Goal: Task Accomplishment & Management: Use online tool/utility

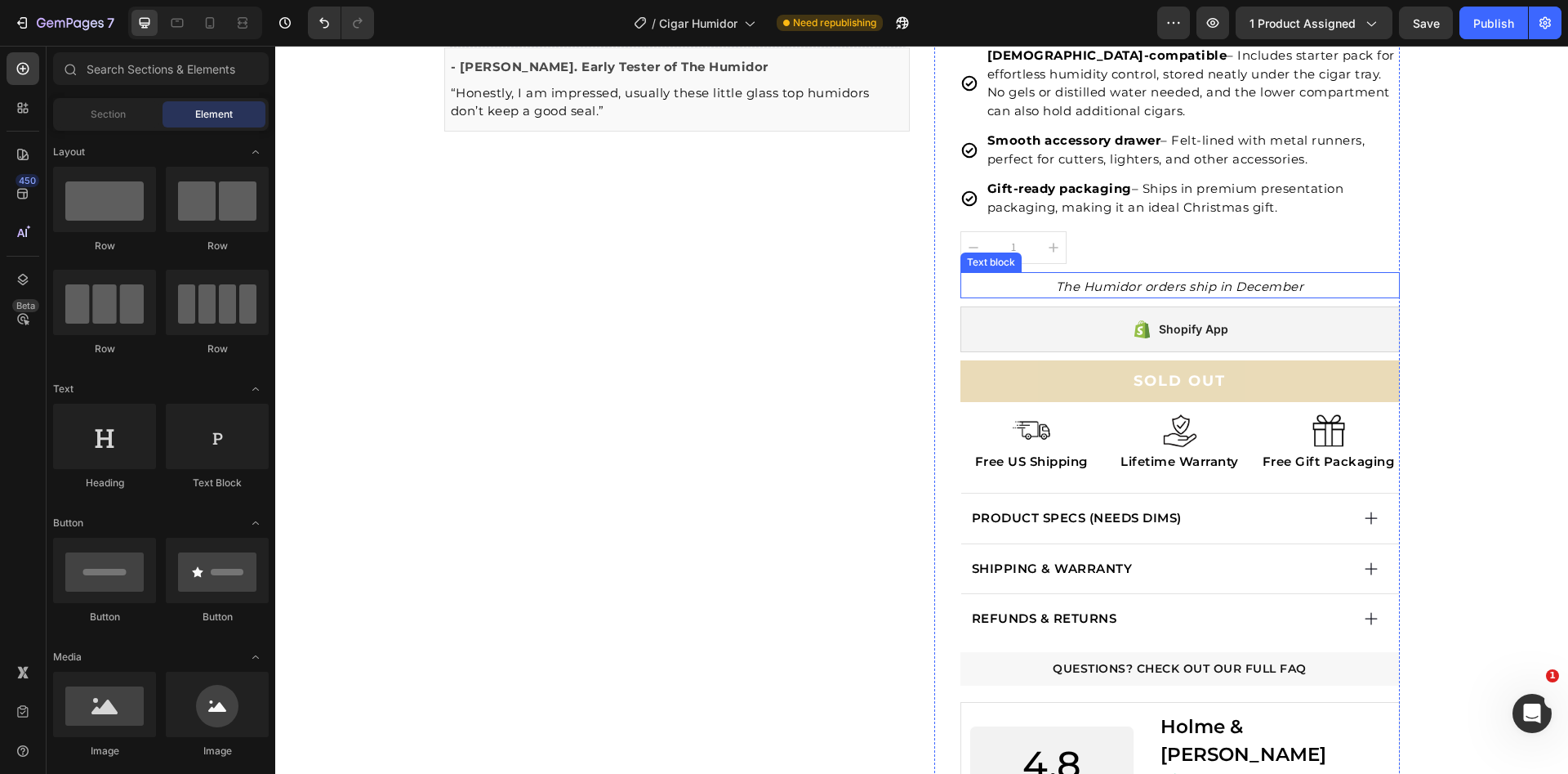
click at [1249, 285] on icon "The Humidor orders ship in December" at bounding box center [1181, 285] width 249 height 15
click at [1310, 558] on div "SHIPPING & WARRANTY" at bounding box center [1160, 569] width 381 height 23
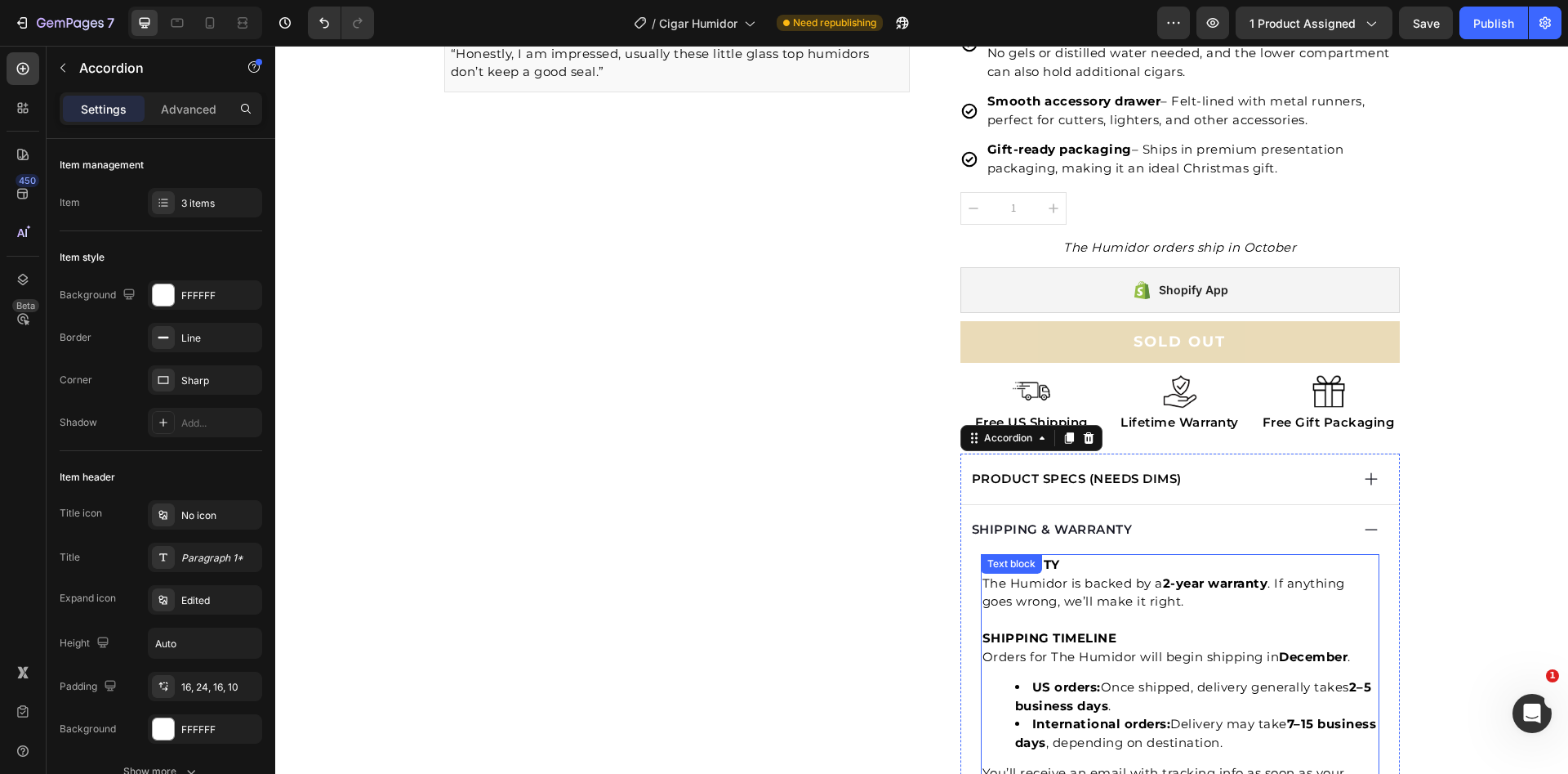
scroll to position [558, 0]
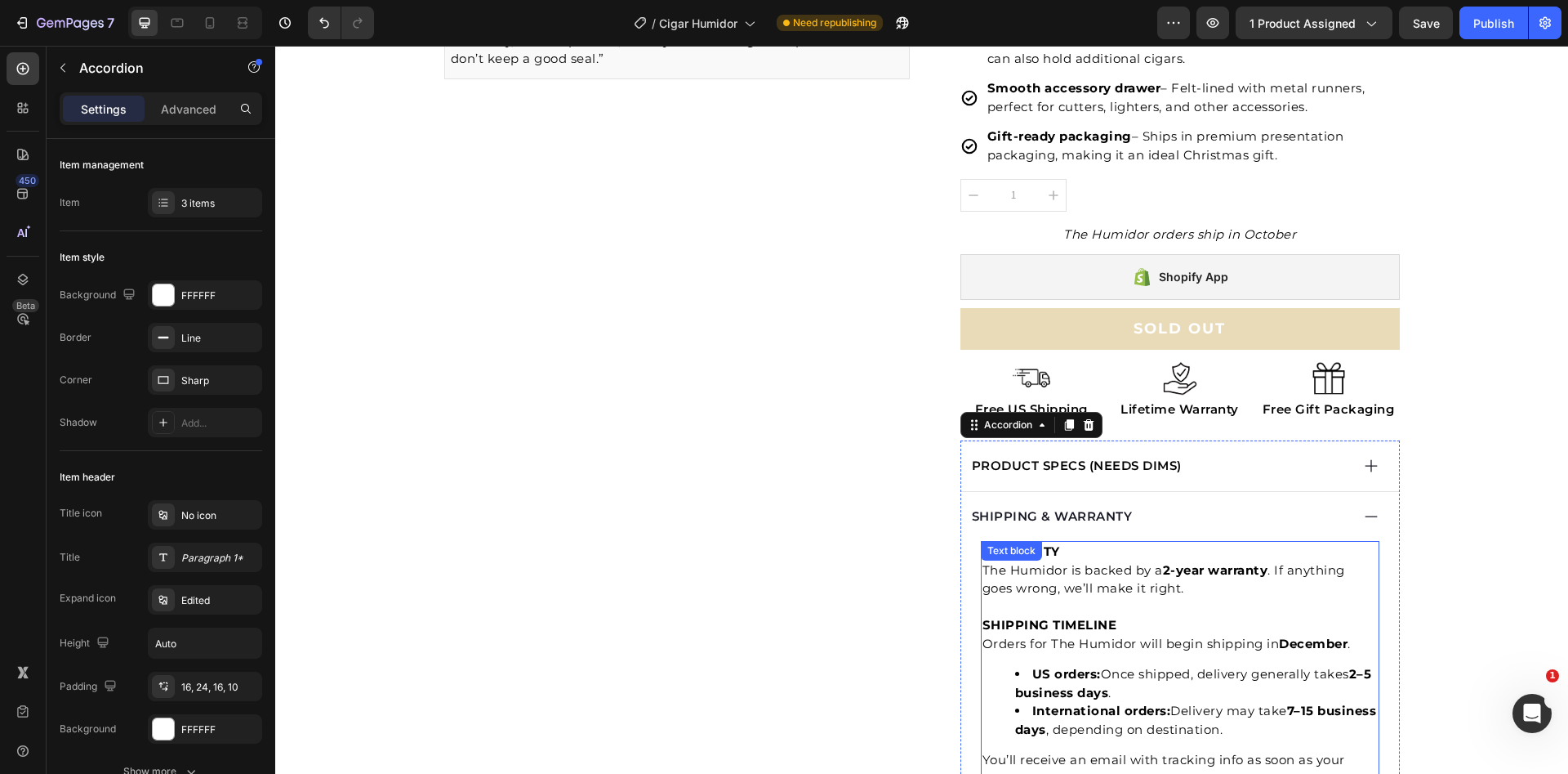
click at [1314, 637] on strong "December" at bounding box center [1313, 642] width 69 height 15
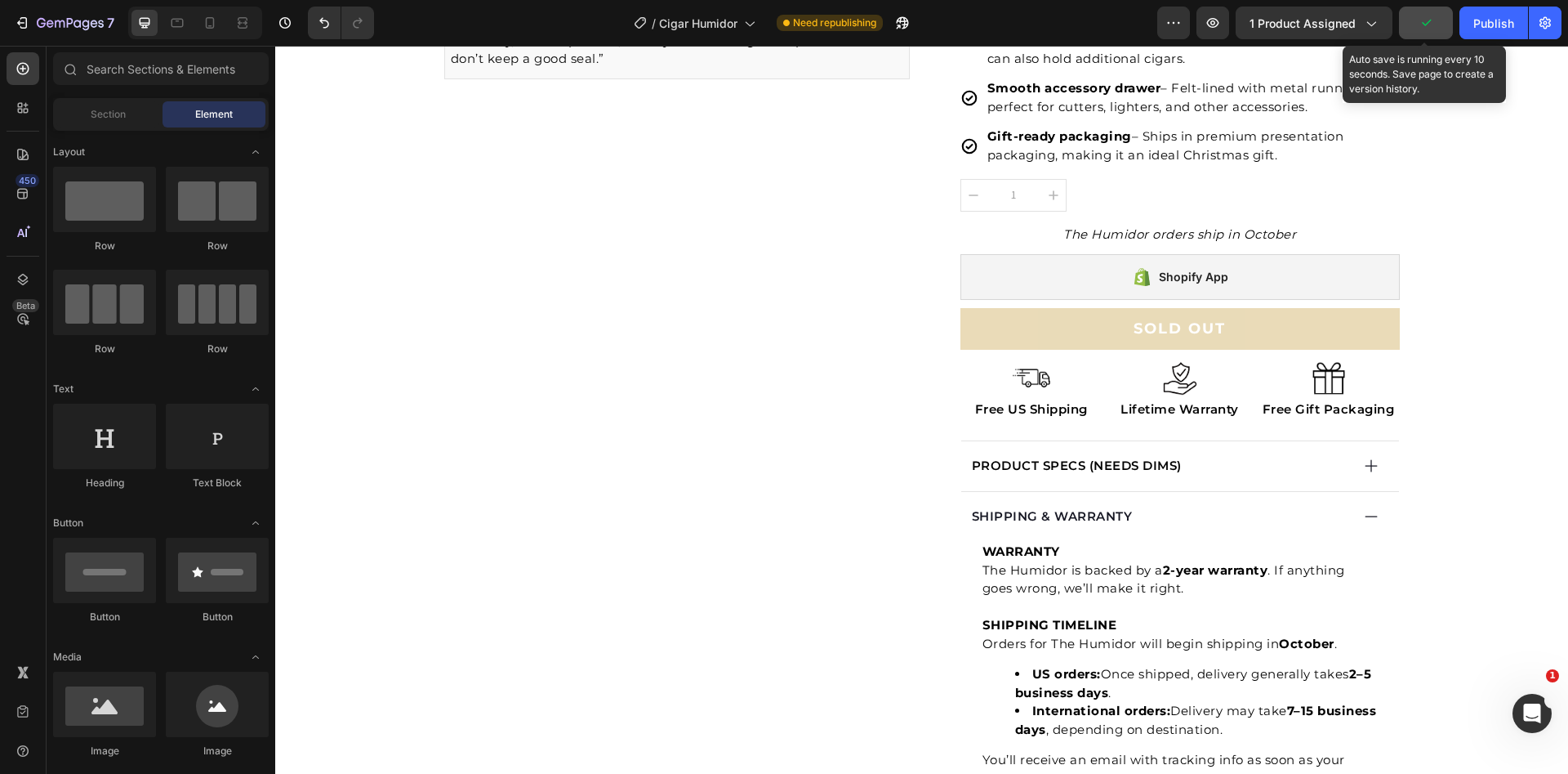
click at [1423, 21] on icon "button" at bounding box center [1426, 22] width 16 height 16
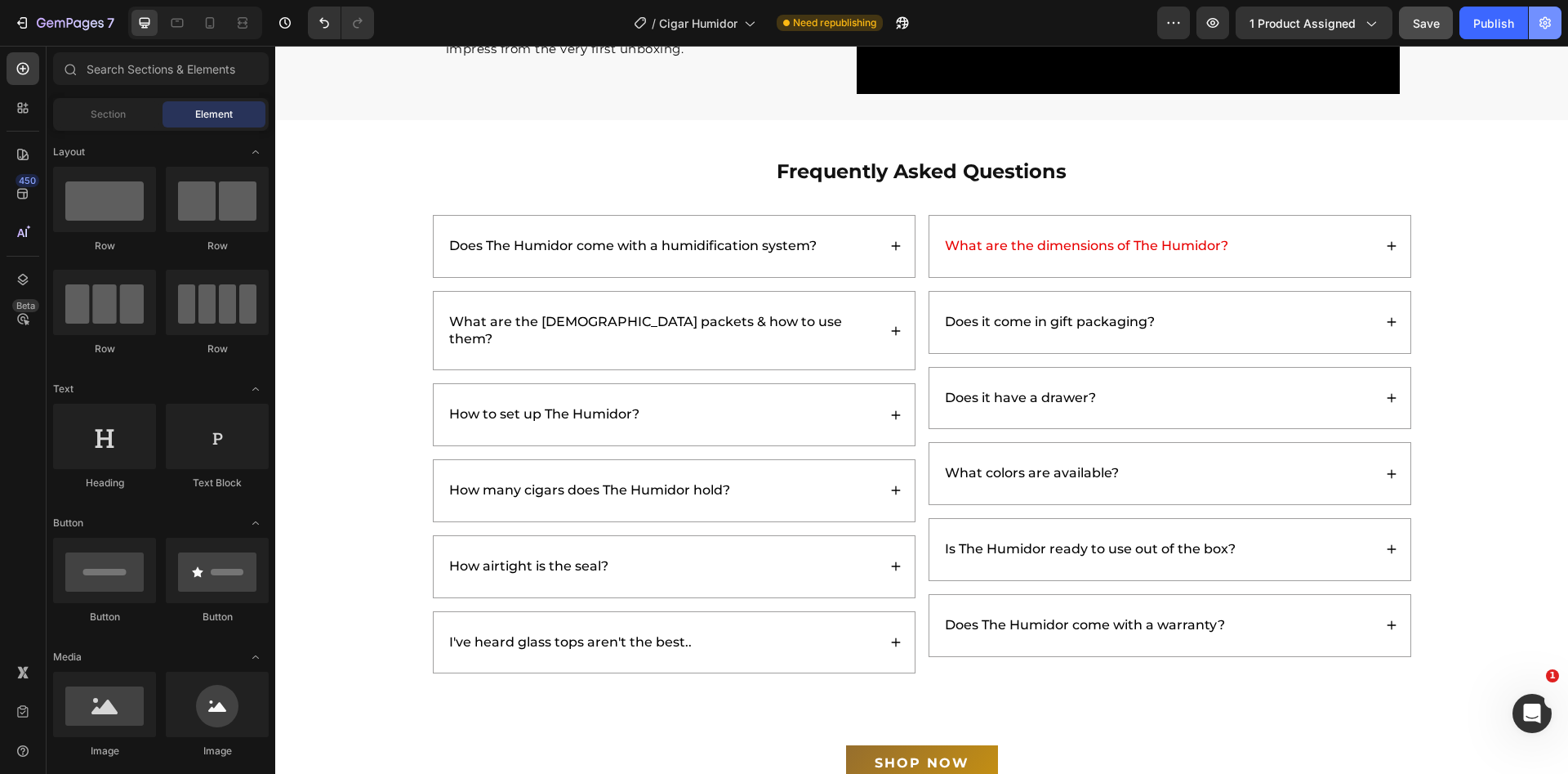
scroll to position [4355, 0]
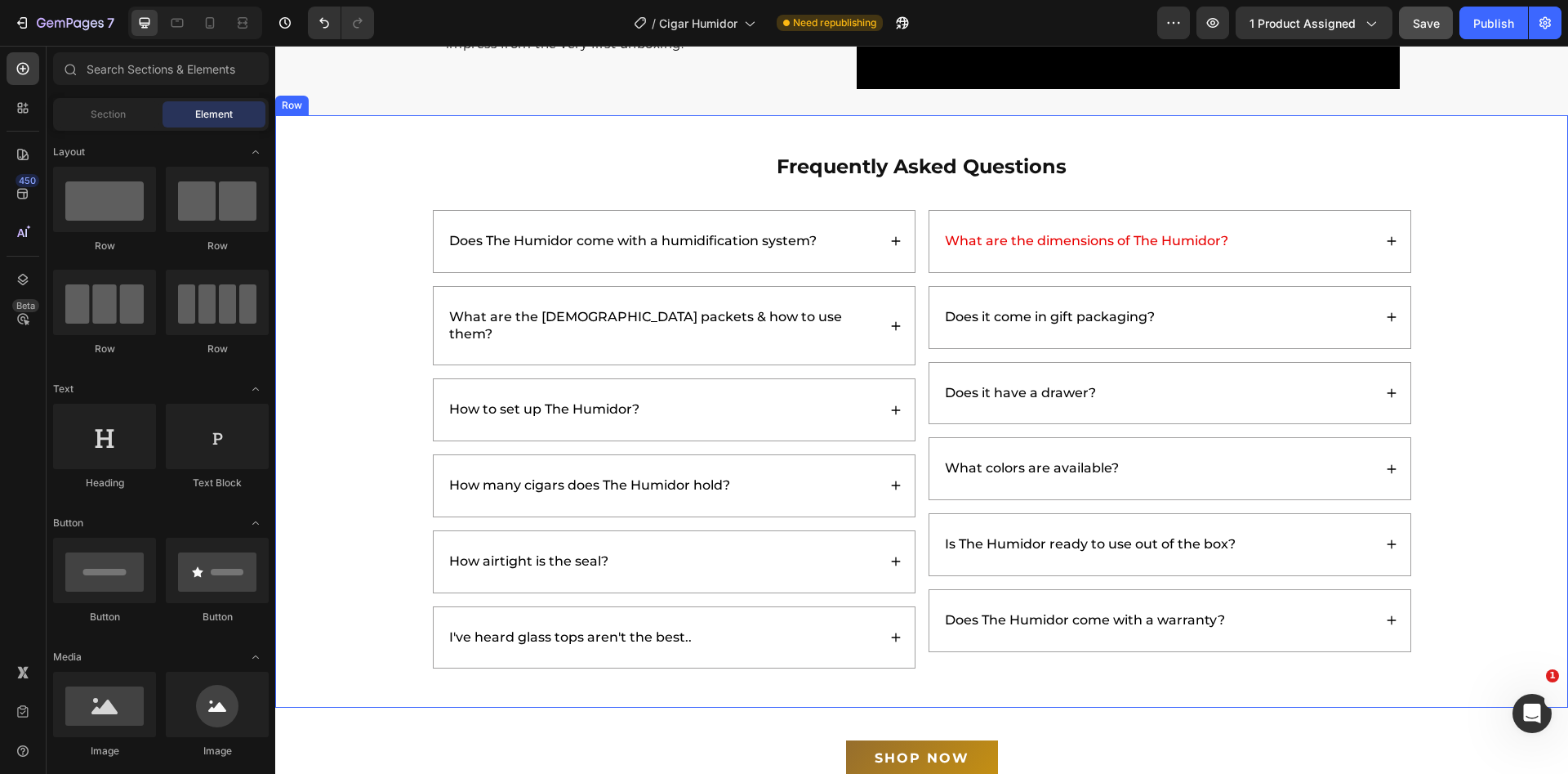
click at [1003, 250] on div "What are the dimensions of The Humidor?" at bounding box center [1087, 242] width 288 height 22
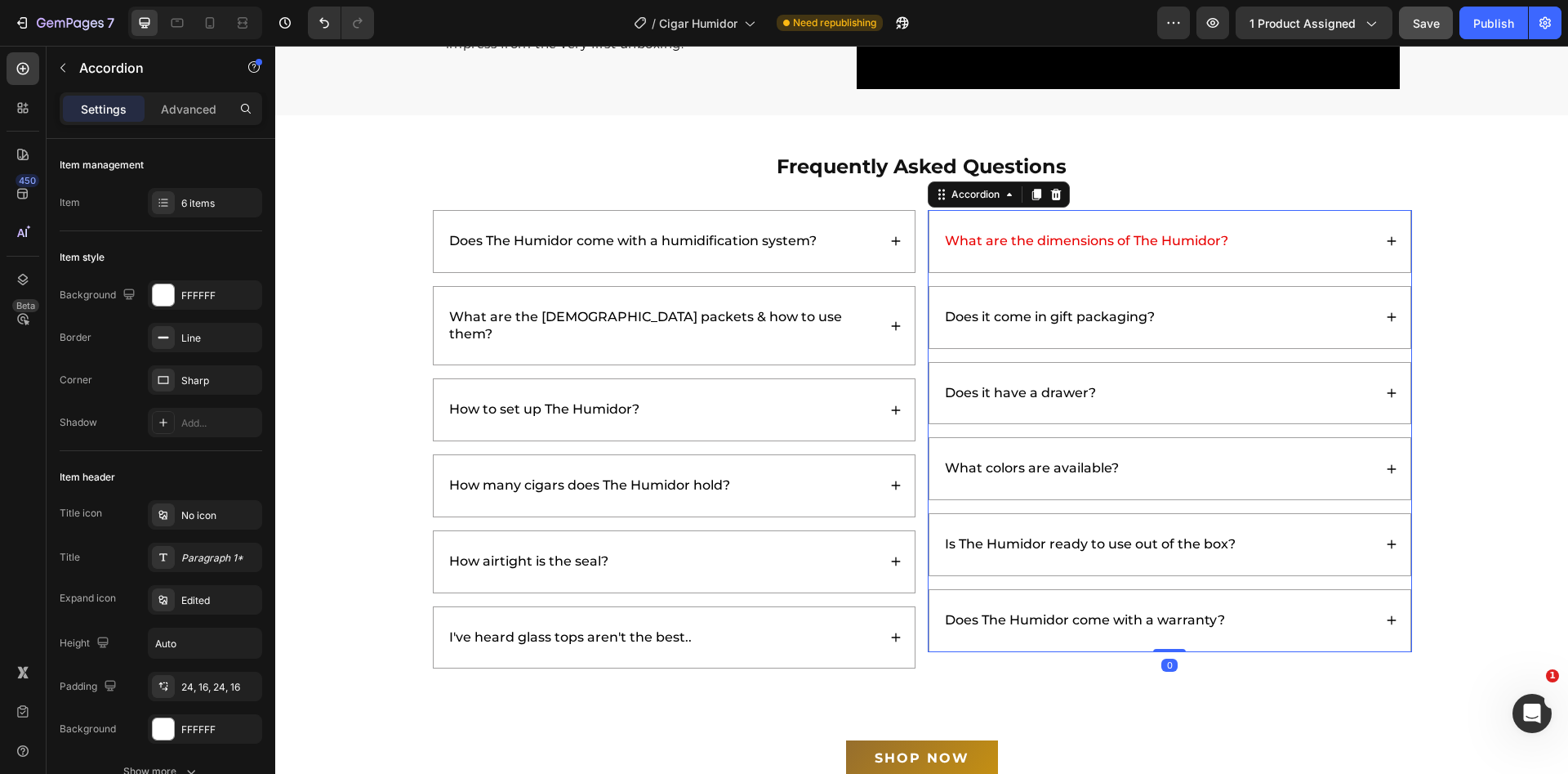
click at [1276, 253] on div "What are the dimensions of The Humidor?" at bounding box center [1170, 242] width 481 height 61
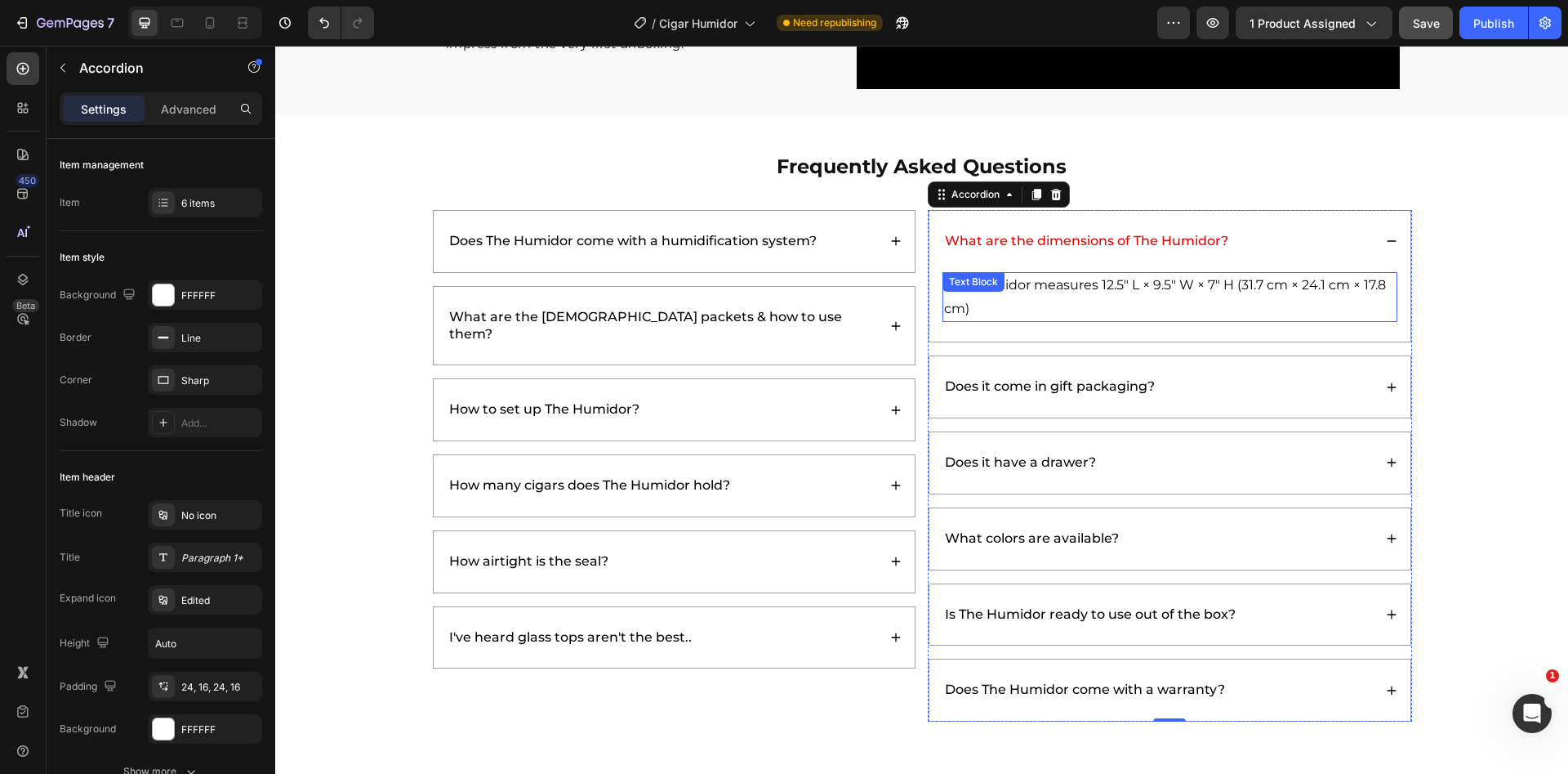
click at [1038, 288] on p "The Humidor measures 12.5" L × 9.5" W × 7" H (31.7 cm × 24.1 cm × 17.8 cm)" at bounding box center [1170, 297] width 452 height 47
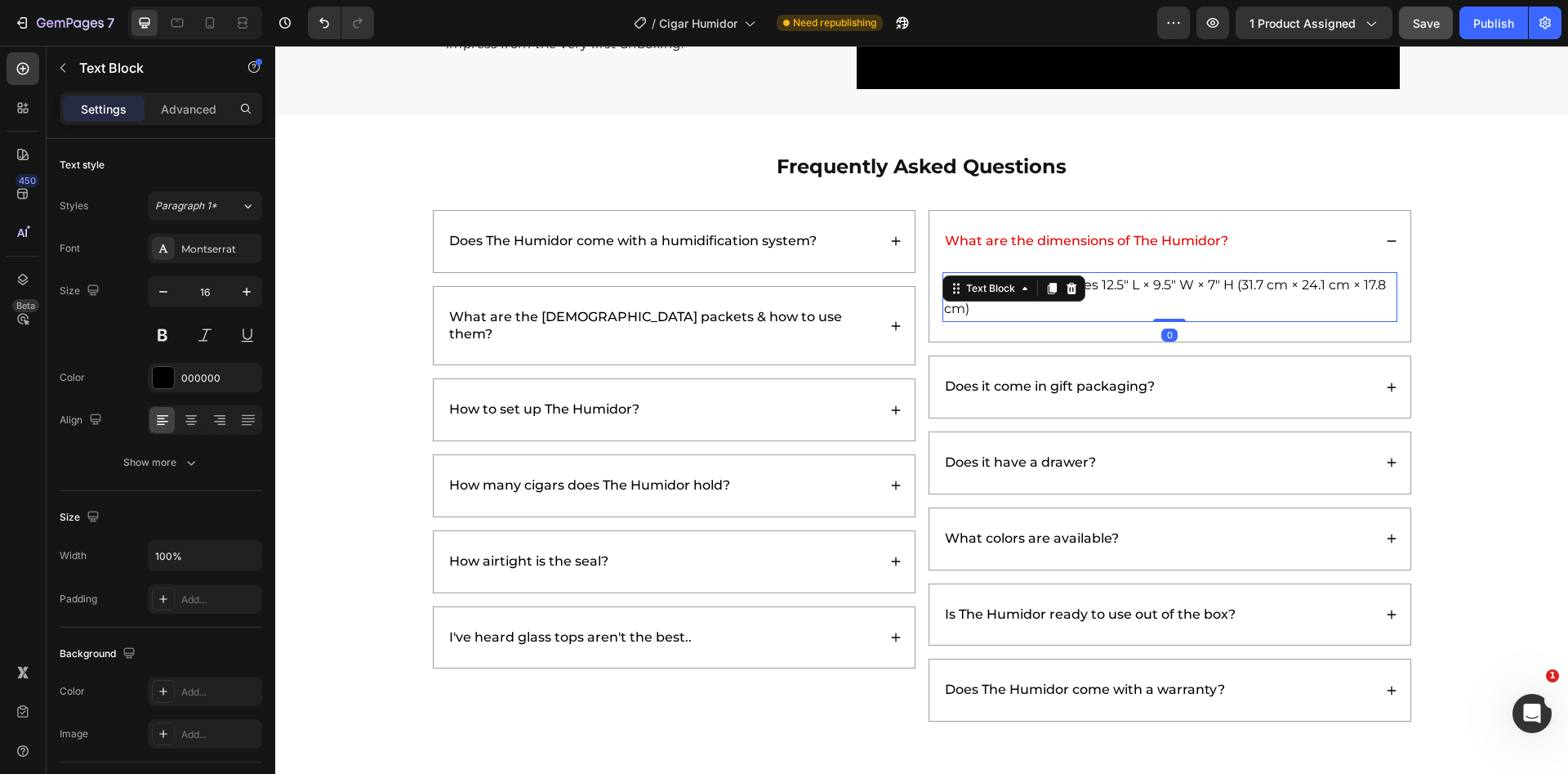
click at [1140, 300] on p "The Humidor measures 12.5" L × 9.5" W × 7" H (31.7 cm × 24.1 cm × 17.8 cm)" at bounding box center [1170, 297] width 452 height 47
click at [1098, 285] on p "The Humidor measures 12.5" L × 9.5" W × 7" H (31.7 cm × 24.1 cm × 17.8 cm)" at bounding box center [1170, 297] width 452 height 47
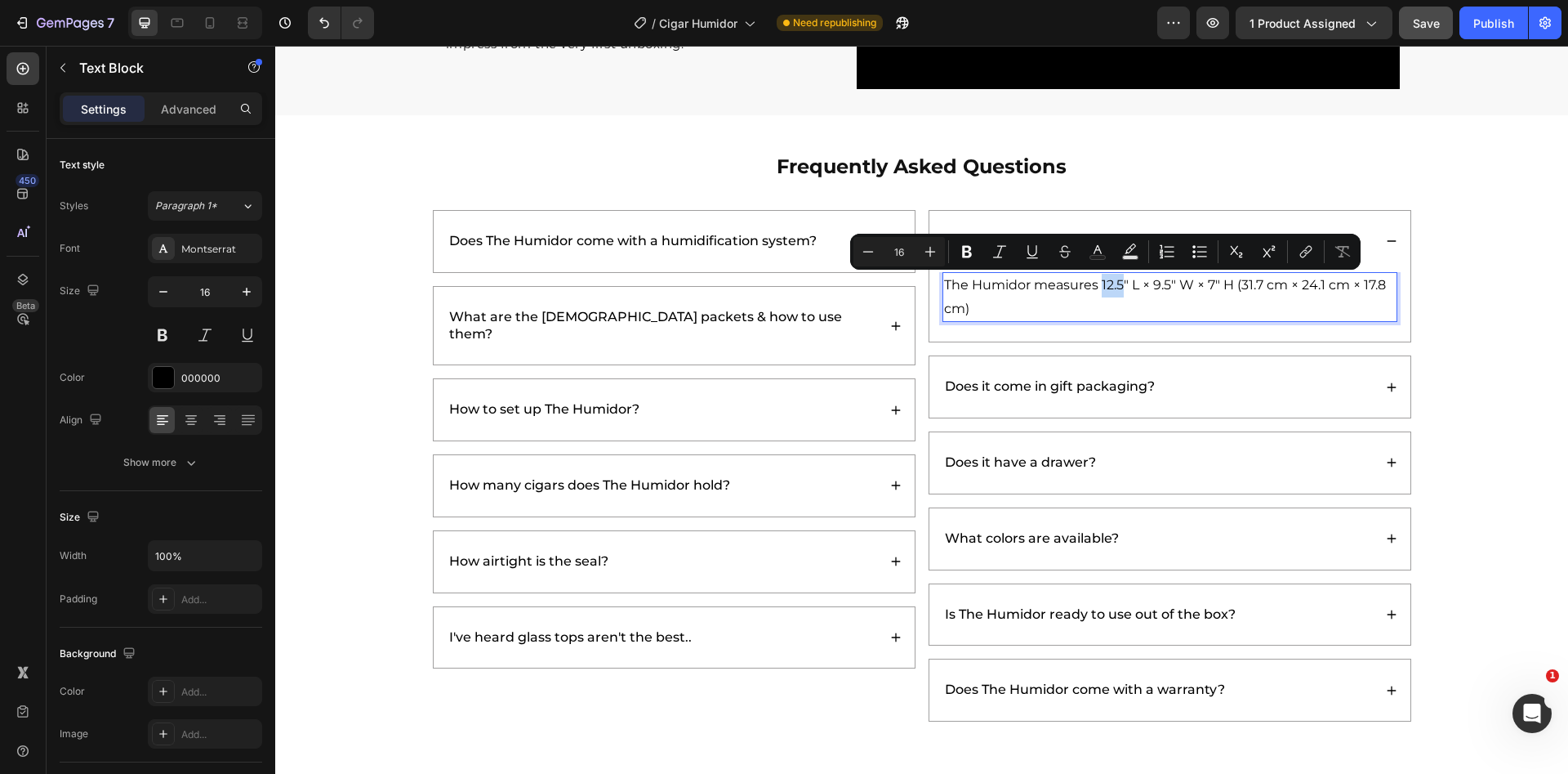
click at [1098, 292] on p "The Humidor measures 12.5" L × 9.5" W × 7" H (31.7 cm × 24.1 cm × 17.8 cm)" at bounding box center [1170, 297] width 452 height 47
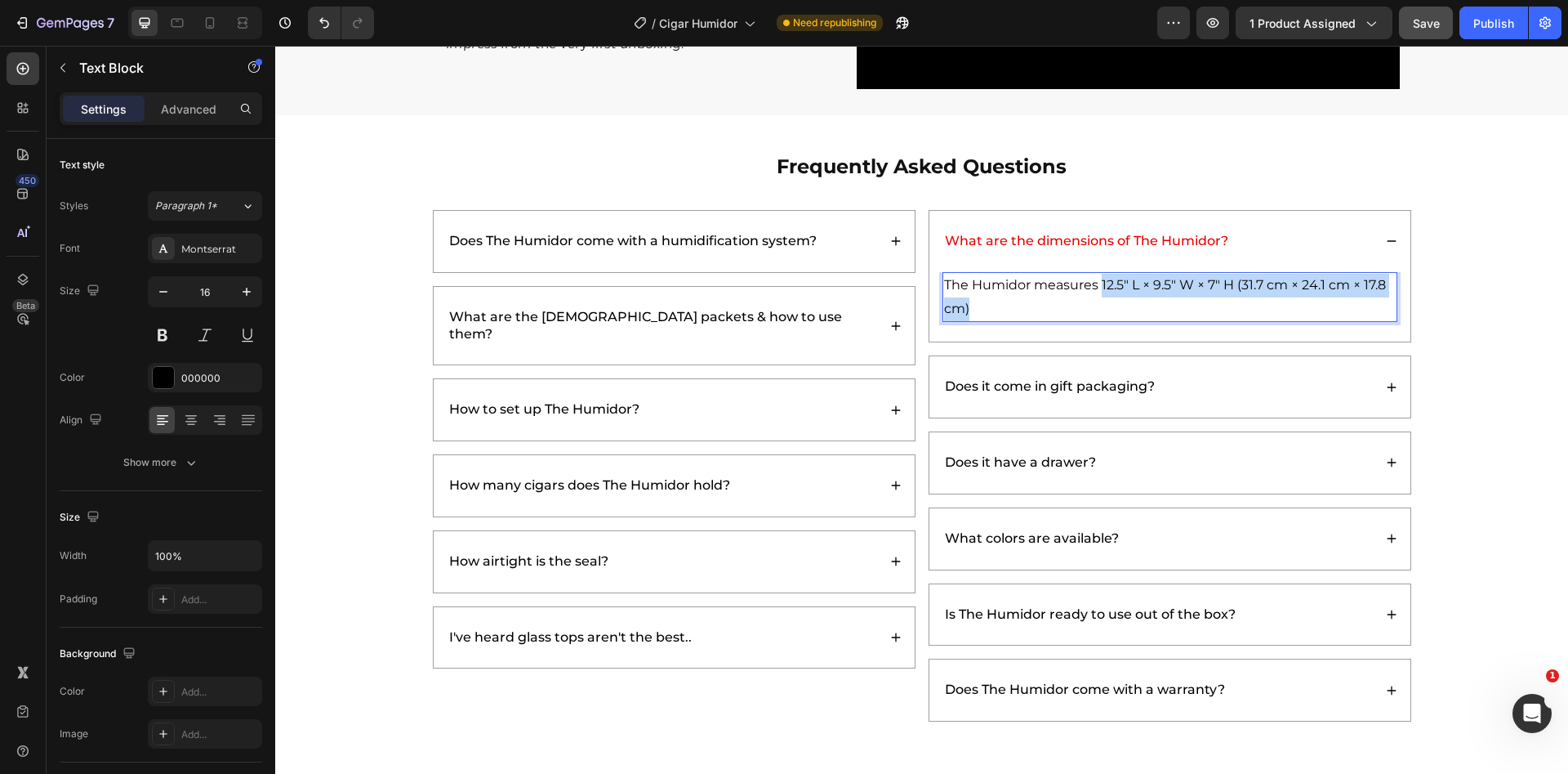
drag, startPoint x: 1097, startPoint y: 285, endPoint x: 1108, endPoint y: 311, distance: 28.2
click at [1108, 311] on p "The Humidor measures 12.5" L × 9.5" W × 7" H (31.7 cm × 24.1 cm × 17.8 cm)" at bounding box center [1170, 297] width 452 height 47
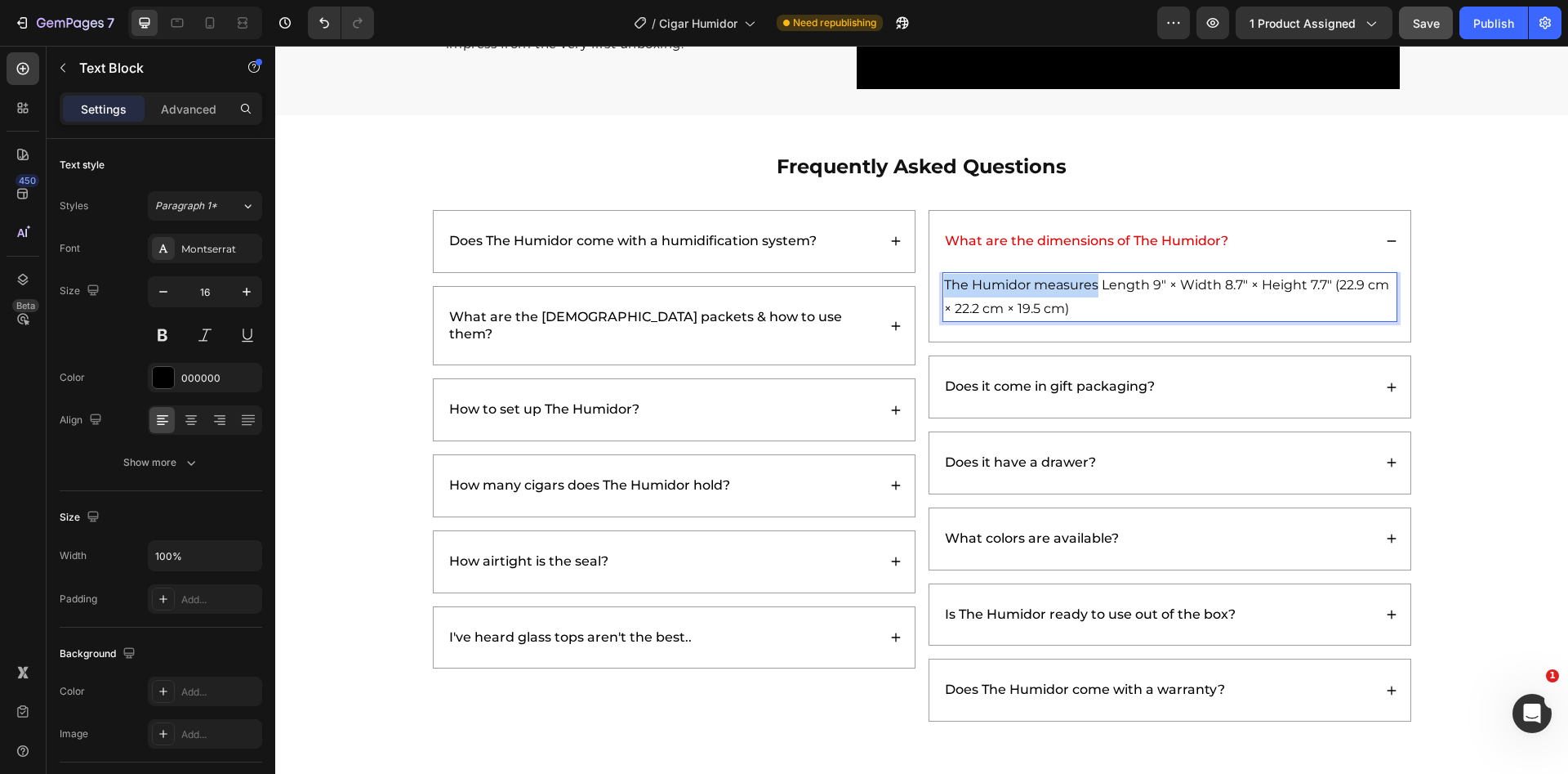
drag, startPoint x: 1093, startPoint y: 285, endPoint x: 939, endPoint y: 292, distance: 154.2
click at [945, 292] on p "The Humidor measures Length 9" × Width 8.7" × Height 7.7" (22.9 cm × 22.2 cm × …" at bounding box center [1170, 297] width 452 height 47
click at [945, 286] on p "Dimensions: Length 9" × Width 8.7" × Height 7.7" (22.9 cm × 22.2 cm × 19.5 cm)" at bounding box center [1170, 297] width 452 height 47
click at [989, 299] on p "Dimensions : Length 9" × Width 8.7" × Height 7.7" (22.9 cm × 22.2 cm × 19.5 cm)" at bounding box center [1170, 297] width 452 height 47
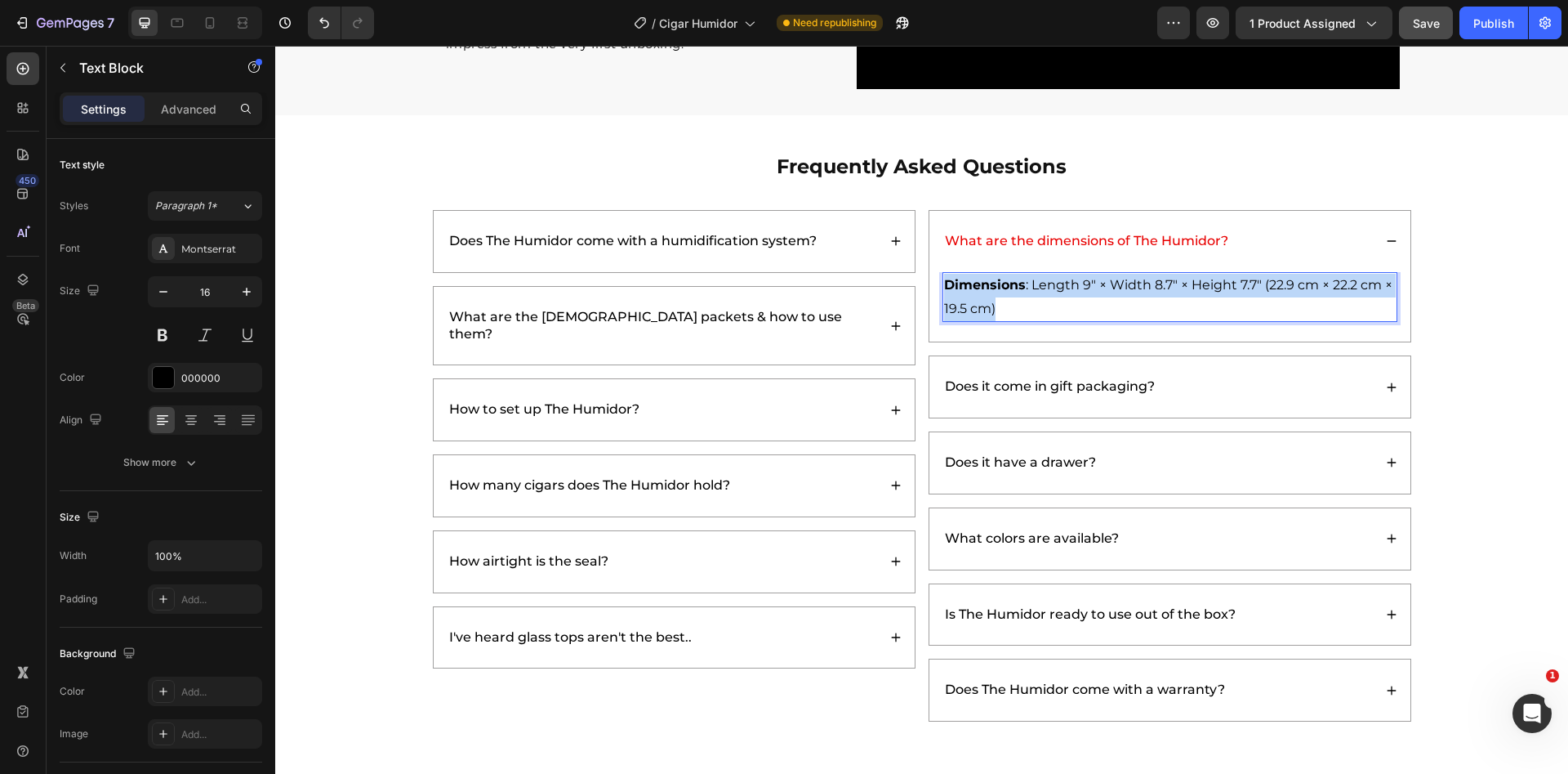
drag, startPoint x: 1038, startPoint y: 306, endPoint x: 937, endPoint y: 286, distance: 103.0
click at [945, 286] on p "Dimensions : Length 9" × Width 8.7" × Height 7.7" (22.9 cm × 22.2 cm × 19.5 cm)" at bounding box center [1170, 297] width 452 height 47
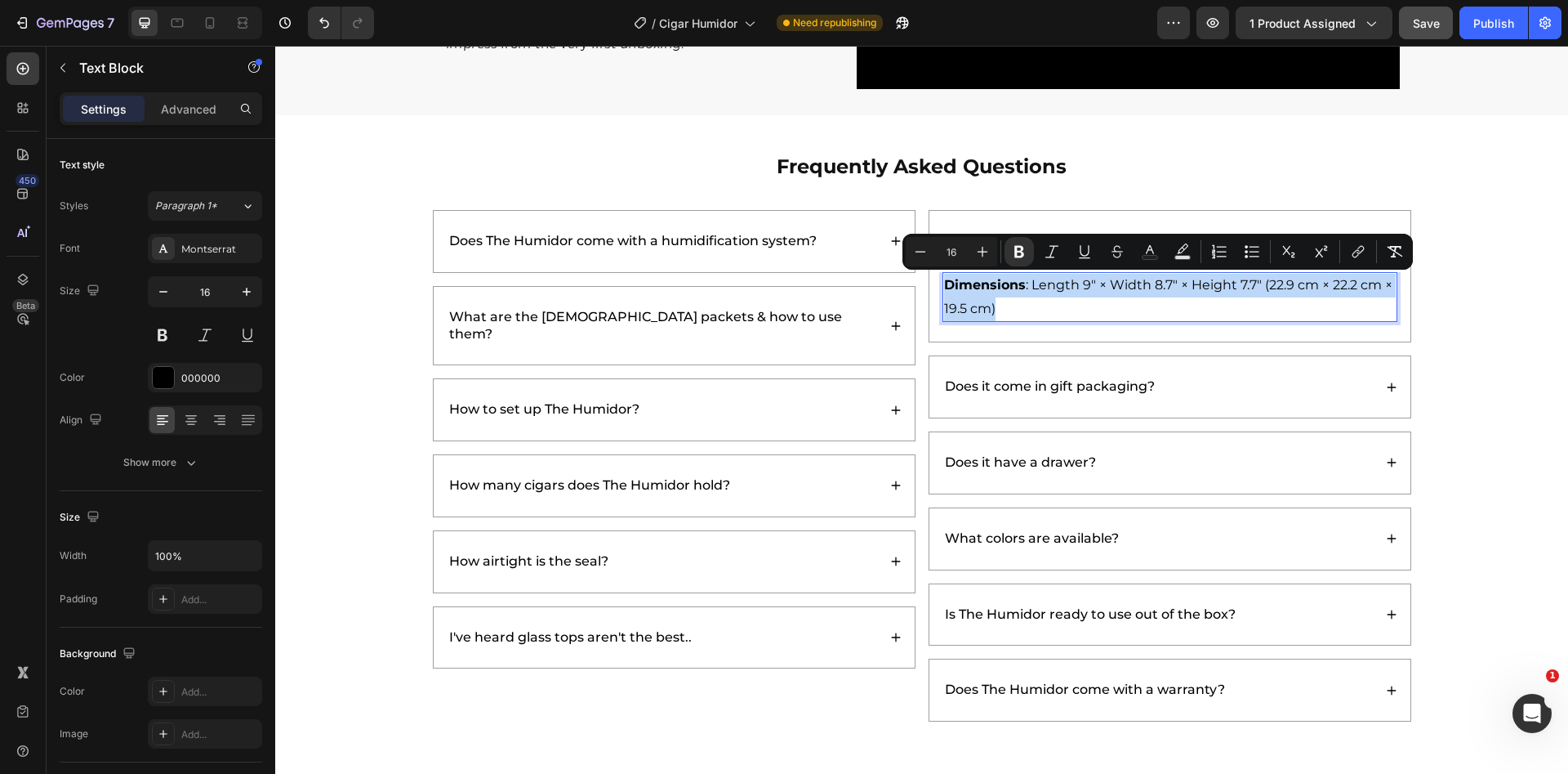
copy p "Dimensions : Length 9" × Width 8.7" × Height 7.7" (22.9 cm × 22.2 cm × 19.5 cm)"
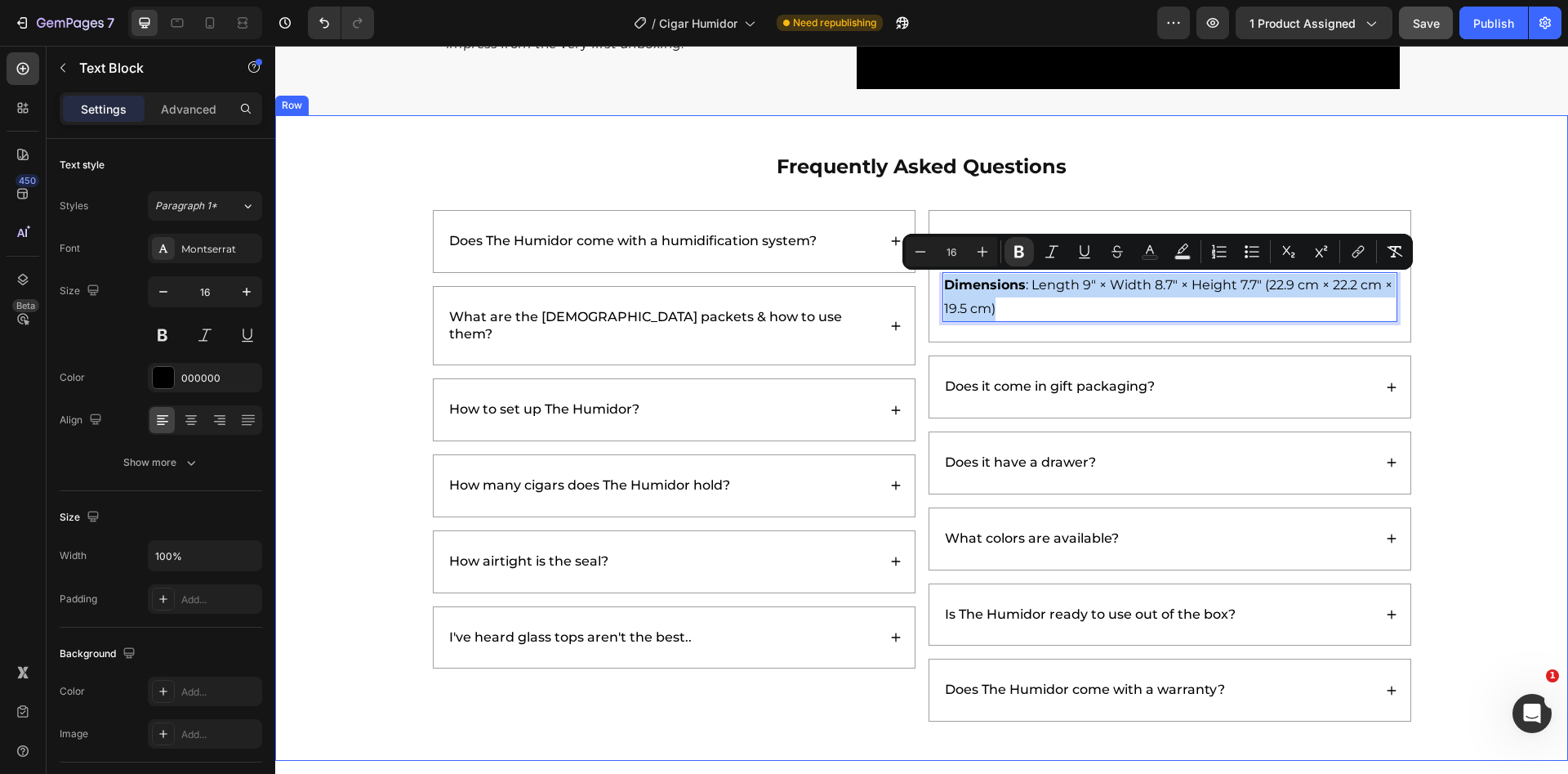
drag, startPoint x: 1463, startPoint y: 298, endPoint x: 1332, endPoint y: 277, distance: 132.7
click at [1463, 297] on div "Frequently Asked Questions Heading Does The Humidor come with a humidification …" at bounding box center [921, 437] width 1260 height 570
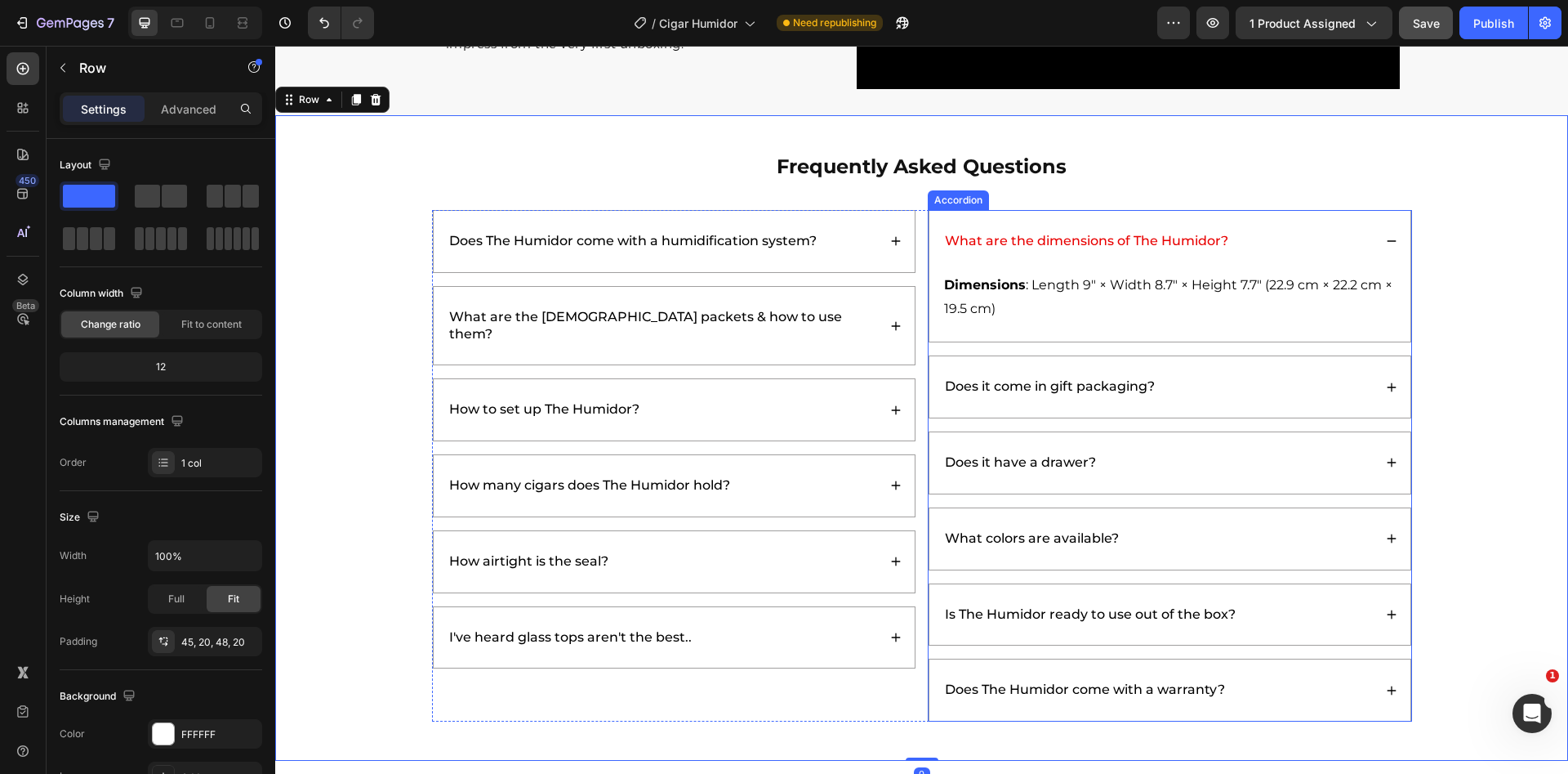
click at [1157, 248] on span "What are the dimensions of The Humidor?" at bounding box center [1087, 240] width 284 height 15
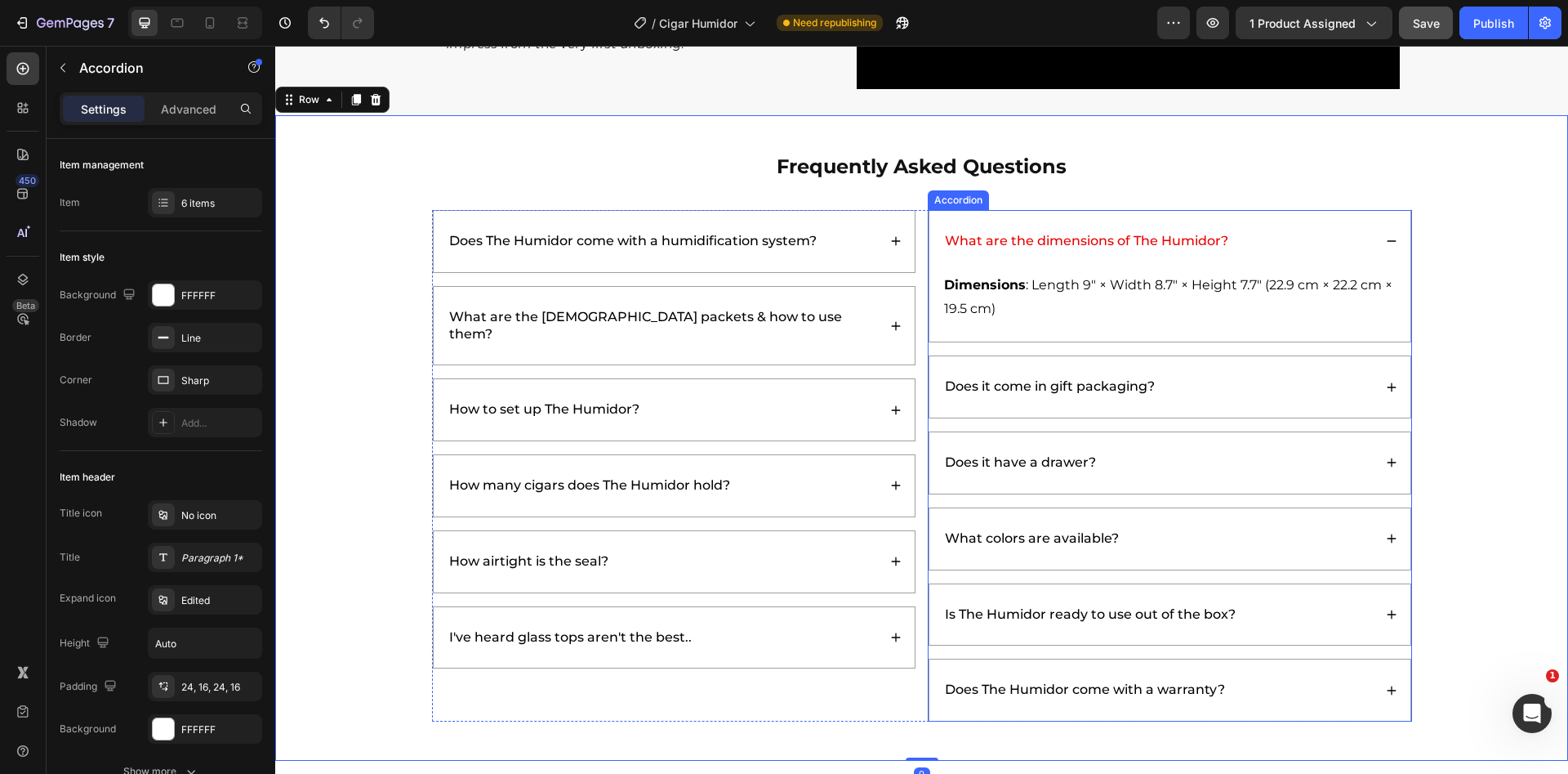
click at [1157, 248] on span "What are the dimensions of The Humidor?" at bounding box center [1087, 240] width 284 height 15
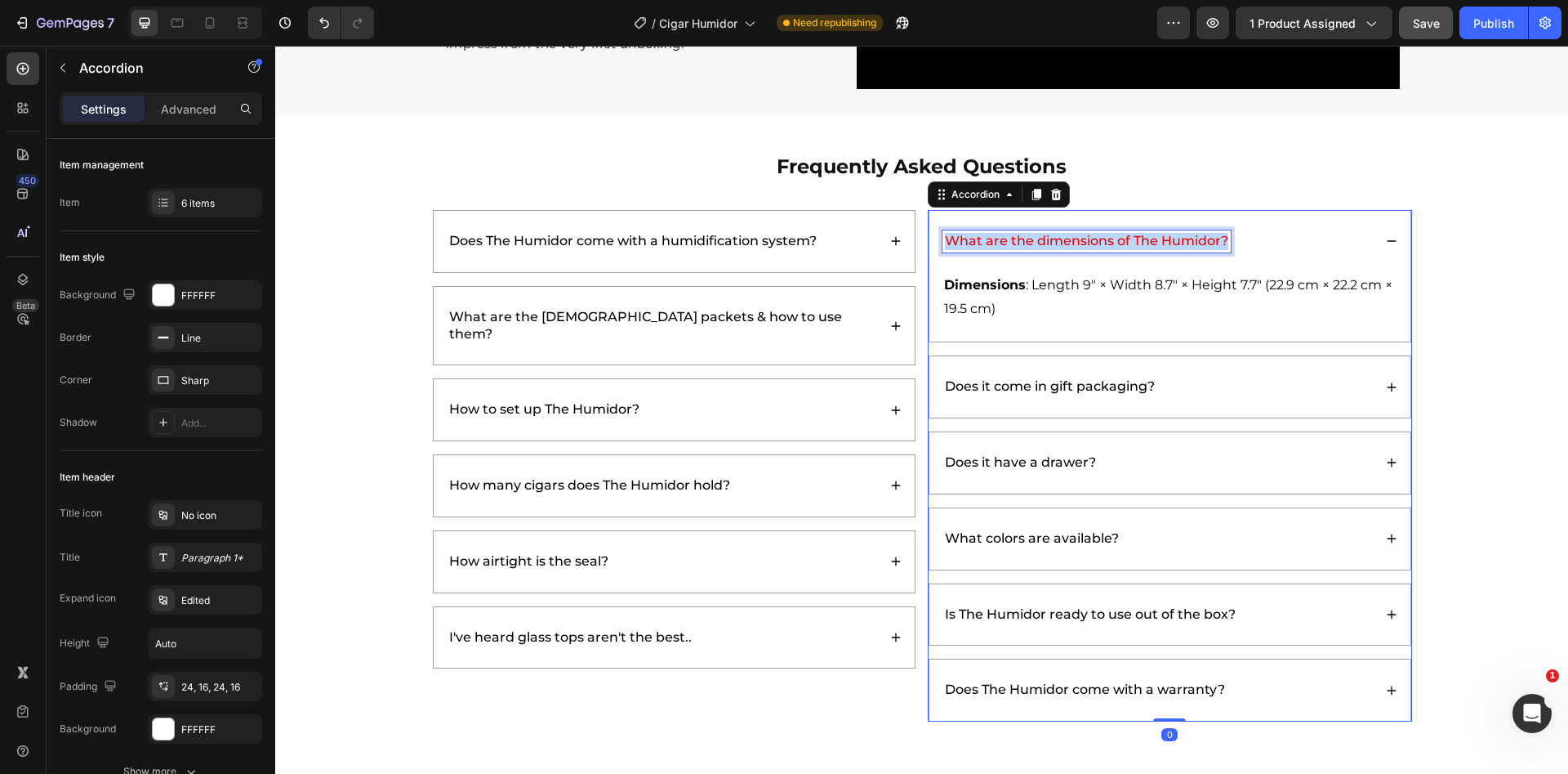
click at [1157, 248] on span "What are the dimensions of The Humidor?" at bounding box center [1087, 240] width 284 height 15
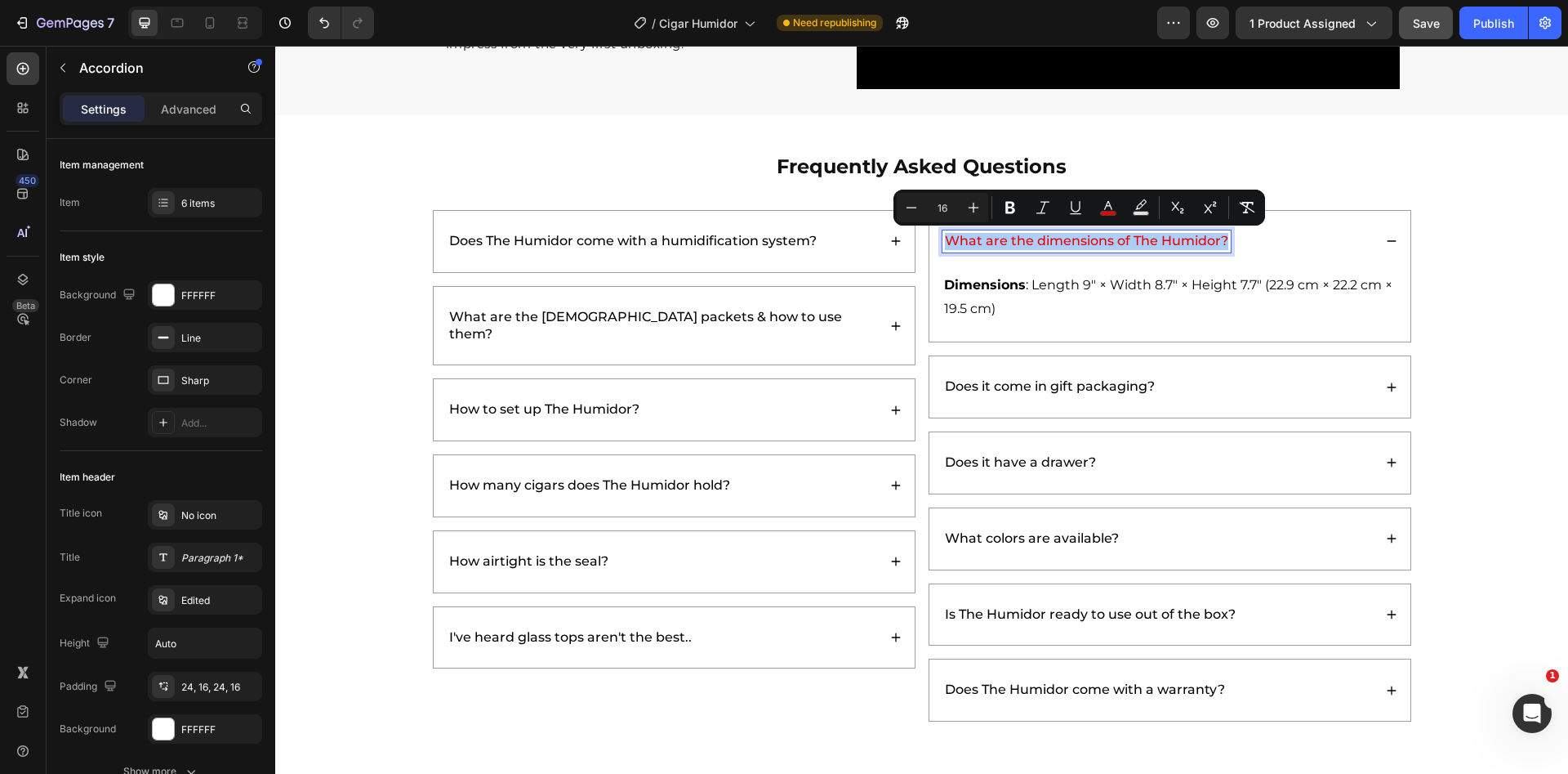
drag, startPoint x: 1106, startPoint y: 208, endPoint x: 1099, endPoint y: 225, distance: 18.4
click at [1106, 208] on icon "Editor contextual toolbar" at bounding box center [1108, 208] width 16 height 16
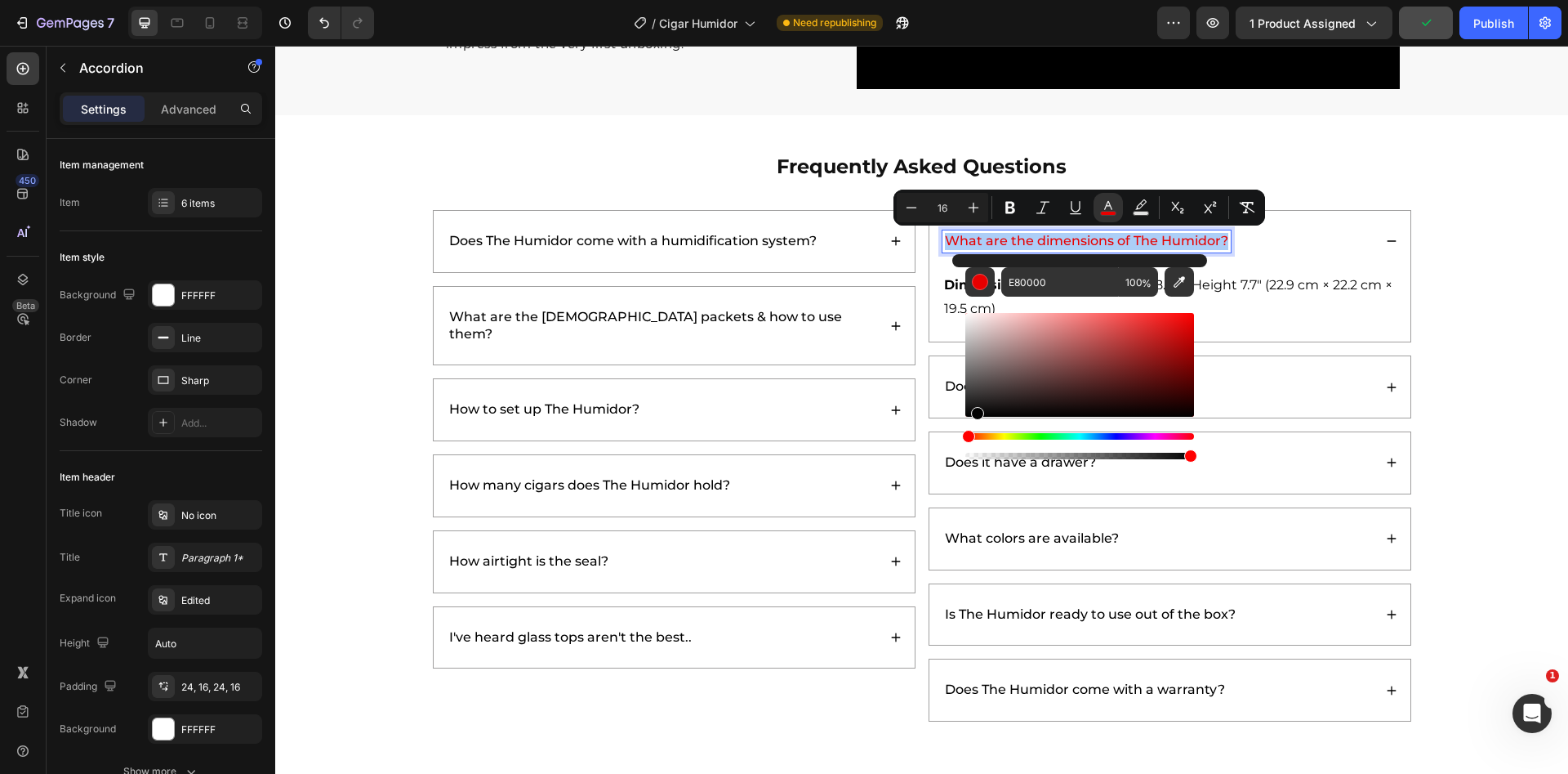
drag, startPoint x: 1004, startPoint y: 391, endPoint x: 952, endPoint y: 438, distance: 70.1
click at [953, 438] on div "E80000 100 %" at bounding box center [1080, 358] width 255 height 208
type input "000000"
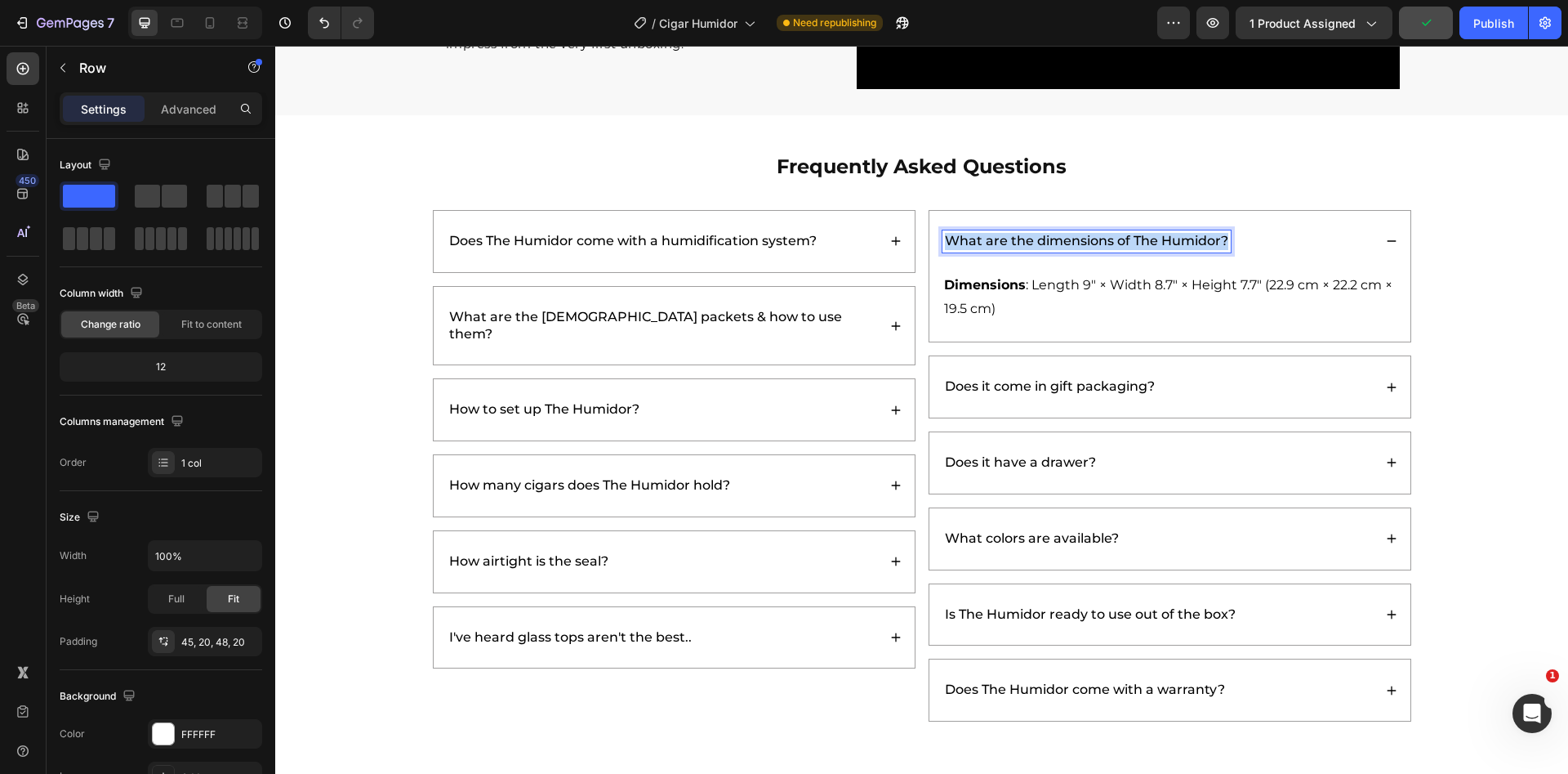
click at [1437, 231] on div "Frequently Asked Questions Heading Does The Humidor come with a humidification …" at bounding box center [921, 437] width 1260 height 570
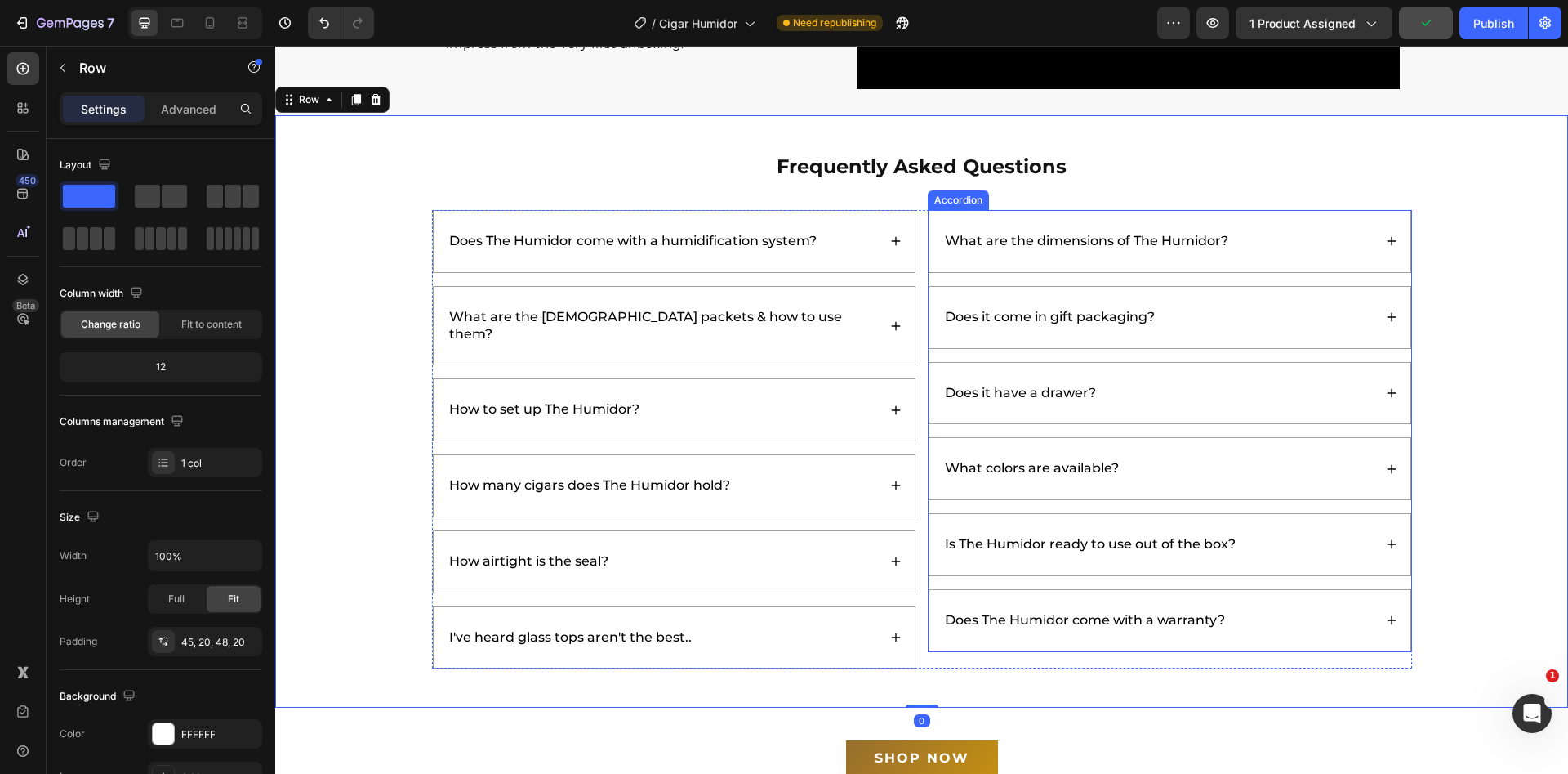
click at [1267, 235] on div "What are the dimensions of The Humidor?" at bounding box center [1157, 242] width 430 height 22
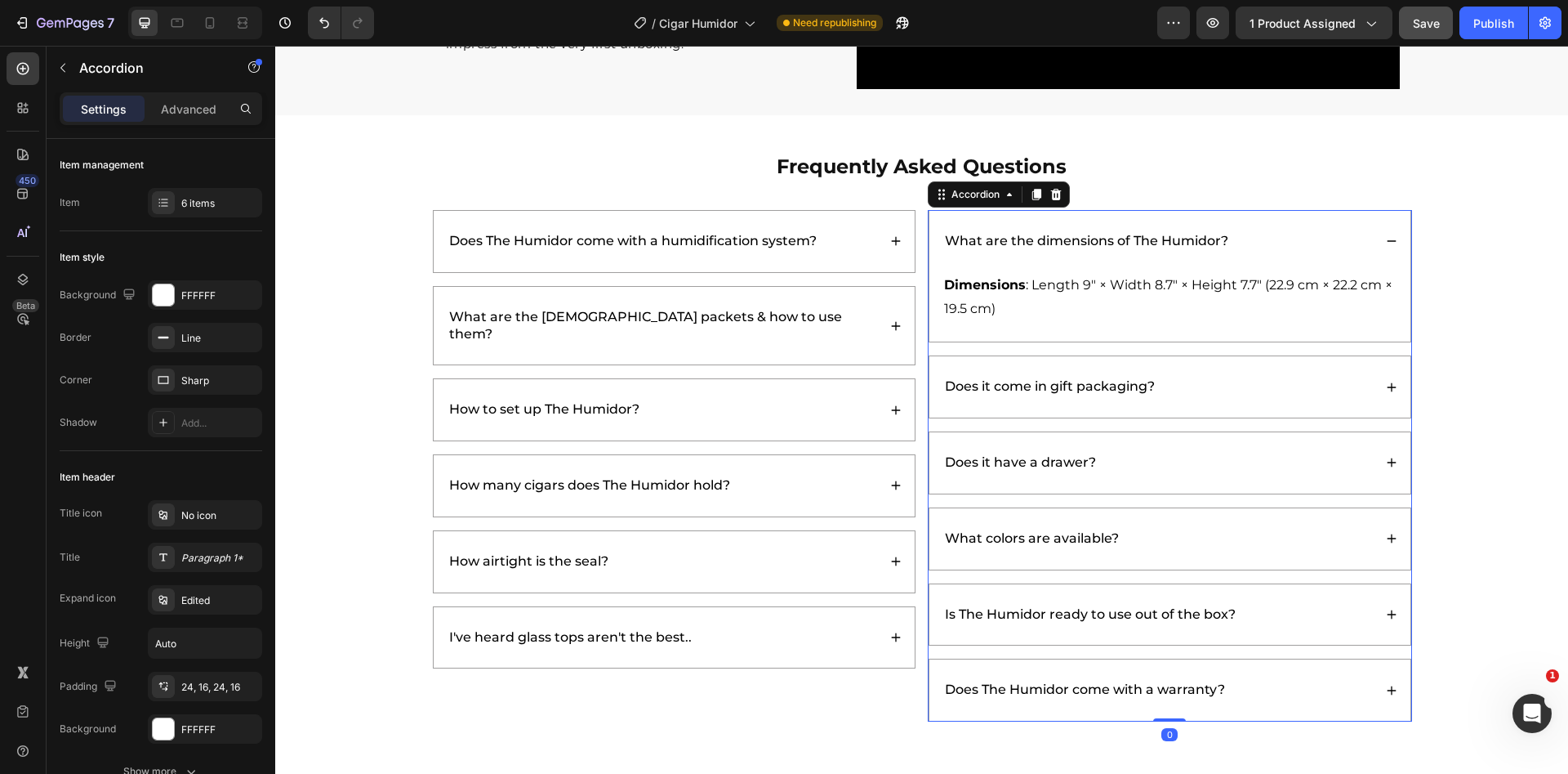
click at [1267, 235] on div "What are the dimensions of The Humidor?" at bounding box center [1157, 242] width 430 height 22
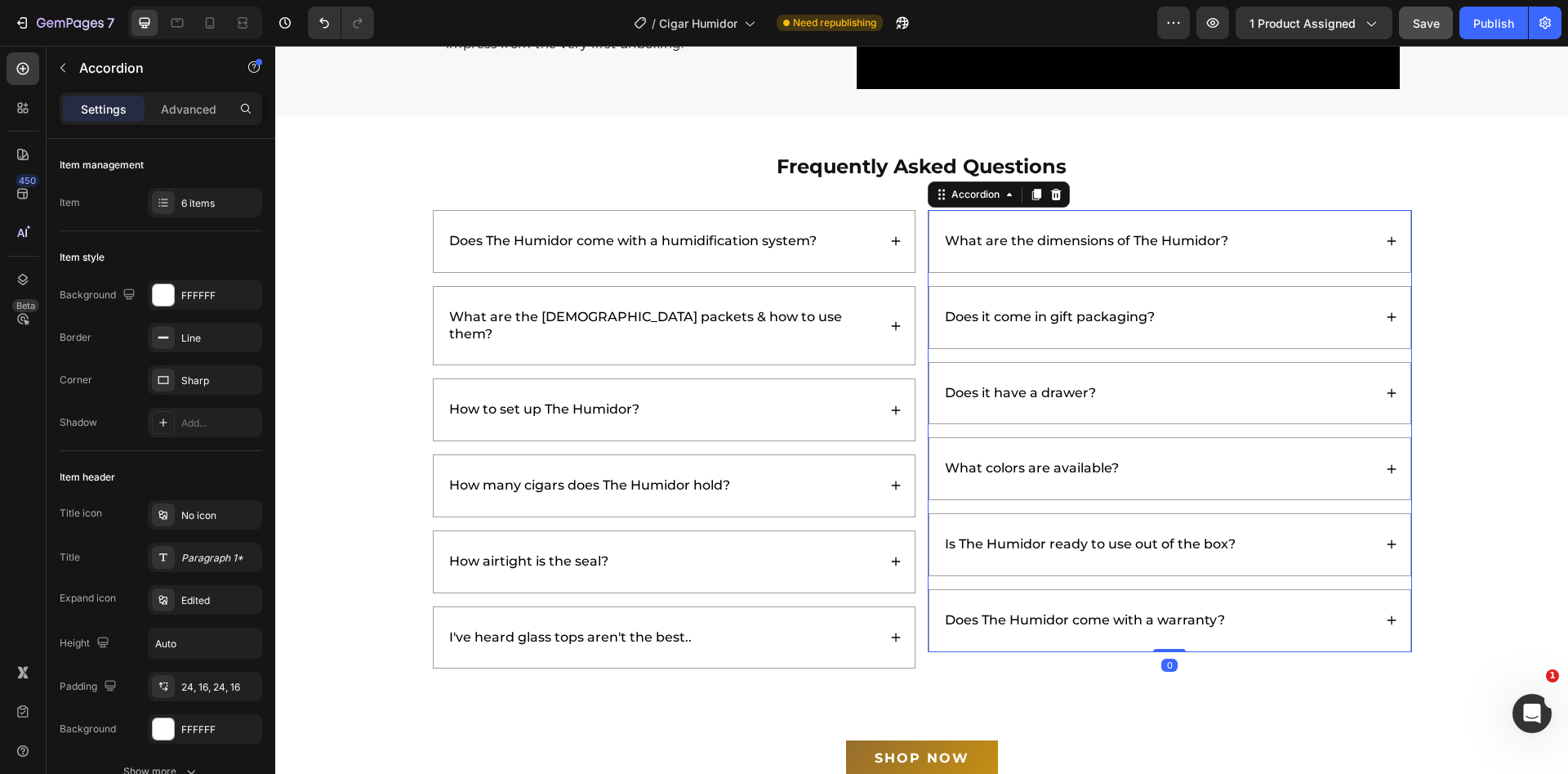
click at [1276, 234] on div "What are the dimensions of The Humidor?" at bounding box center [1157, 242] width 430 height 22
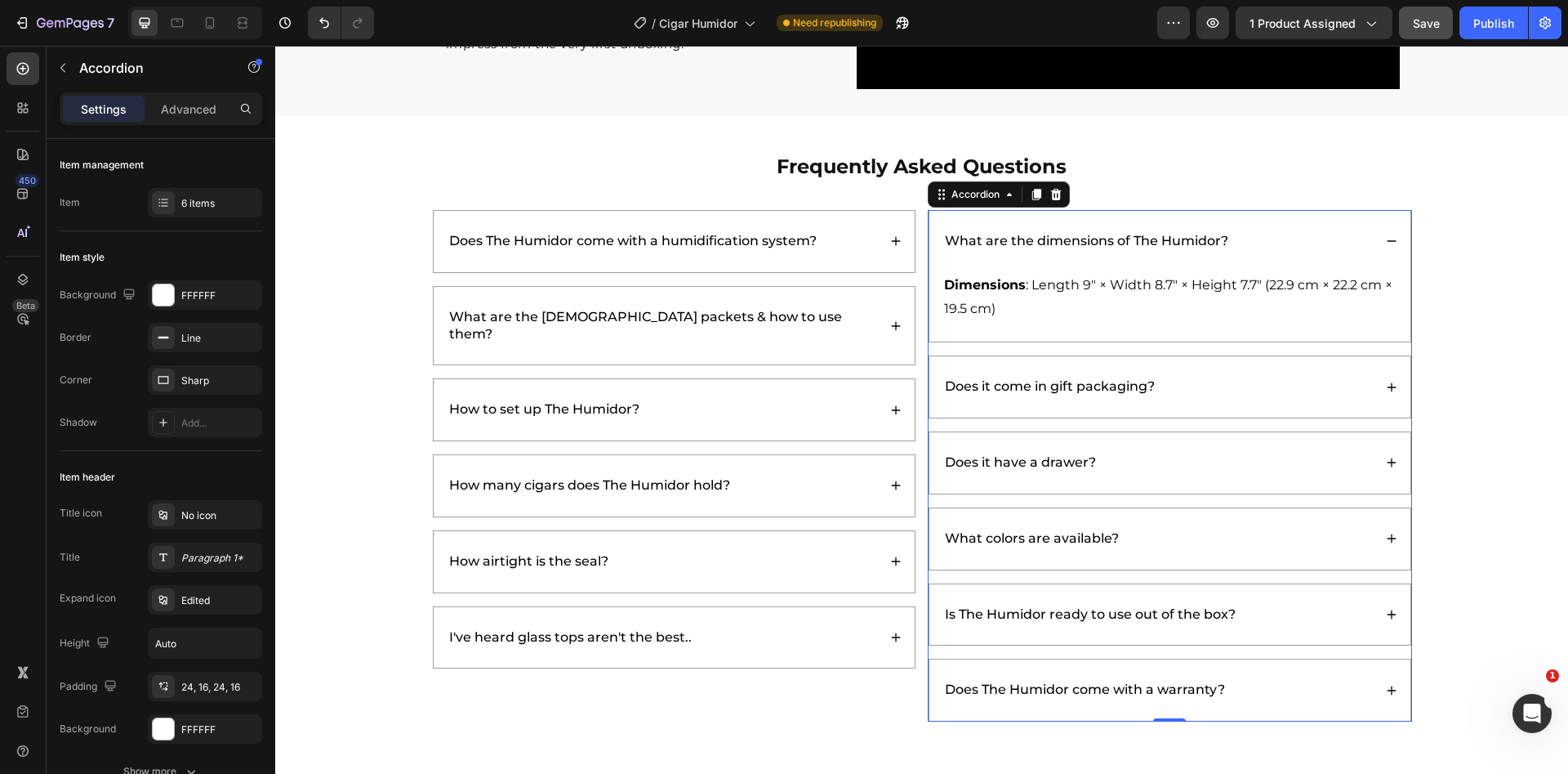
click at [1276, 234] on div "What are the dimensions of The Humidor?" at bounding box center [1157, 242] width 430 height 22
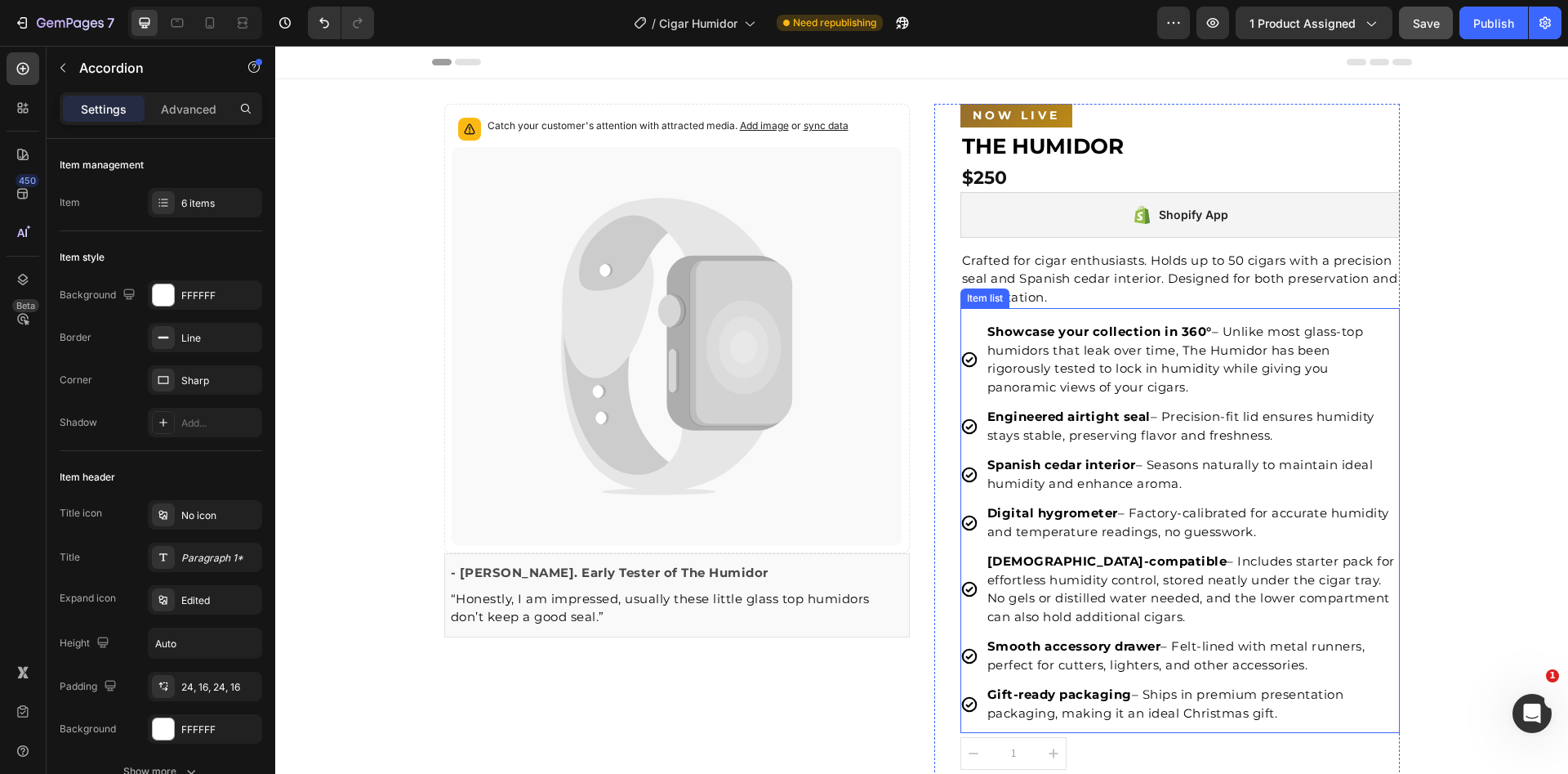
scroll to position [574, 0]
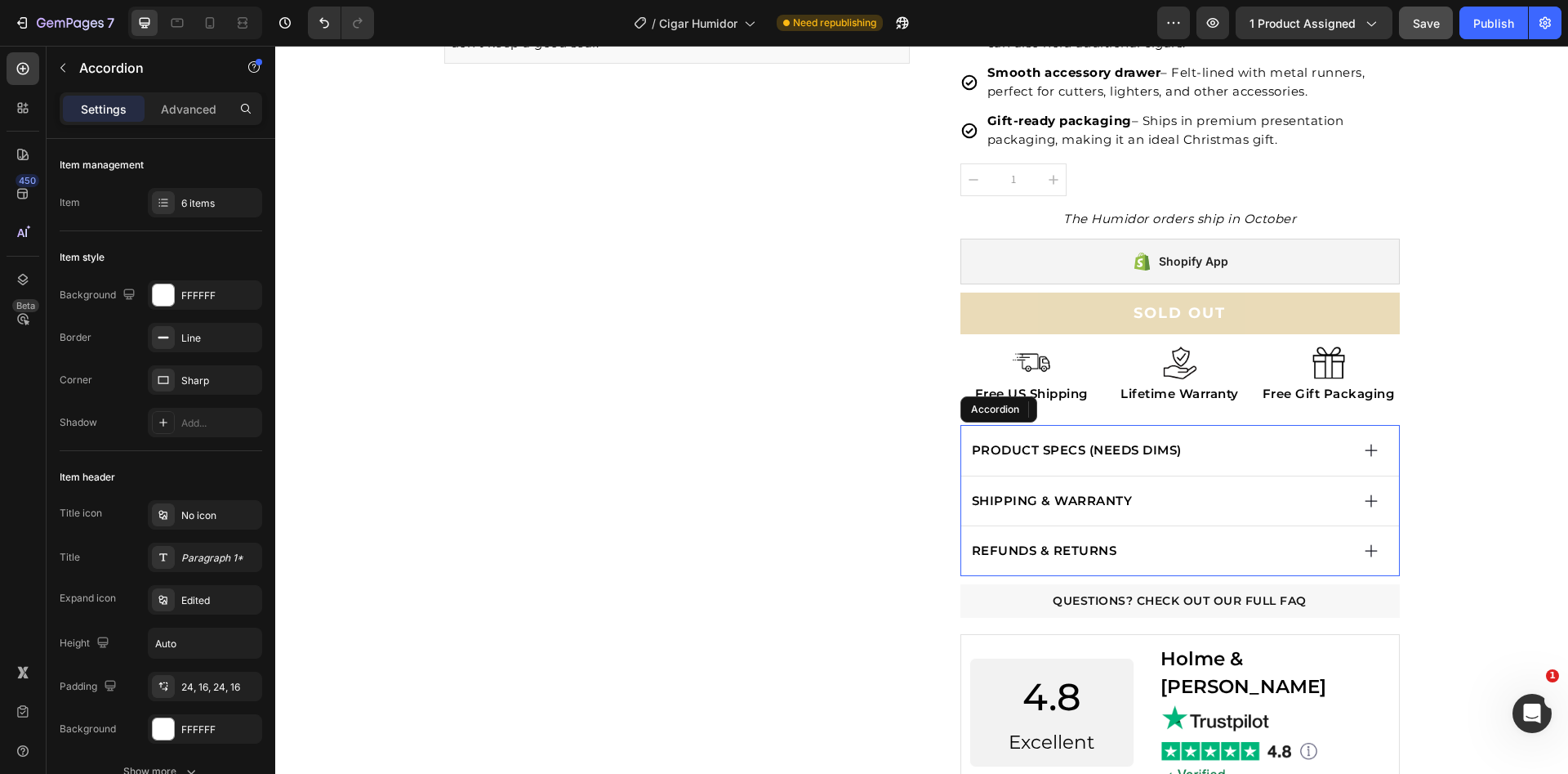
click at [1191, 454] on div "PRODUCT SPECS (NEEDS DIMS)" at bounding box center [1160, 450] width 381 height 23
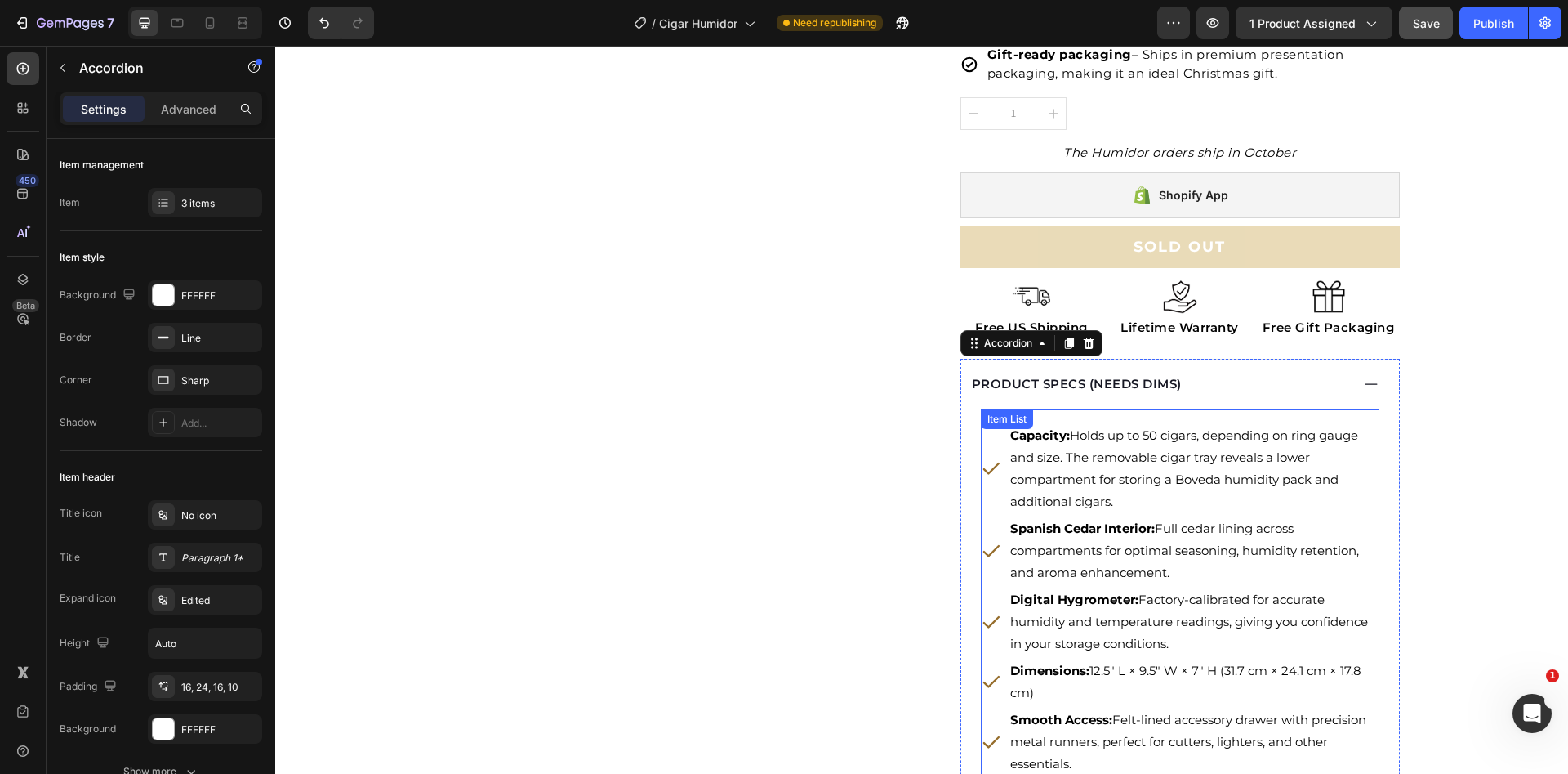
scroll to position [642, 0]
click at [1099, 673] on p "Dimensions: 12.5" L × 9.5" W × 7" H (31.7 cm × 24.1 cm × 17.8 cm)" at bounding box center [1194, 678] width 367 height 44
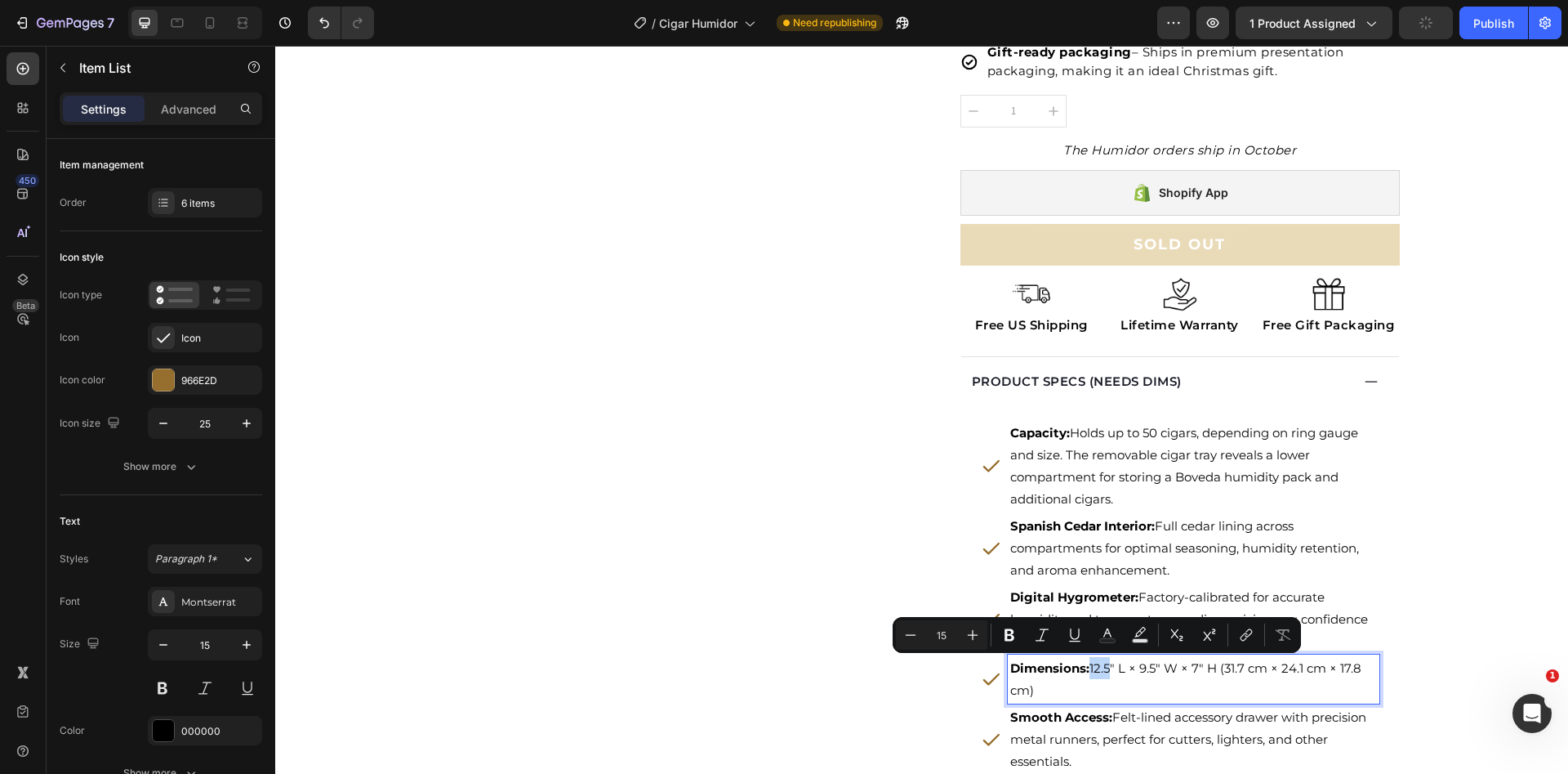
click at [1090, 670] on p "Dimensions: 12.5" L × 9.5" W × 7" H (31.7 cm × 24.1 cm × 17.8 cm)" at bounding box center [1194, 678] width 367 height 44
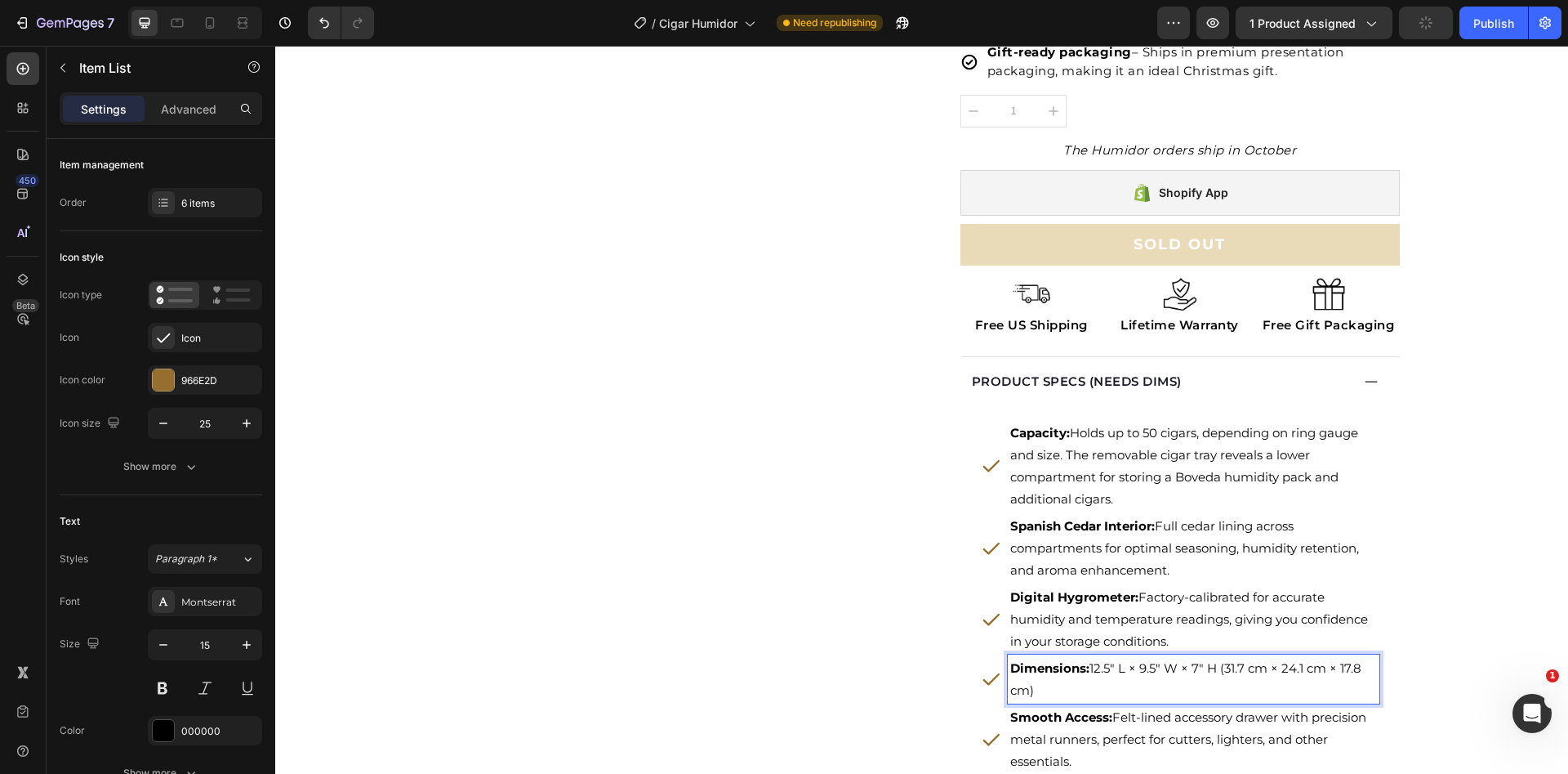
click at [1092, 685] on p "Dimensions: 12.5" L × 9.5" W × 7" H (31.7 cm × 24.1 cm × 17.8 cm)" at bounding box center [1194, 678] width 367 height 44
drag, startPoint x: 1087, startPoint y: 668, endPoint x: 1094, endPoint y: 692, distance: 25.0
click at [1094, 692] on p "Dimensions: 12.5" L × 9.5" W × 7" H (31.7 cm × 24.1 cm × 17.8 cm)" at bounding box center [1194, 678] width 367 height 44
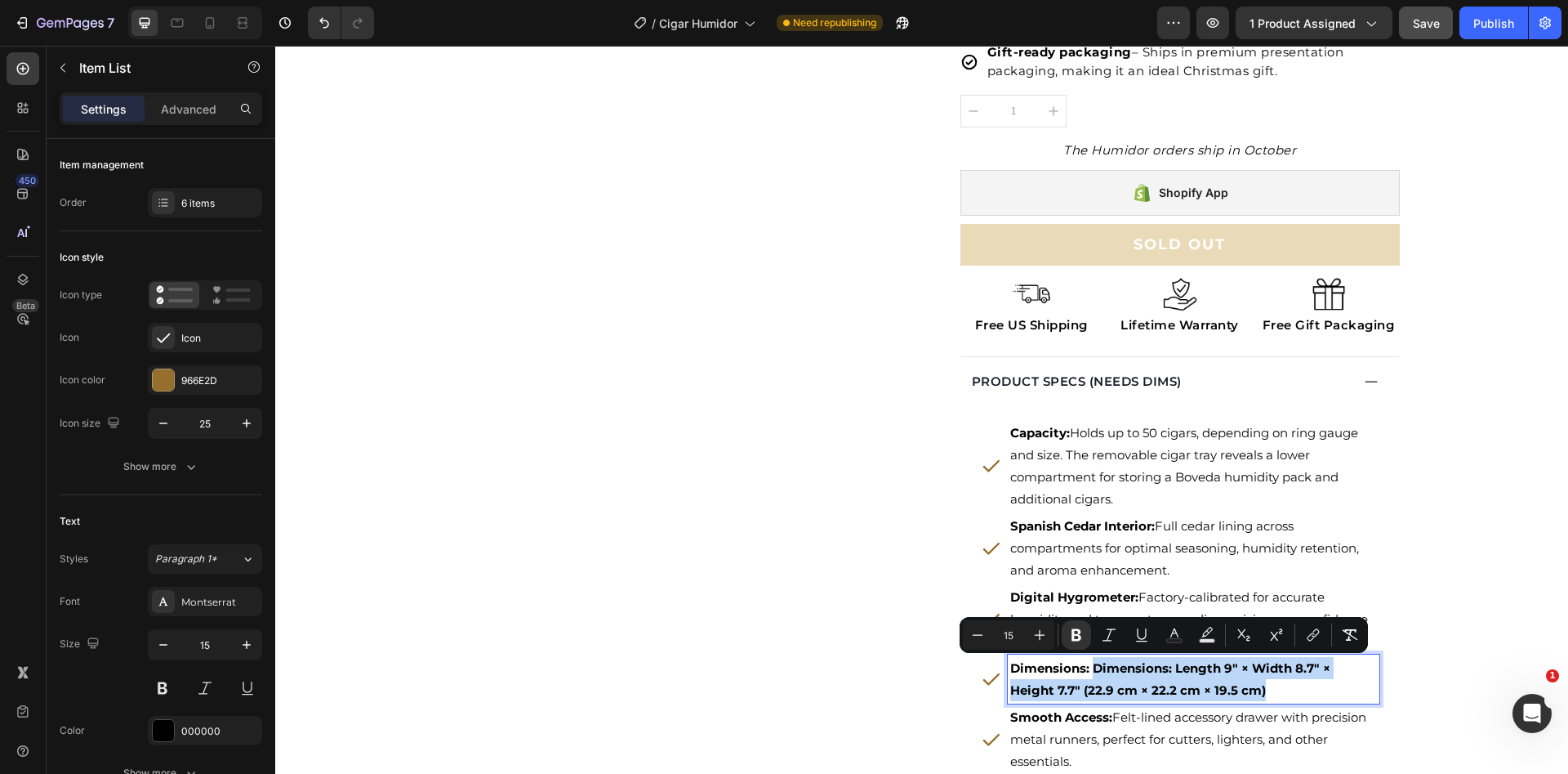
drag, startPoint x: 1095, startPoint y: 668, endPoint x: 1293, endPoint y: 695, distance: 199.8
click at [1293, 695] on p "Dimensions: Dimensions: Length 9" × Width 8.7" × Height 7.7" (22.9 cm × 22.2 cm…" at bounding box center [1194, 678] width 367 height 44
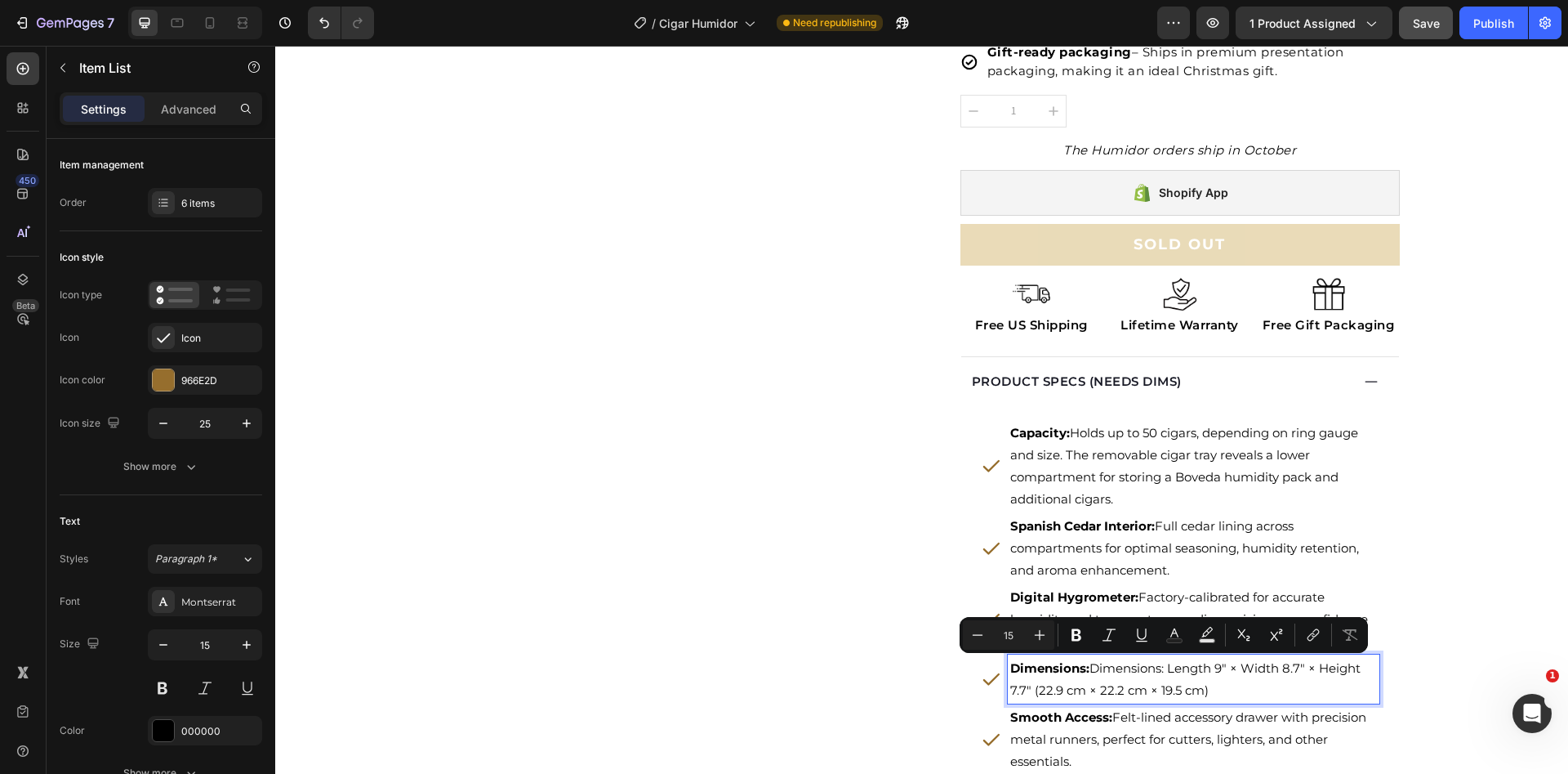
click at [1132, 669] on p "Dimensions: Dimensions: Length 9" × Width 8.7" × Height 7.7" (22.9 cm × 22.2 cm…" at bounding box center [1194, 678] width 367 height 44
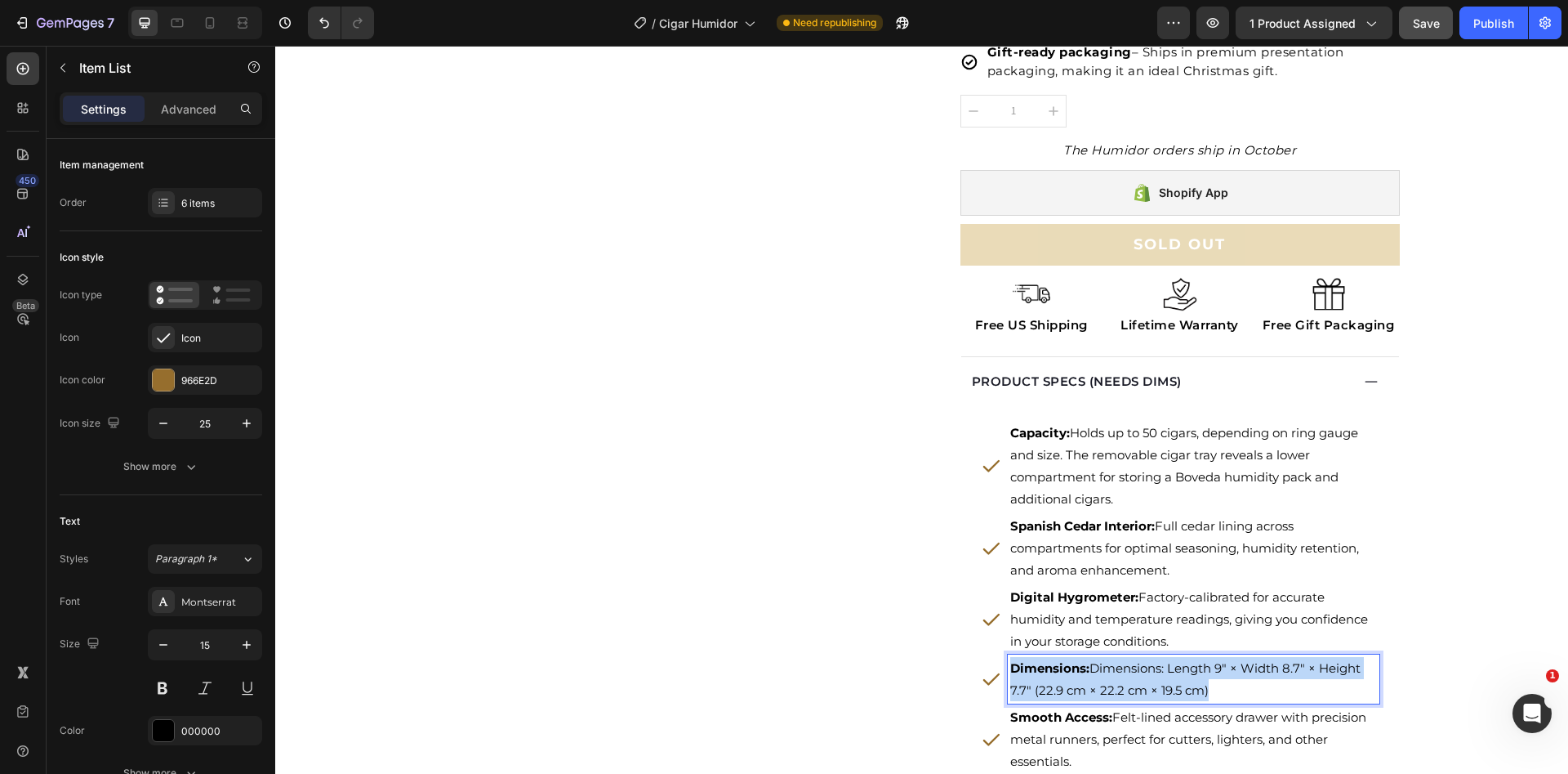
click at [1132, 669] on p "Dimensions: Dimensions: Length 9" × Width 8.7" × Height 7.7" (22.9 cm × 22.2 cm…" at bounding box center [1194, 678] width 367 height 44
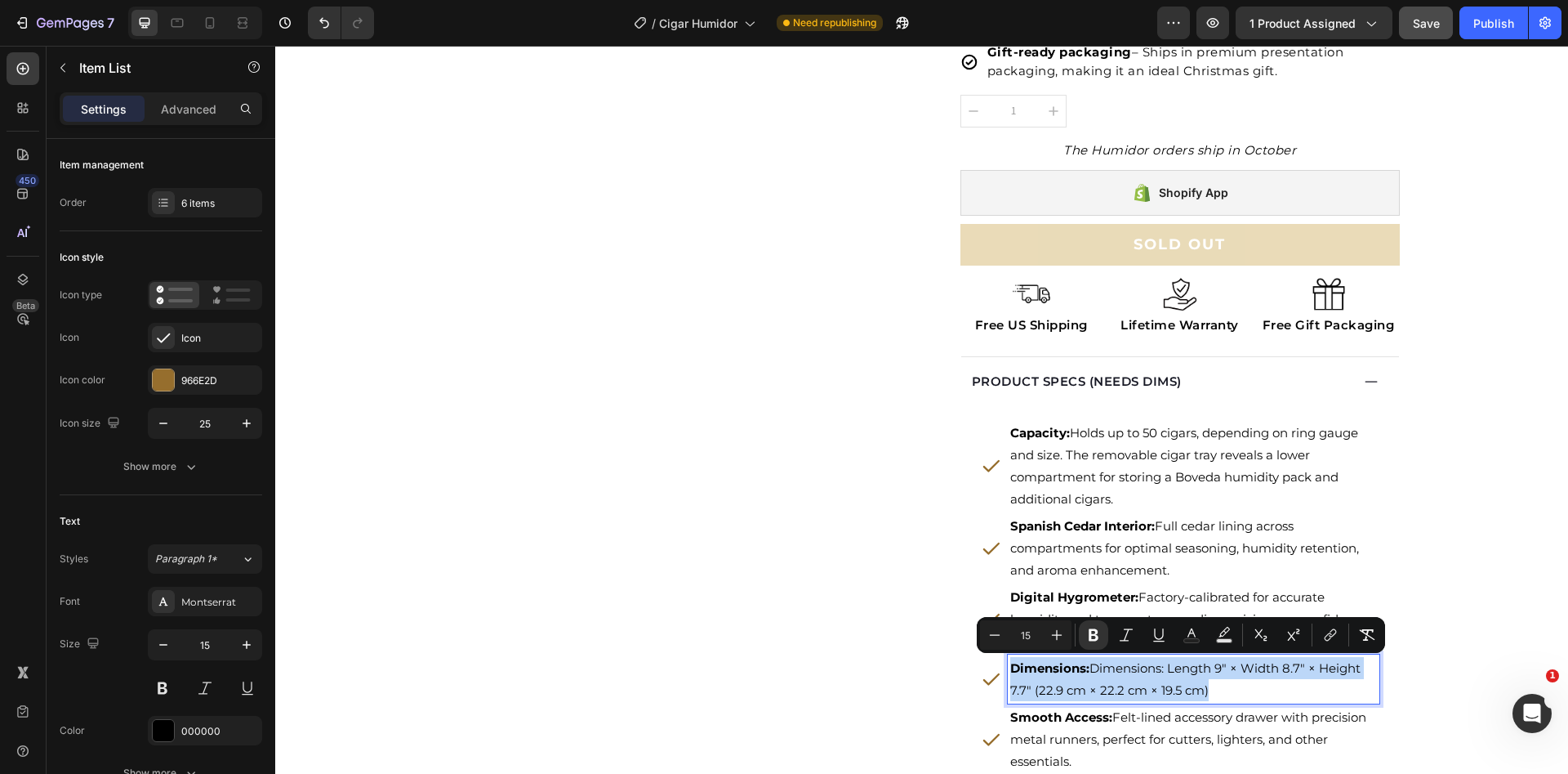
click at [1136, 669] on p "Dimensions: Dimensions: Length 9" × Width 8.7" × Height 7.7" (22.9 cm × 22.2 cm…" at bounding box center [1194, 678] width 367 height 44
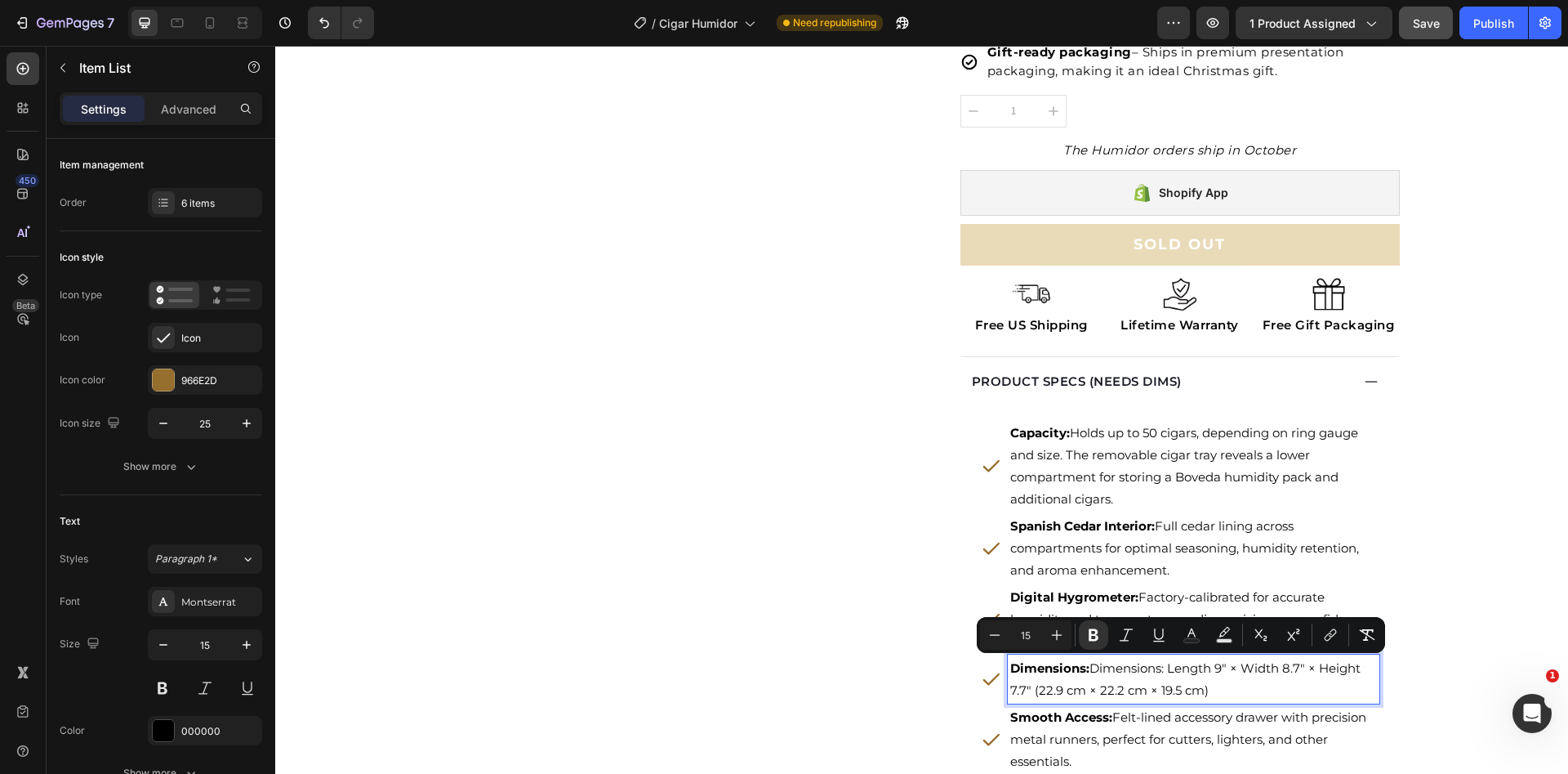
click at [1136, 669] on p "Dimensions: Dimensions: Length 9" × Width 8.7" × Height 7.7" (22.9 cm × 22.2 cm…" at bounding box center [1194, 678] width 367 height 44
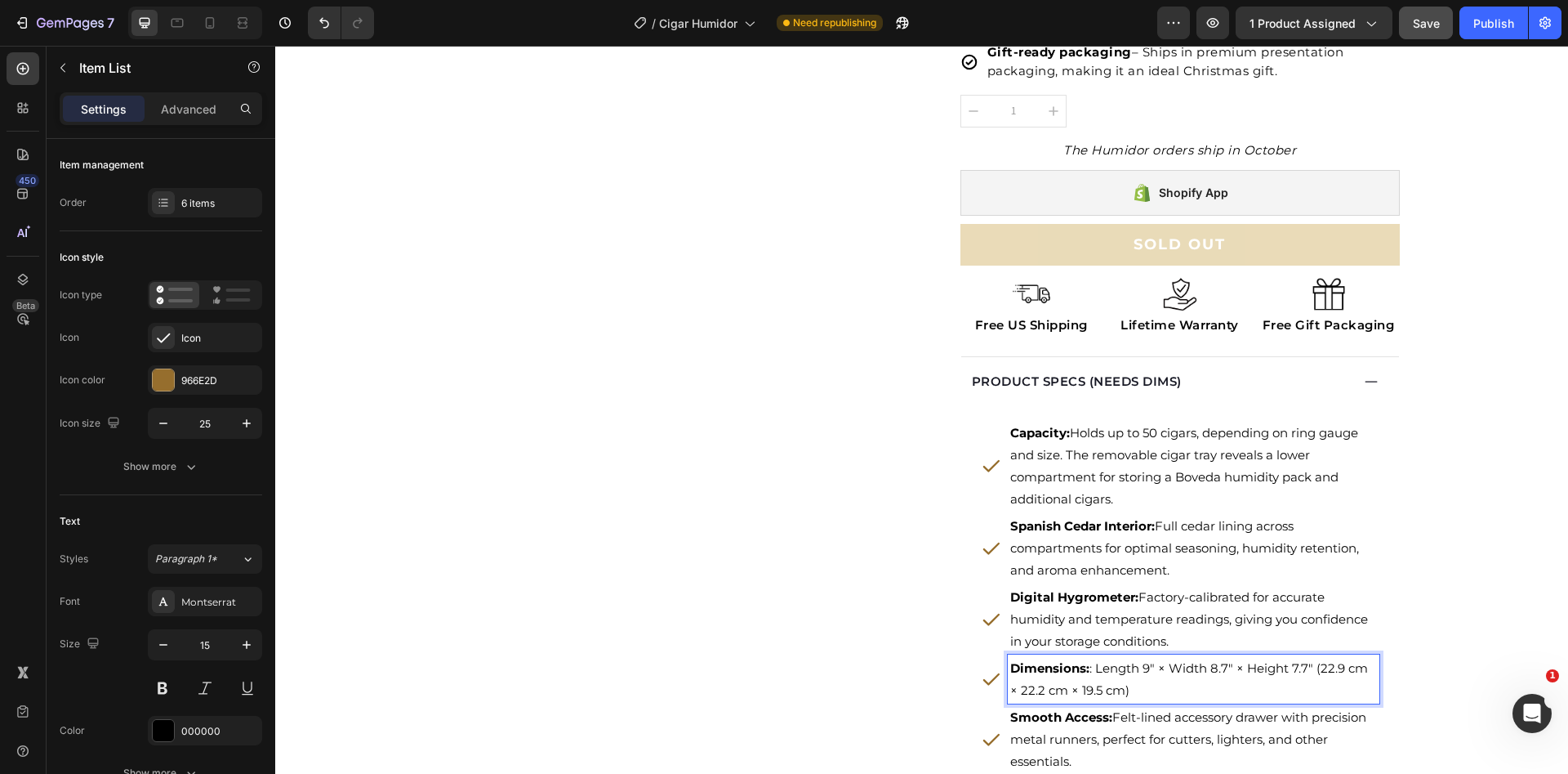
click at [1086, 666] on p "Dimensions: : Length 9" × Width 8.7" × Height 7.7" (22.9 cm × 22.2 cm × 19.5 cm)" at bounding box center [1194, 678] width 367 height 44
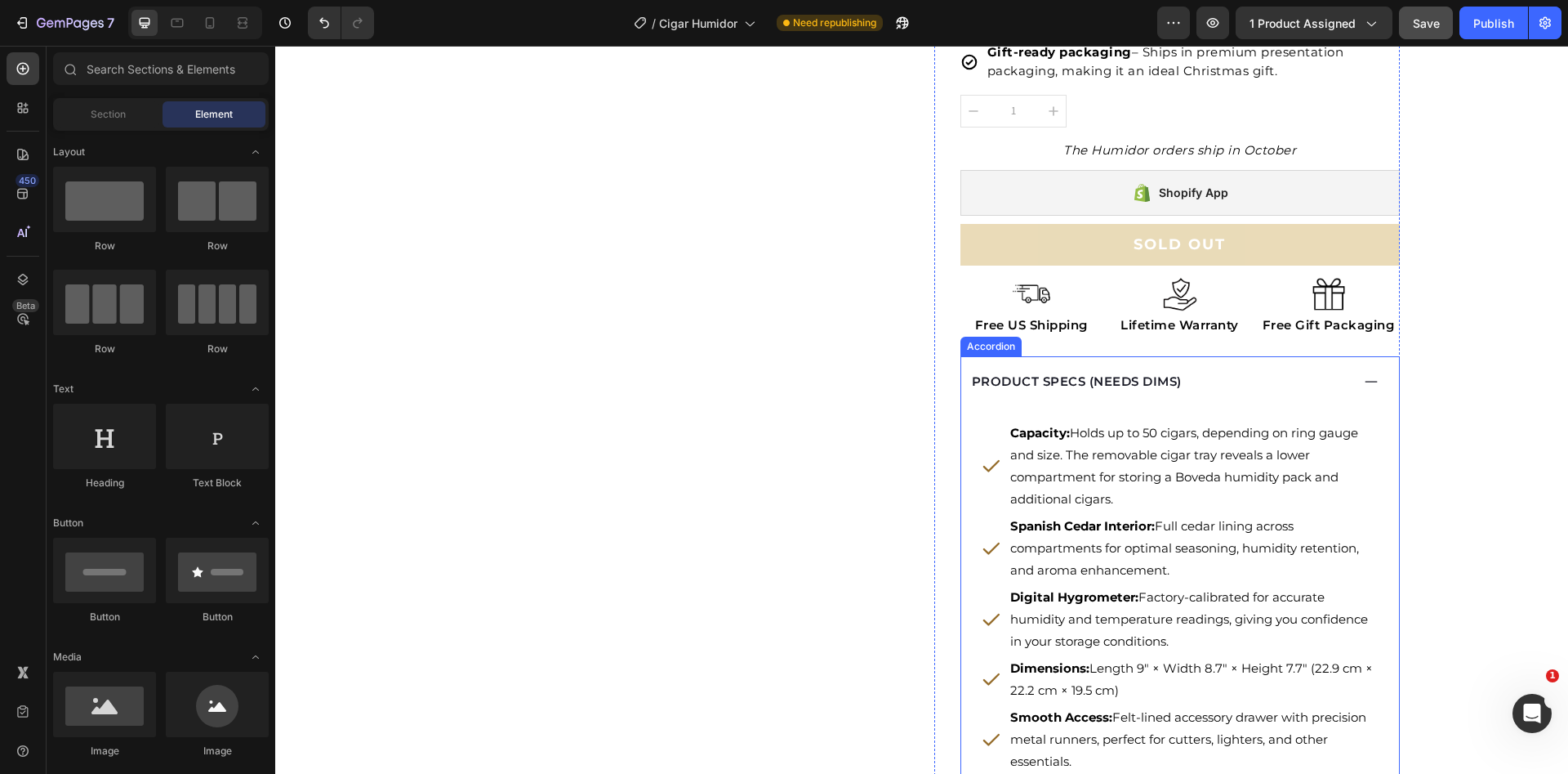
click at [1141, 380] on p "PRODUCT SPECS (NEEDS DIMS)" at bounding box center [1077, 381] width 210 height 19
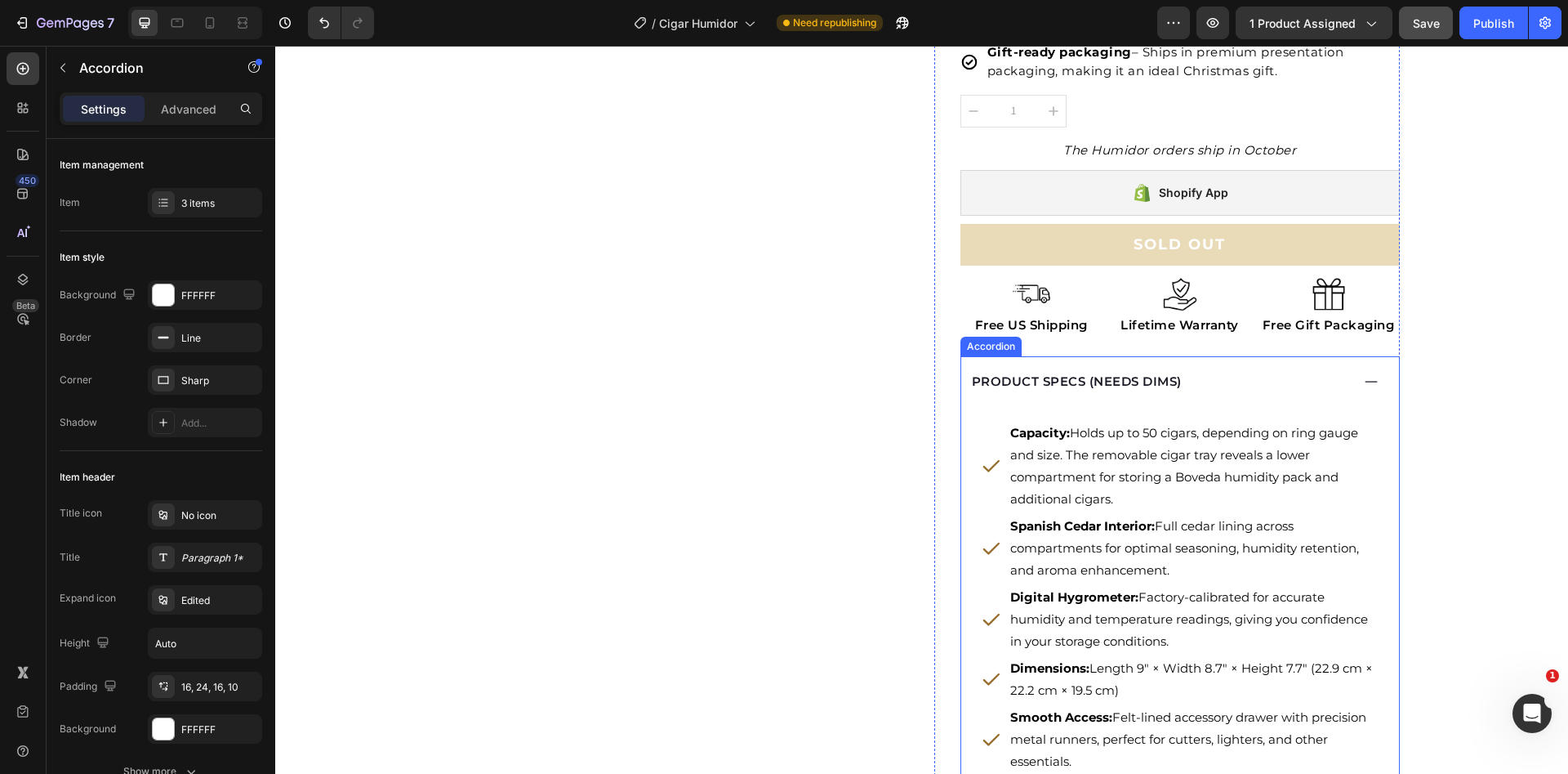
click at [1141, 380] on p "PRODUCT SPECS (NEEDS DIMS)" at bounding box center [1077, 381] width 210 height 19
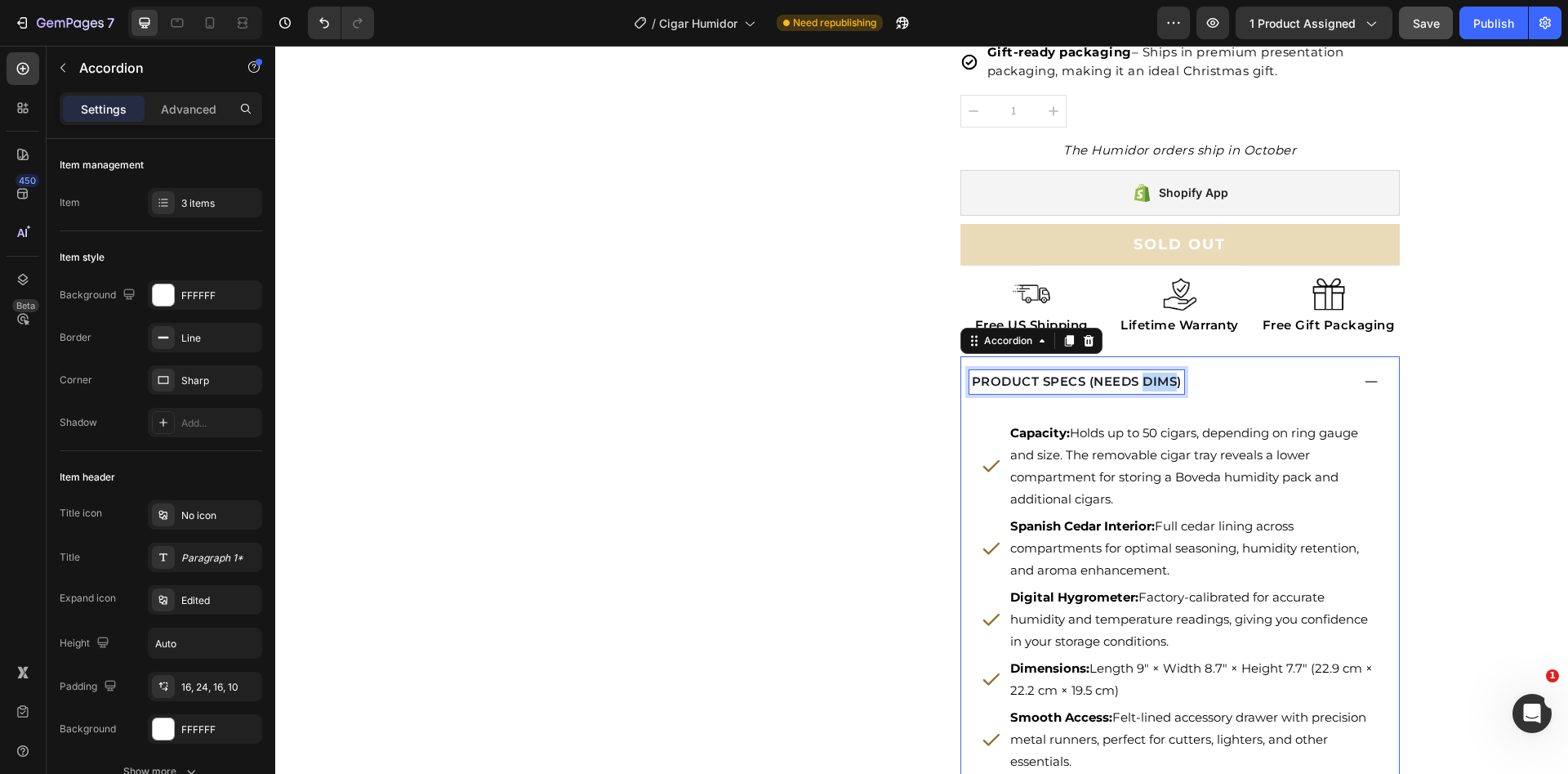
click at [1102, 381] on p "PRODUCT SPECS (NEEDS DIMS)" at bounding box center [1077, 381] width 210 height 19
drag, startPoint x: 1079, startPoint y: 381, endPoint x: 1185, endPoint y: 381, distance: 106.0
click at [1185, 381] on div "PRODUCT SPECS (NEEDS DIMS)" at bounding box center [1160, 382] width 381 height 23
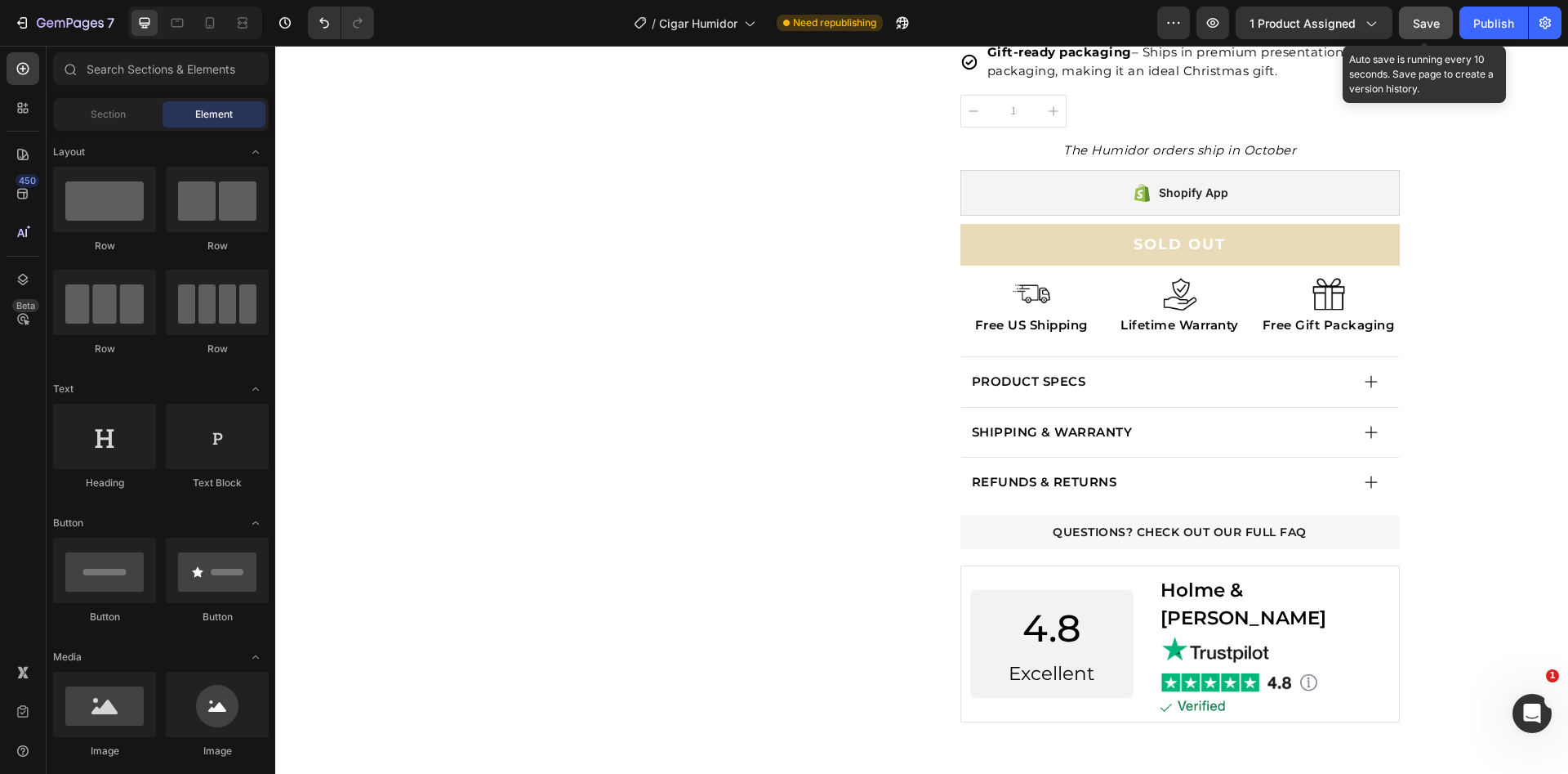
click at [1426, 30] on div "Save" at bounding box center [1427, 22] width 27 height 17
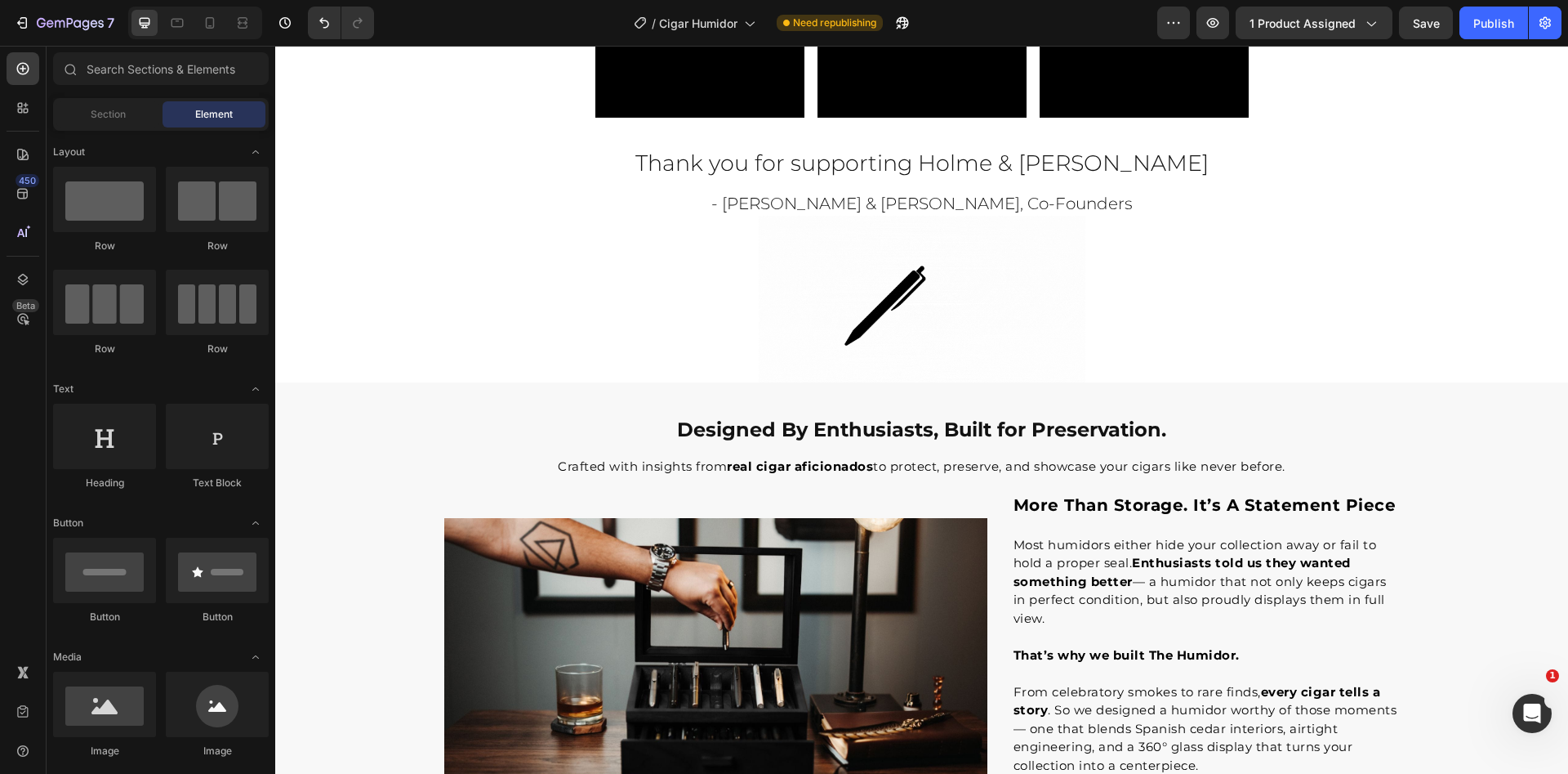
scroll to position [1456, 0]
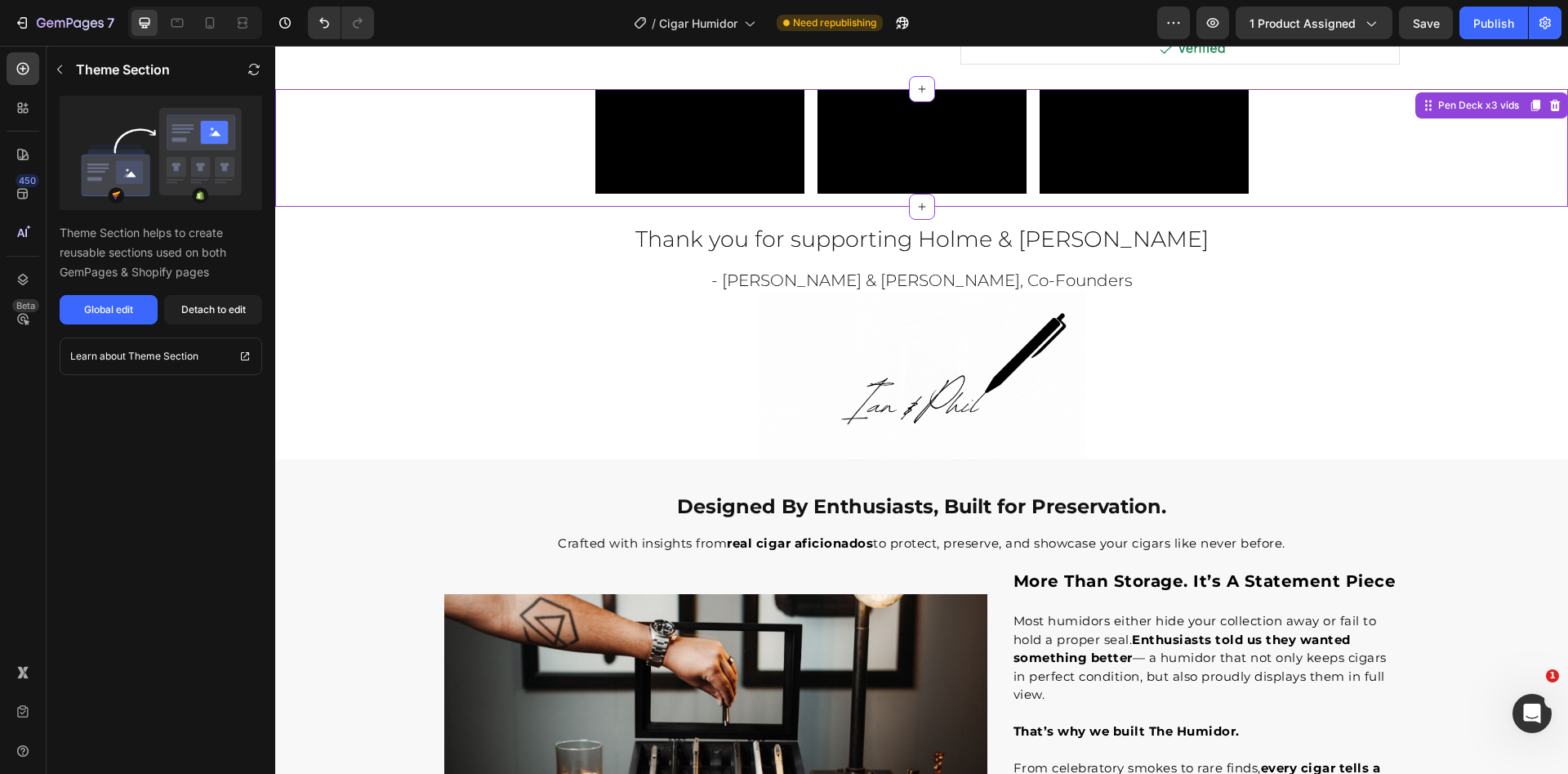
scroll to position [1143, 0]
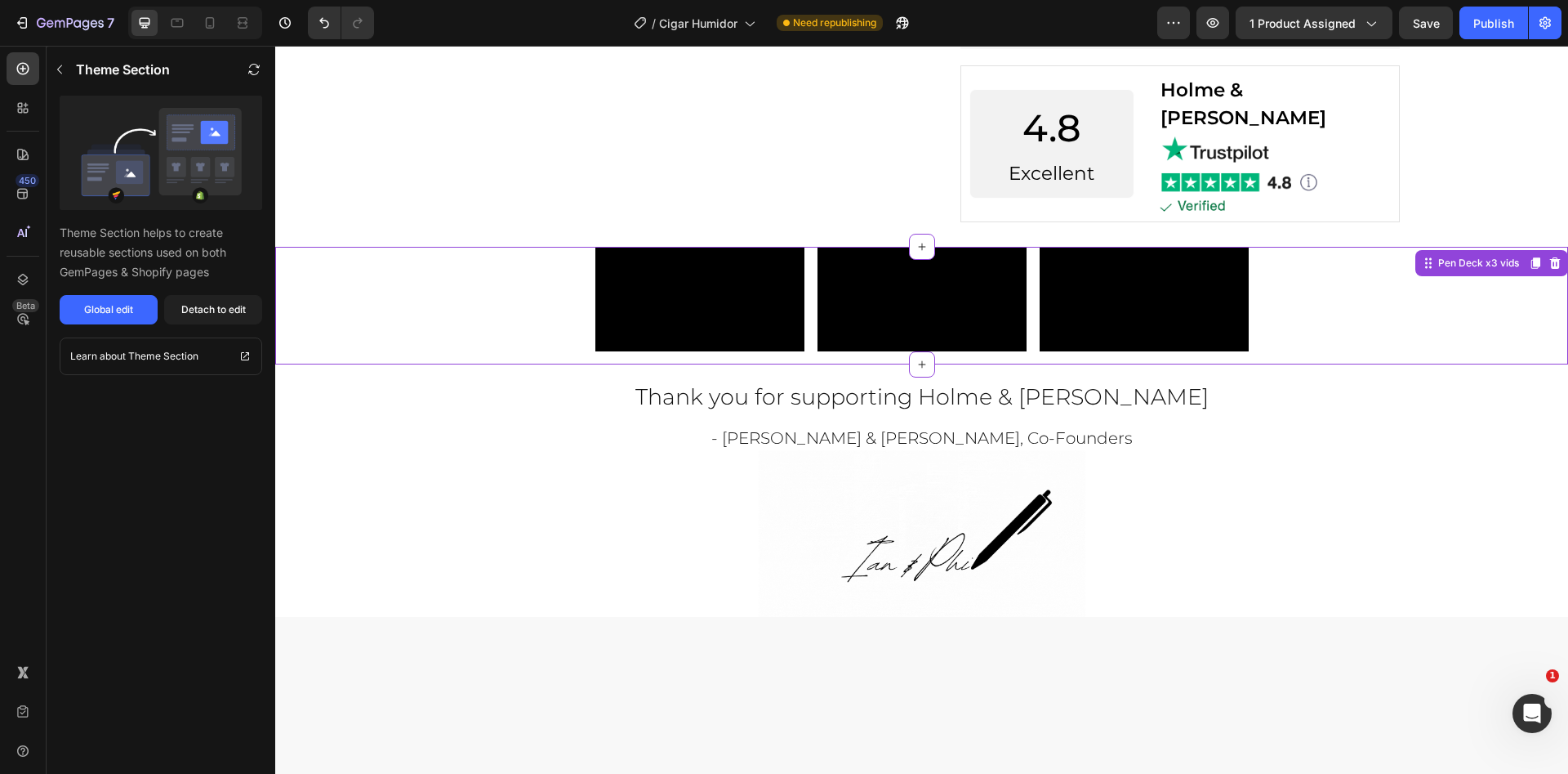
click at [767, 352] on video at bounding box center [700, 299] width 209 height 105
click at [220, 317] on button "Detach to edit" at bounding box center [214, 310] width 98 height 30
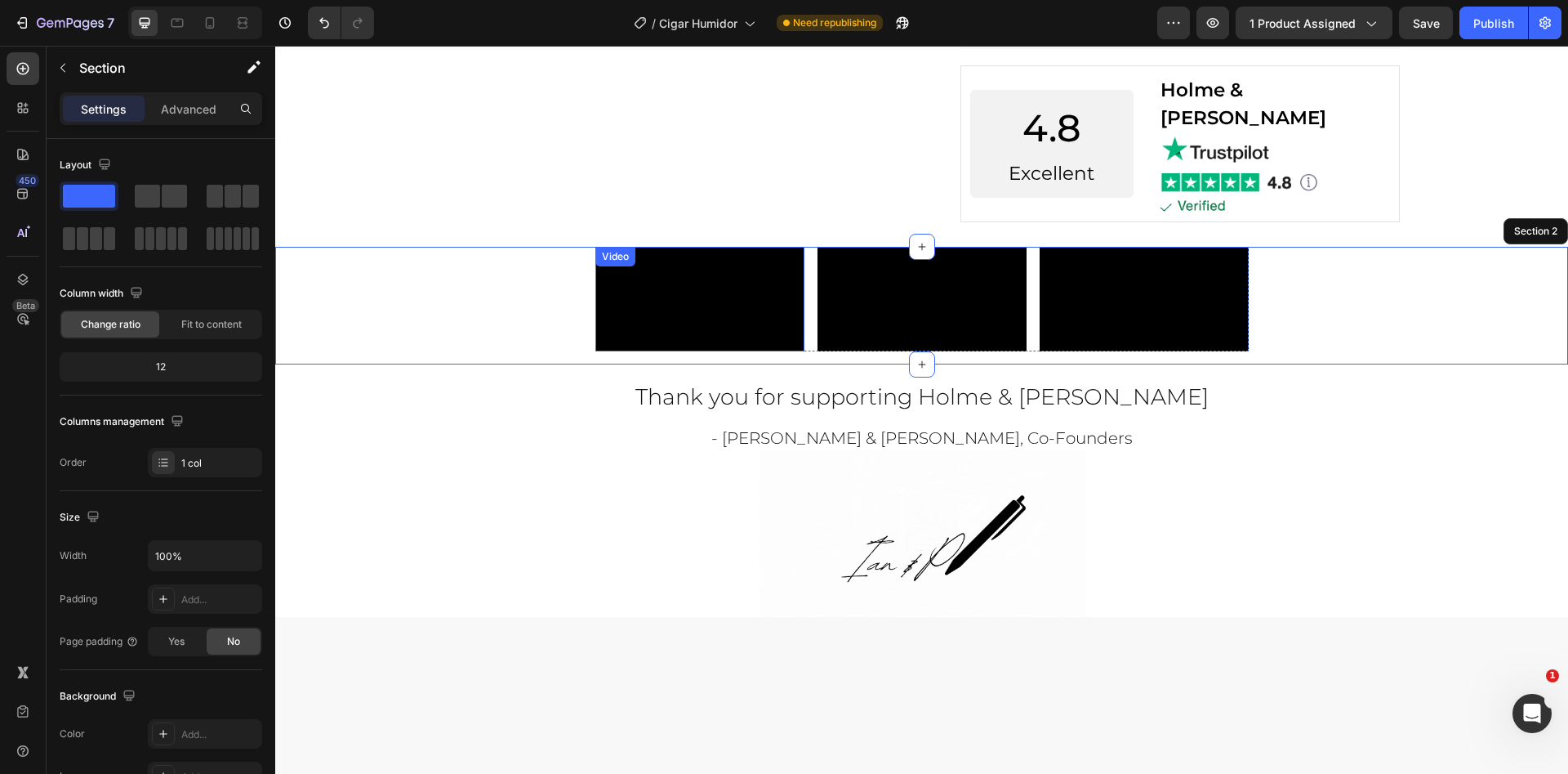
click at [712, 267] on video at bounding box center [700, 299] width 209 height 105
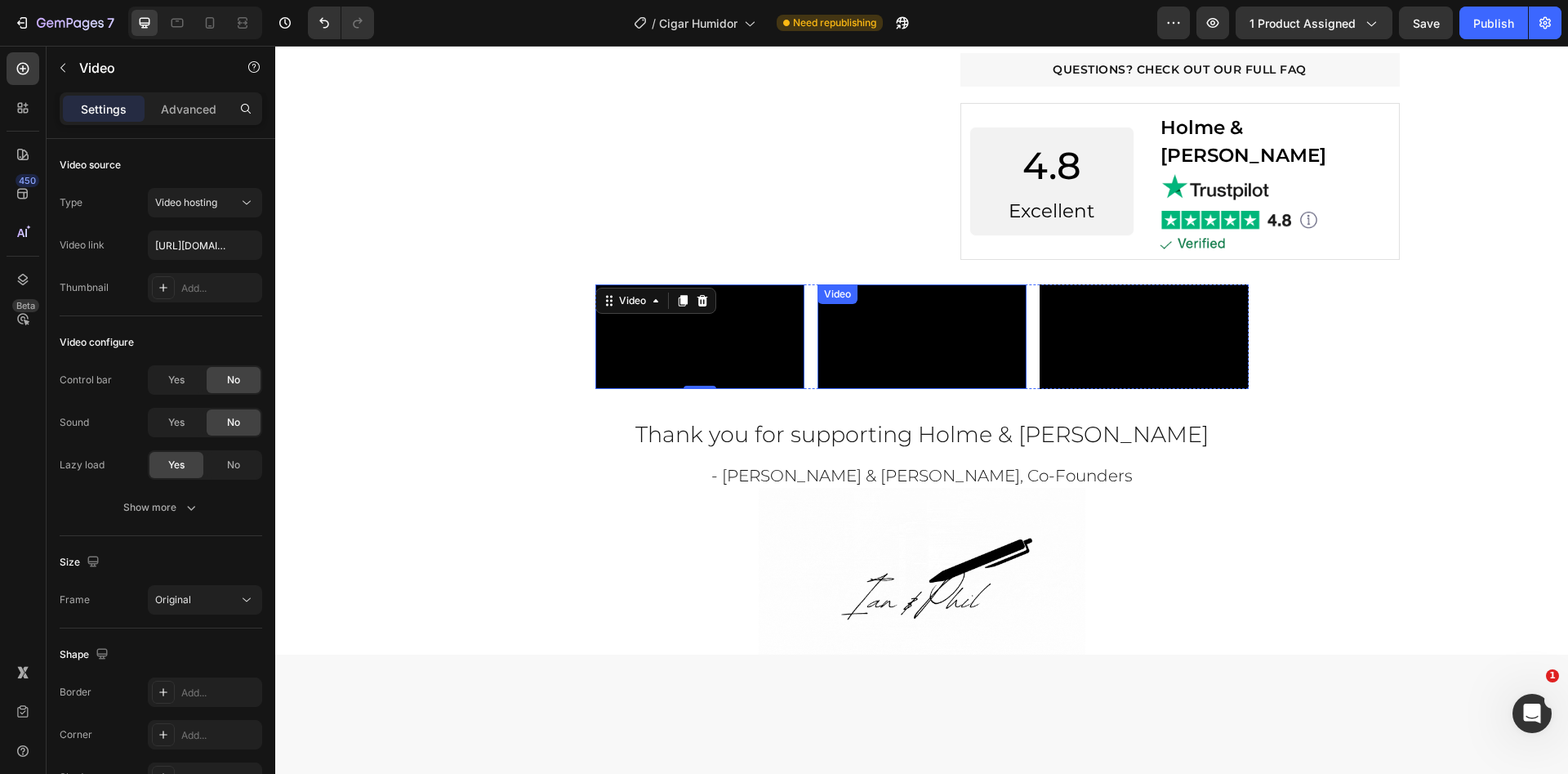
scroll to position [1187, 0]
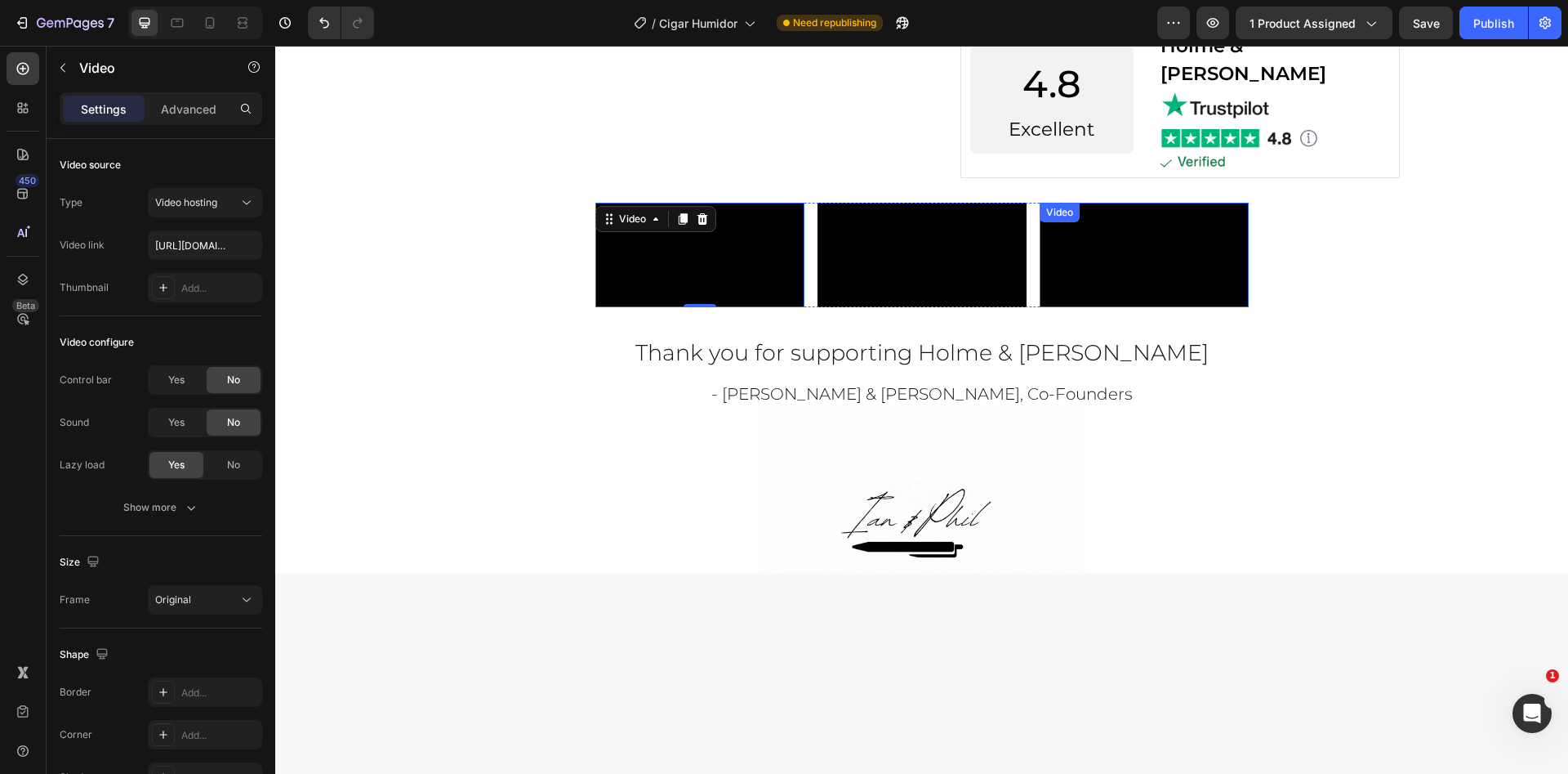
click at [1124, 284] on video at bounding box center [1145, 254] width 209 height 105
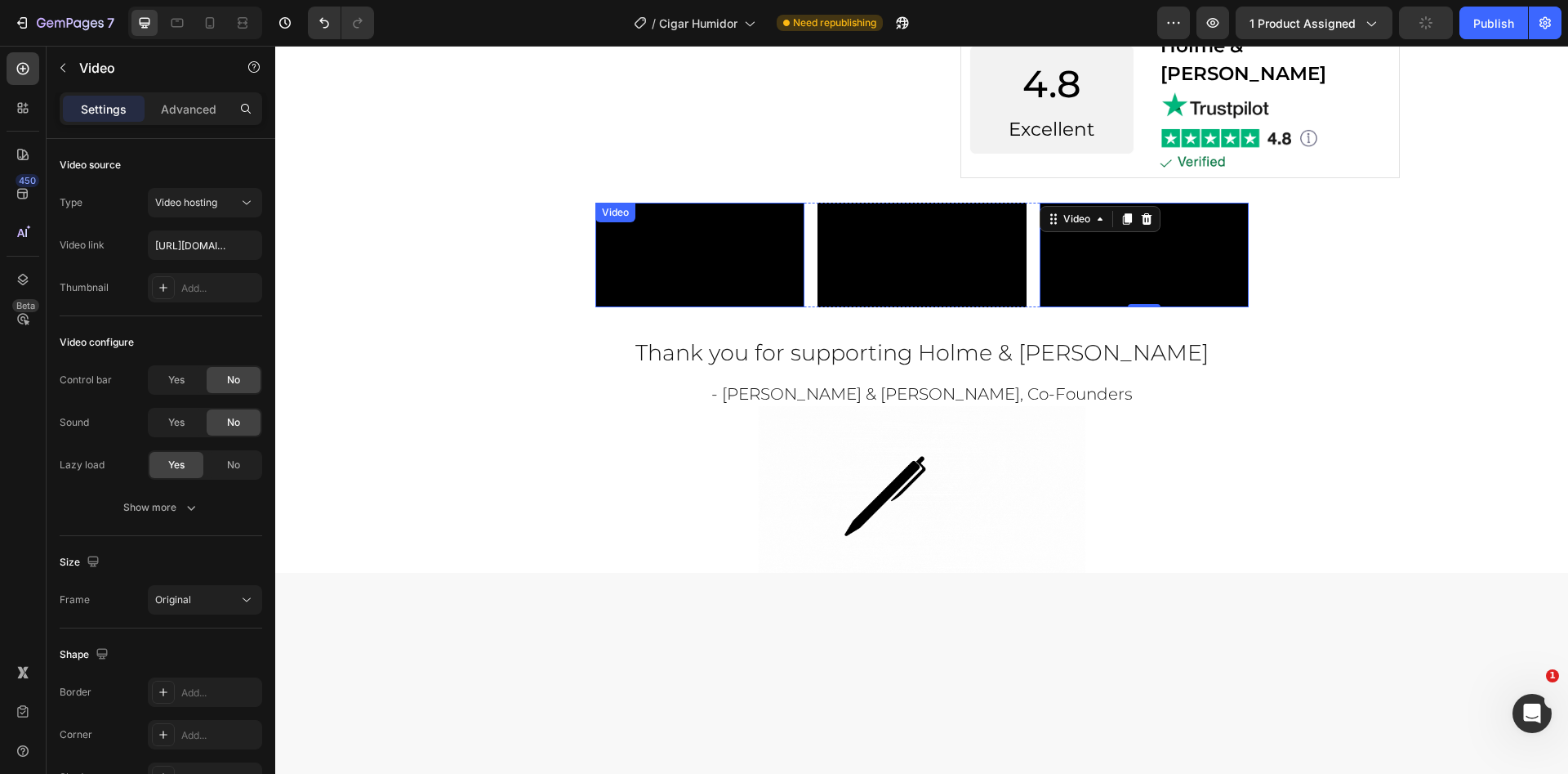
click at [721, 307] on video at bounding box center [700, 254] width 209 height 105
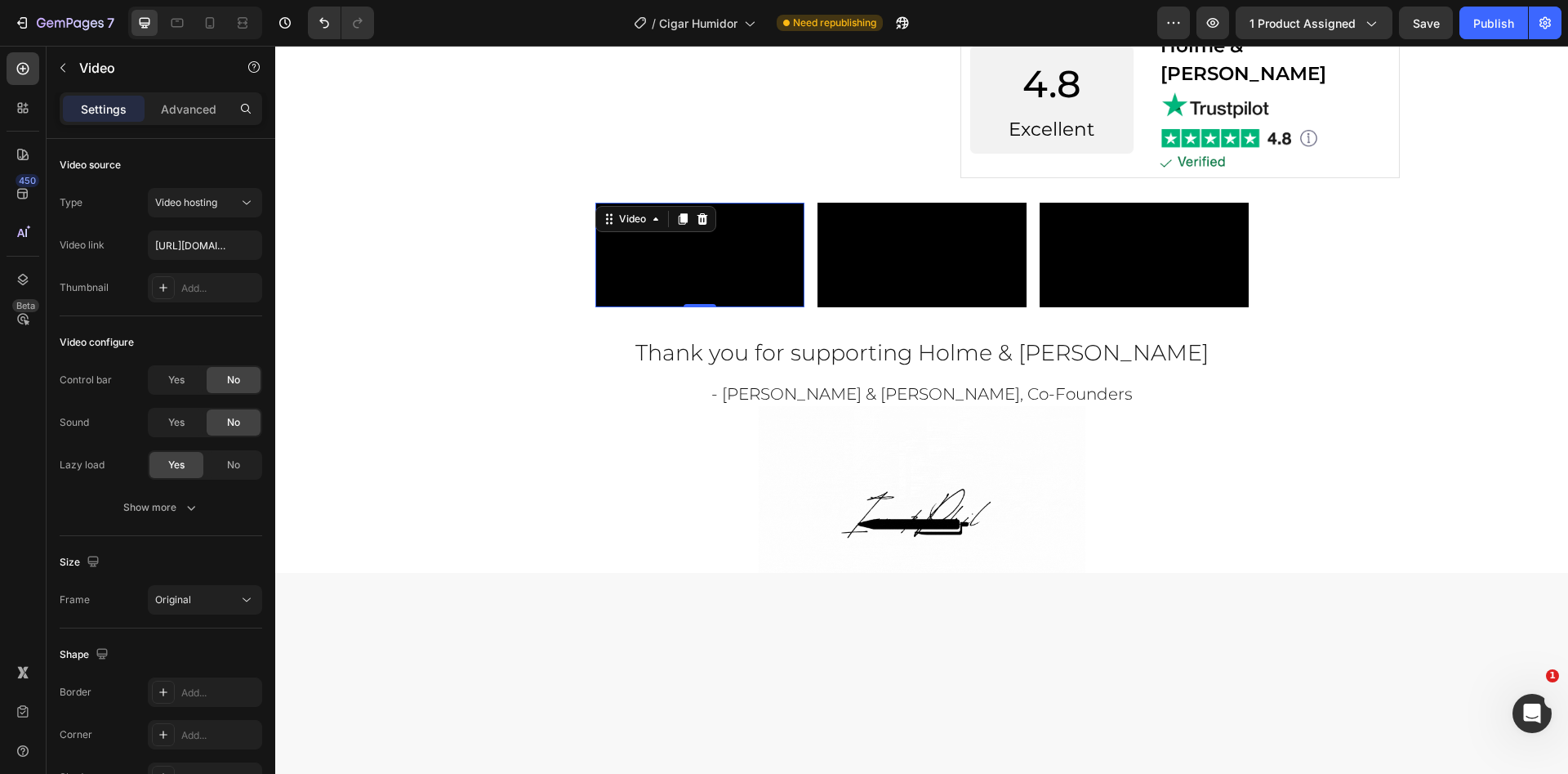
click at [680, 307] on video at bounding box center [700, 254] width 209 height 105
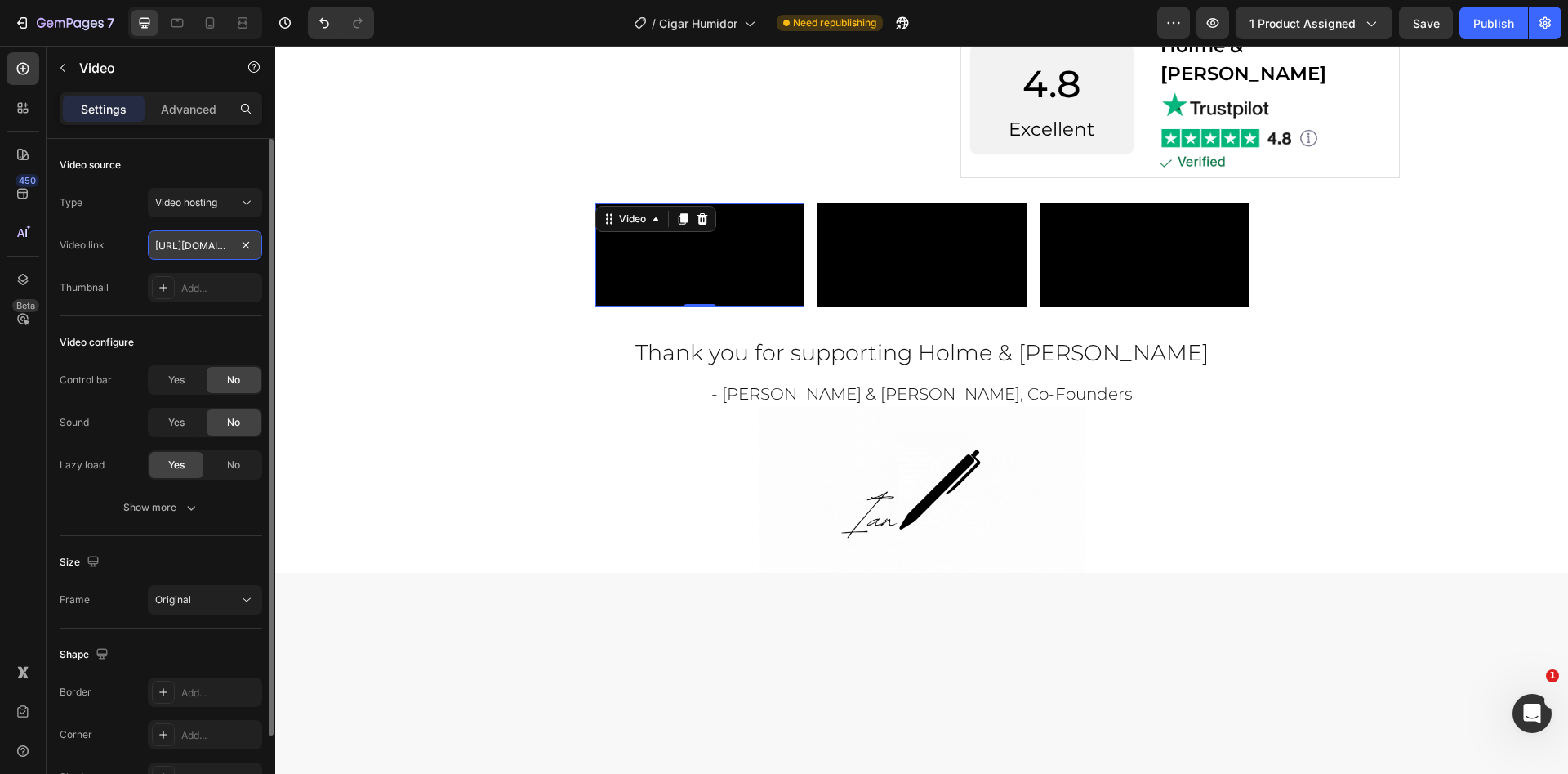
click at [188, 251] on input "[URL][DOMAIN_NAME]" at bounding box center [205, 245] width 114 height 30
paste input "[URL][DOMAIN_NAME]"
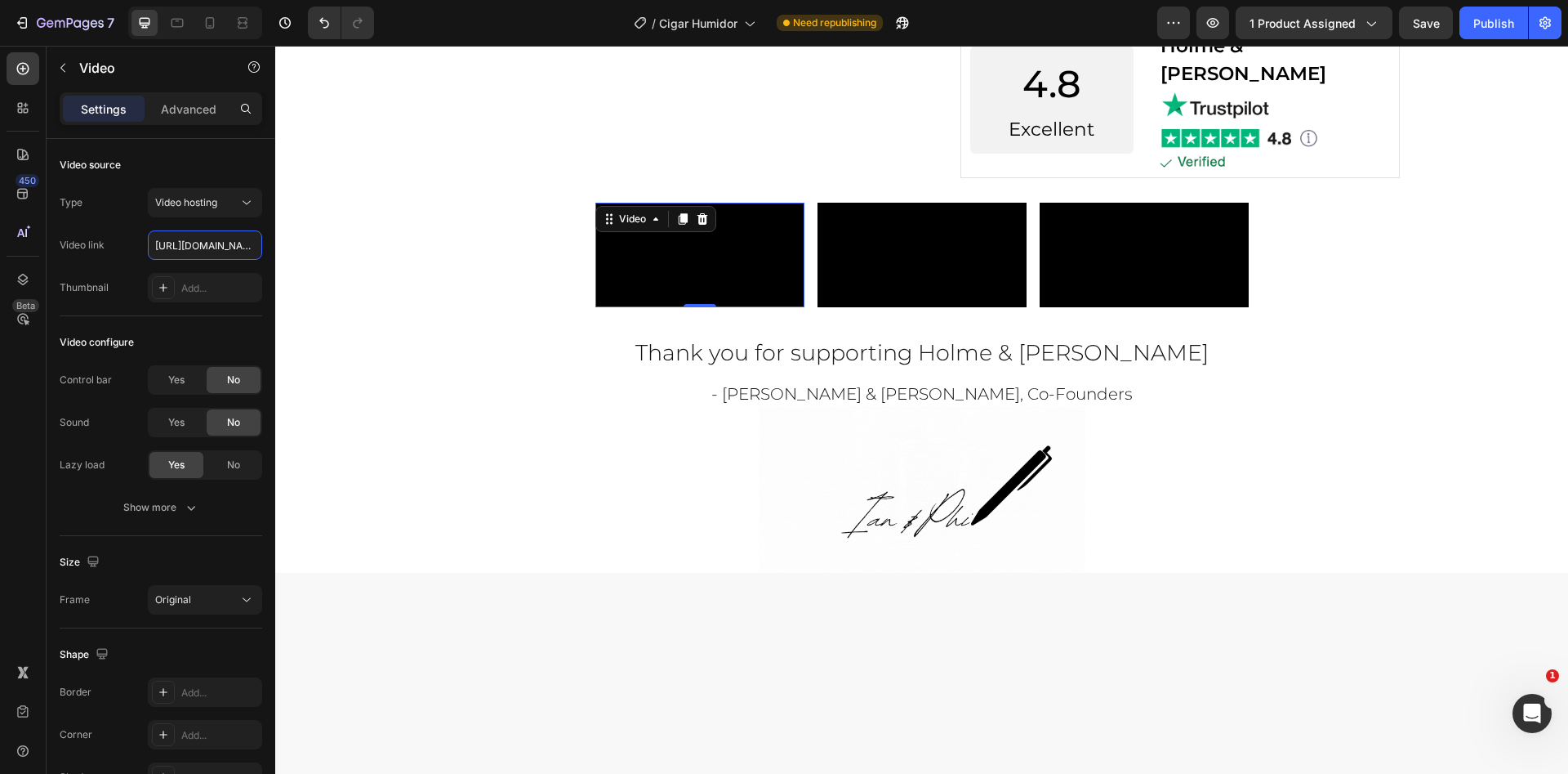
scroll to position [0, 308]
type input "[URL][DOMAIN_NAME]"
click at [947, 307] on video at bounding box center [922, 254] width 209 height 105
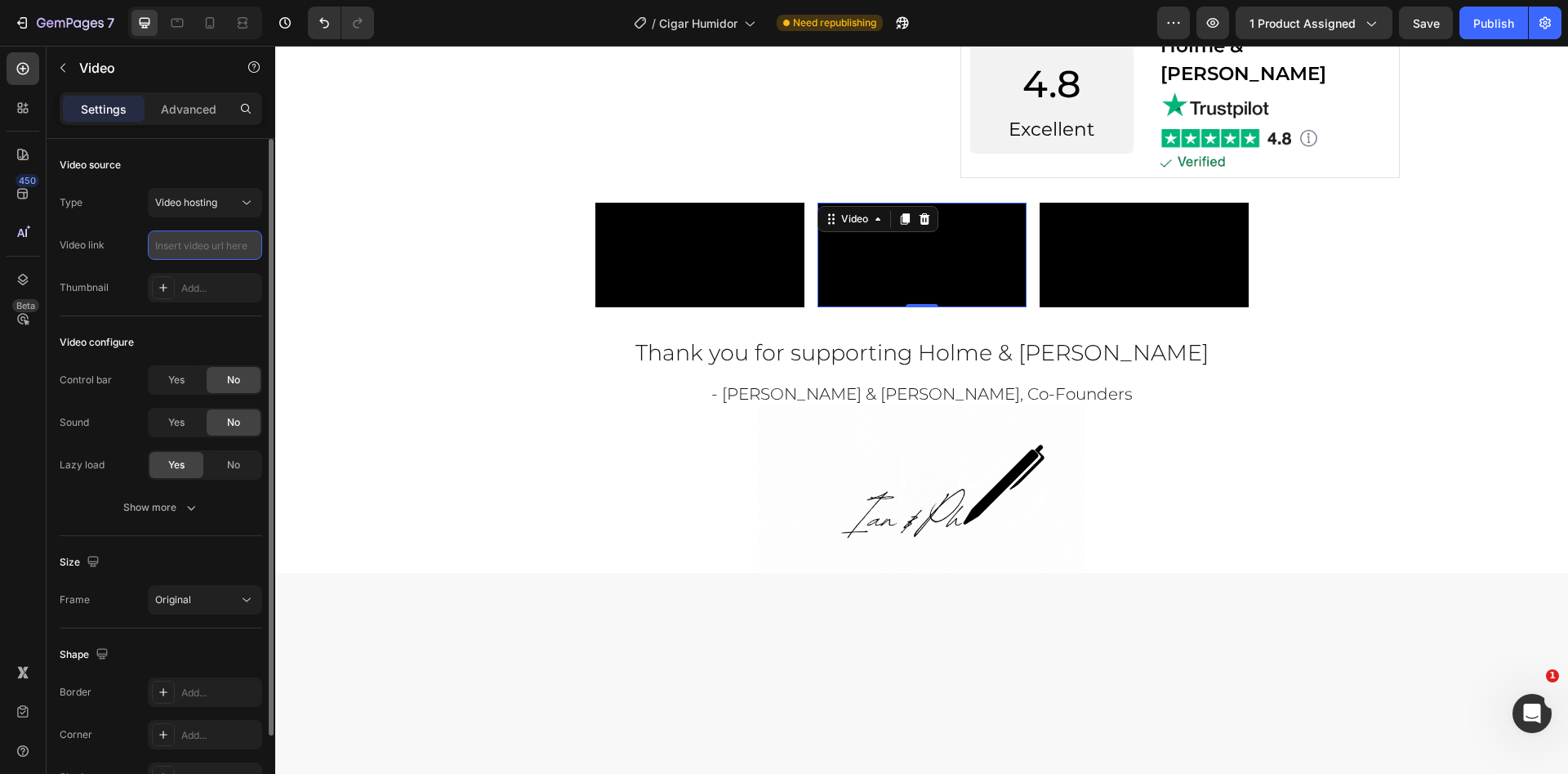
paste input "[URL][DOMAIN_NAME]"
type input "[URL][DOMAIN_NAME]"
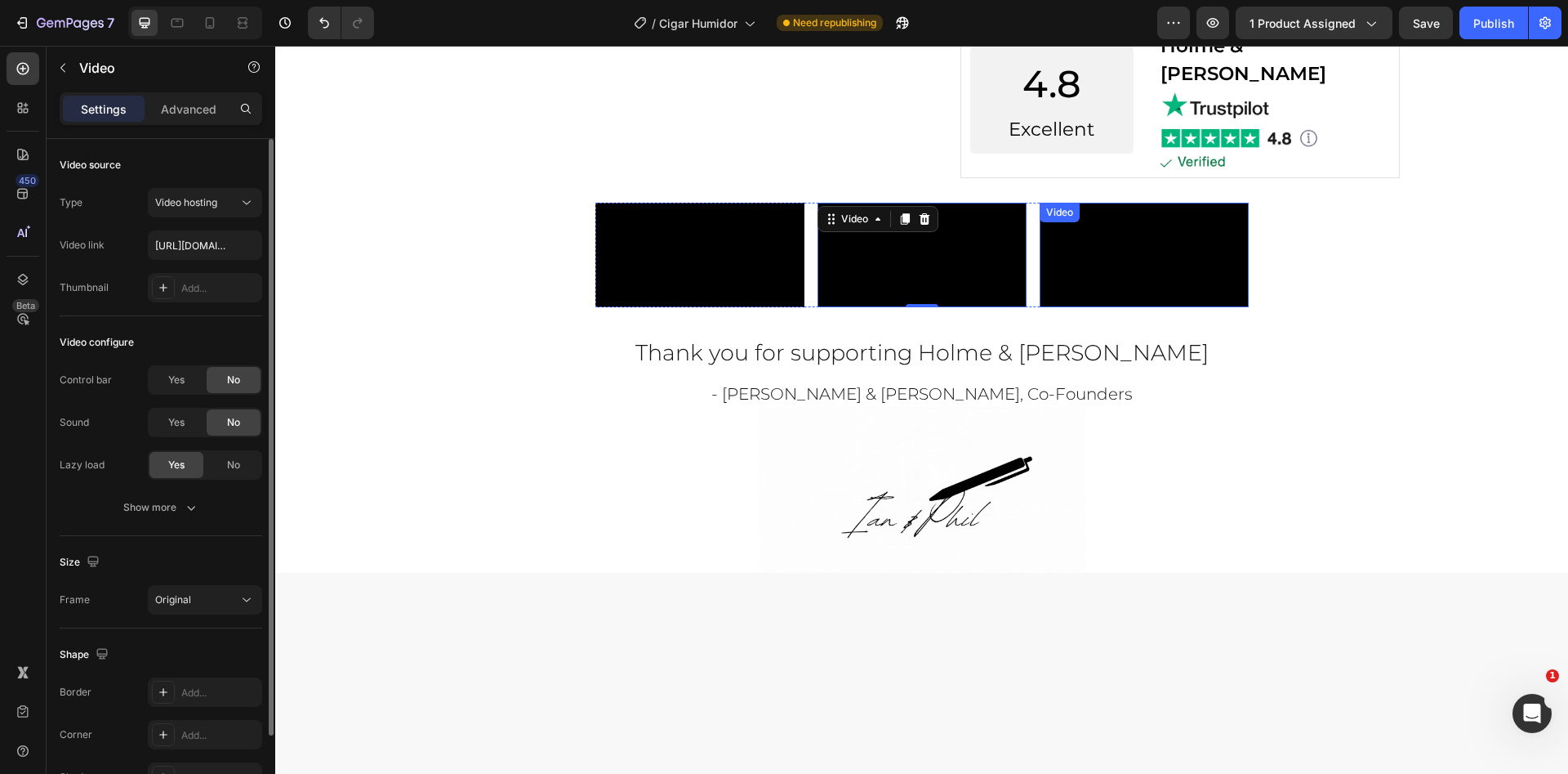
click at [1152, 307] on video at bounding box center [1145, 254] width 209 height 105
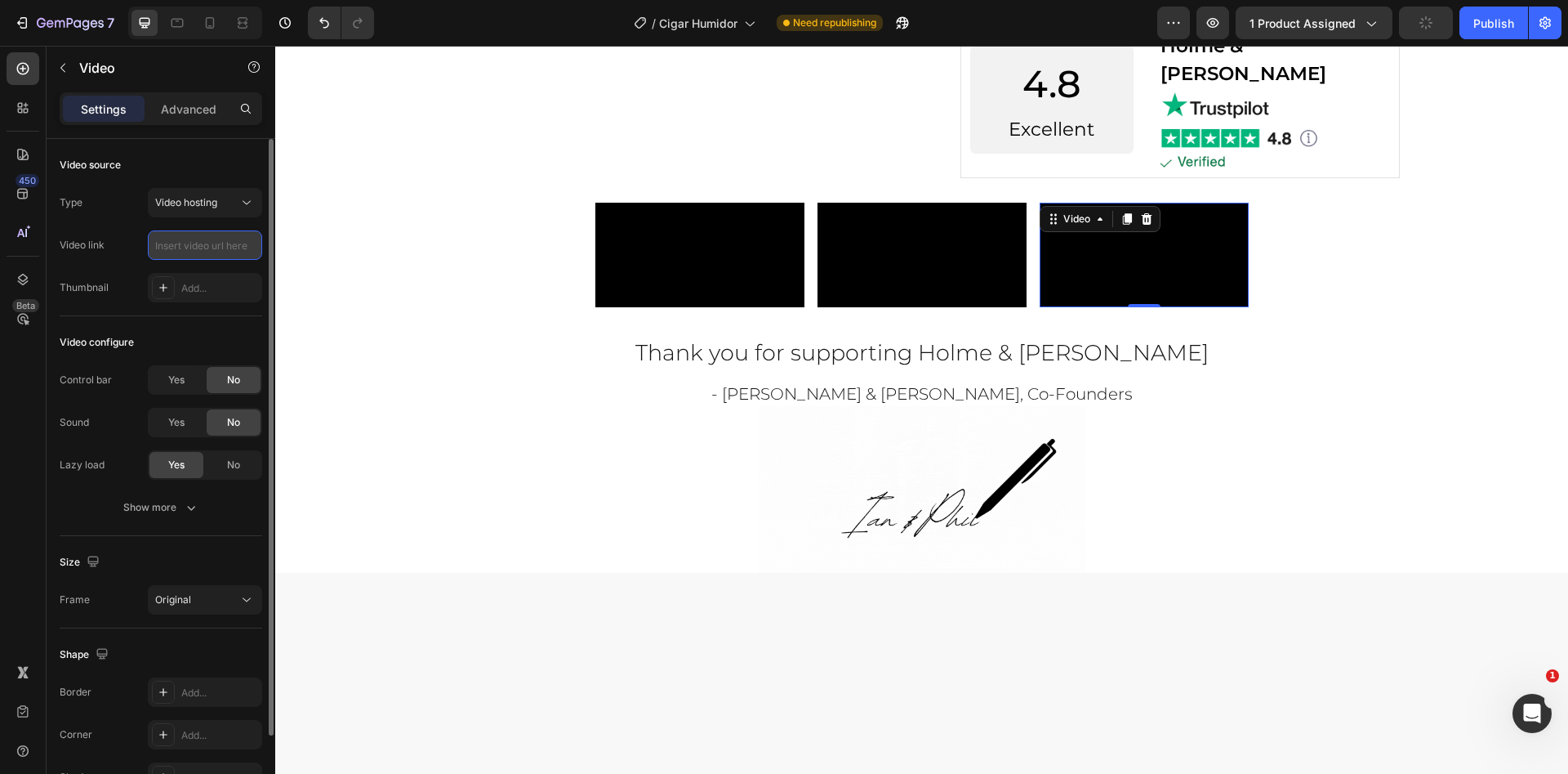
paste input "[URL][DOMAIN_NAME]"
type input "[URL][DOMAIN_NAME]"
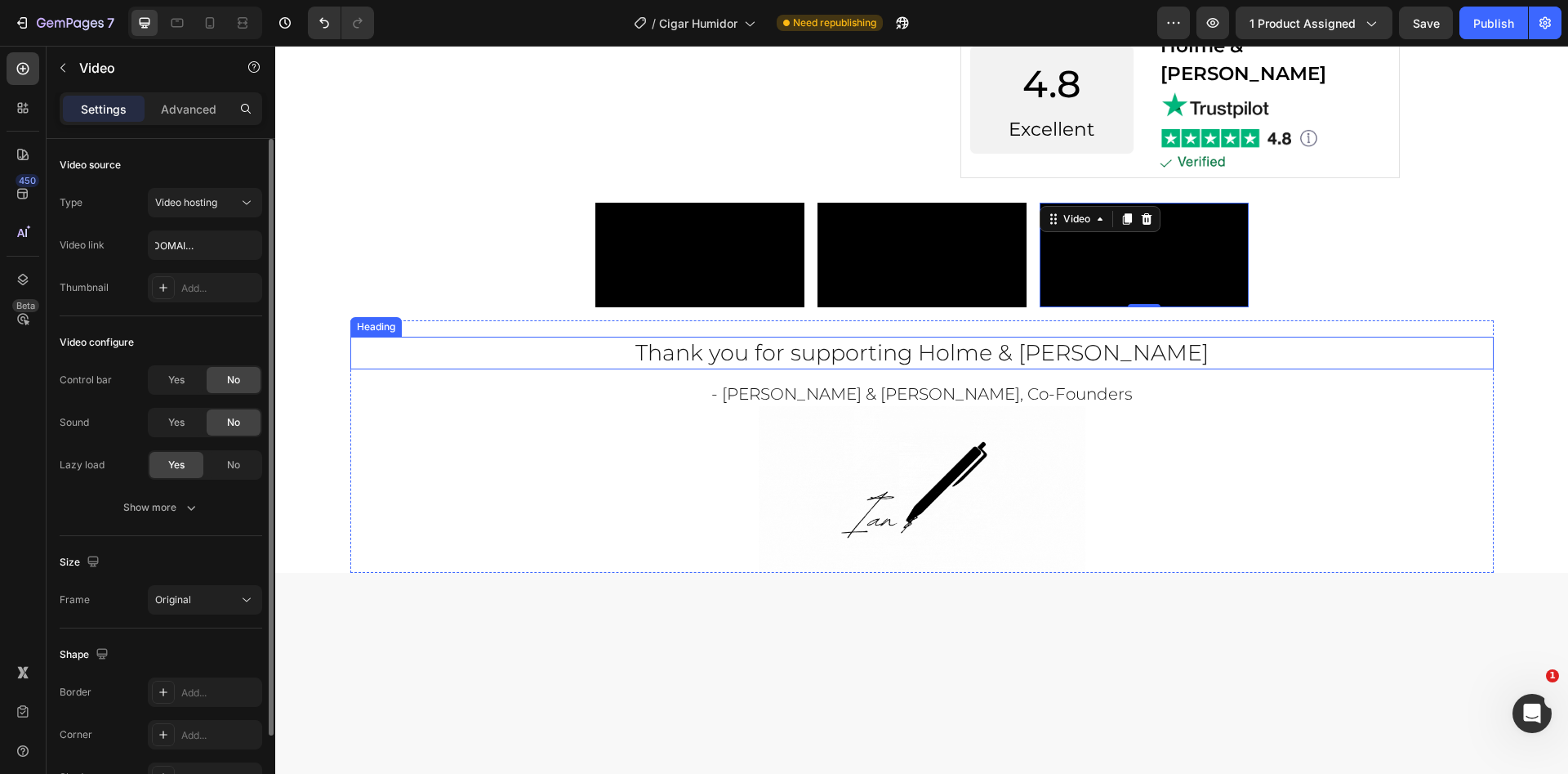
click at [839, 369] on h2 "Thank you for supporting Holme & [PERSON_NAME]" at bounding box center [922, 353] width 1143 height 32
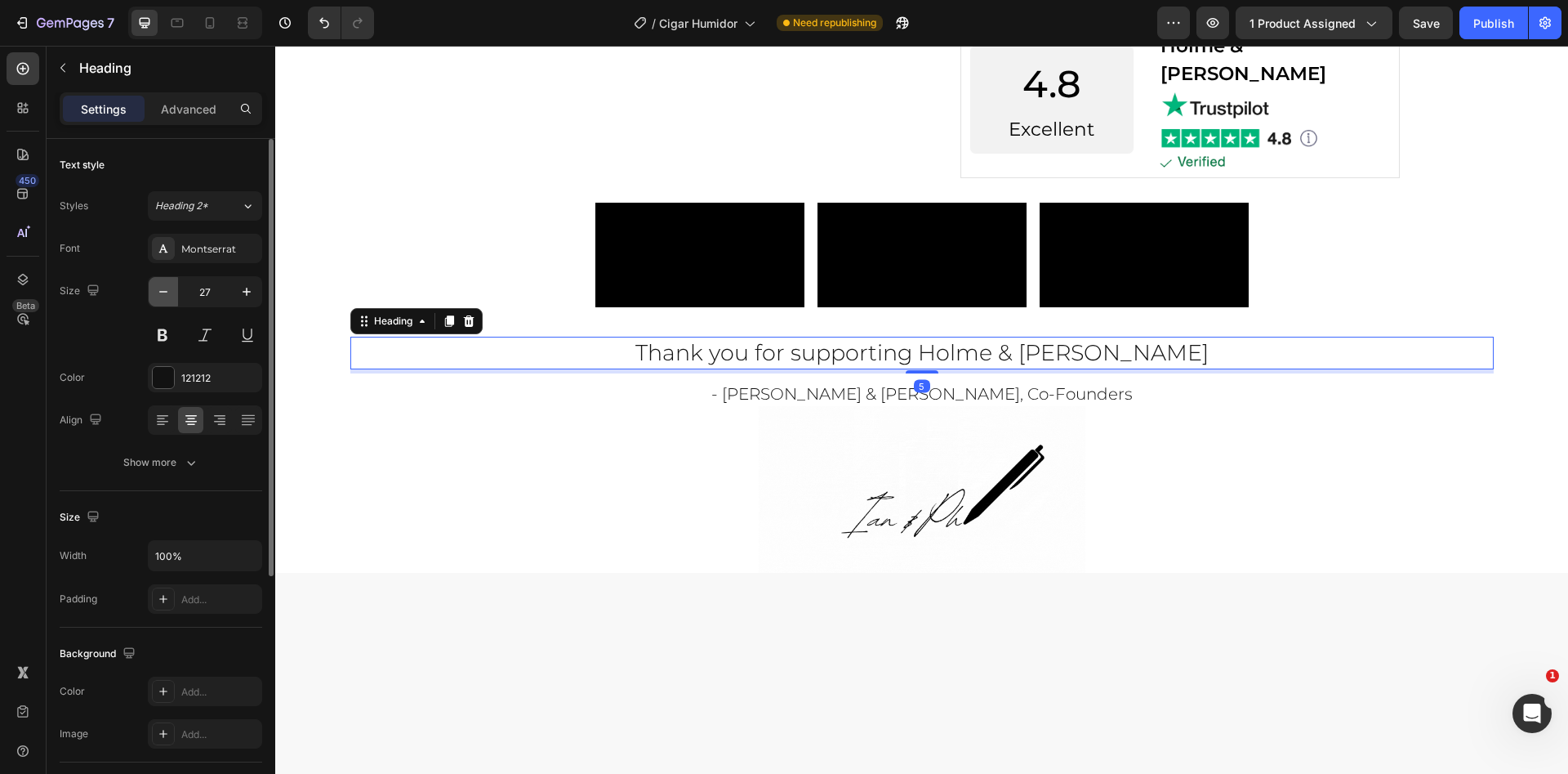
click at [160, 293] on icon "button" at bounding box center [164, 292] width 16 height 16
click at [160, 293] on icon "button" at bounding box center [164, 292] width 16 height 16
click at [248, 292] on icon "button" at bounding box center [247, 292] width 16 height 16
type input "26"
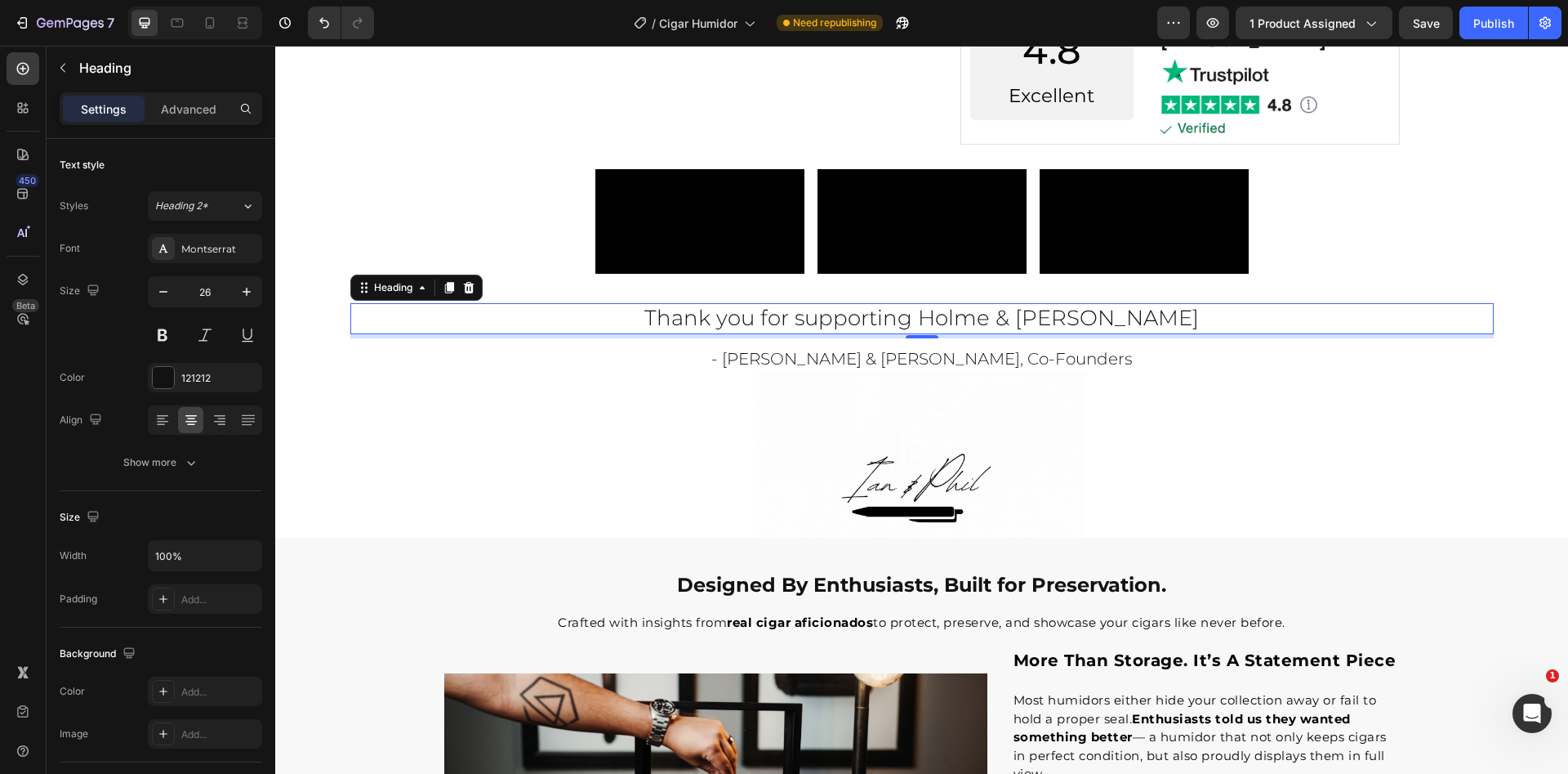
scroll to position [1471, 0]
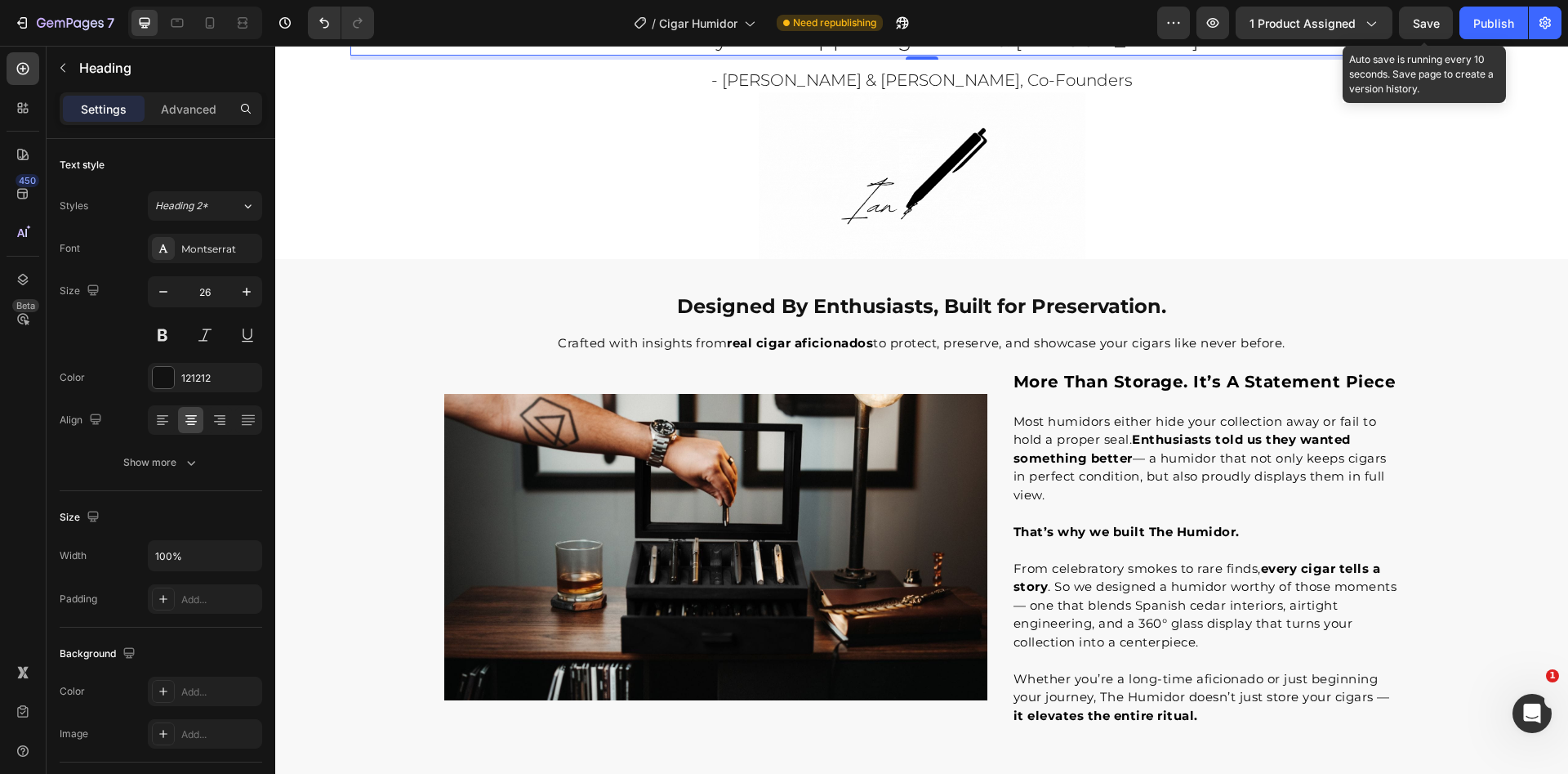
click at [1414, 22] on span "Save" at bounding box center [1427, 23] width 27 height 14
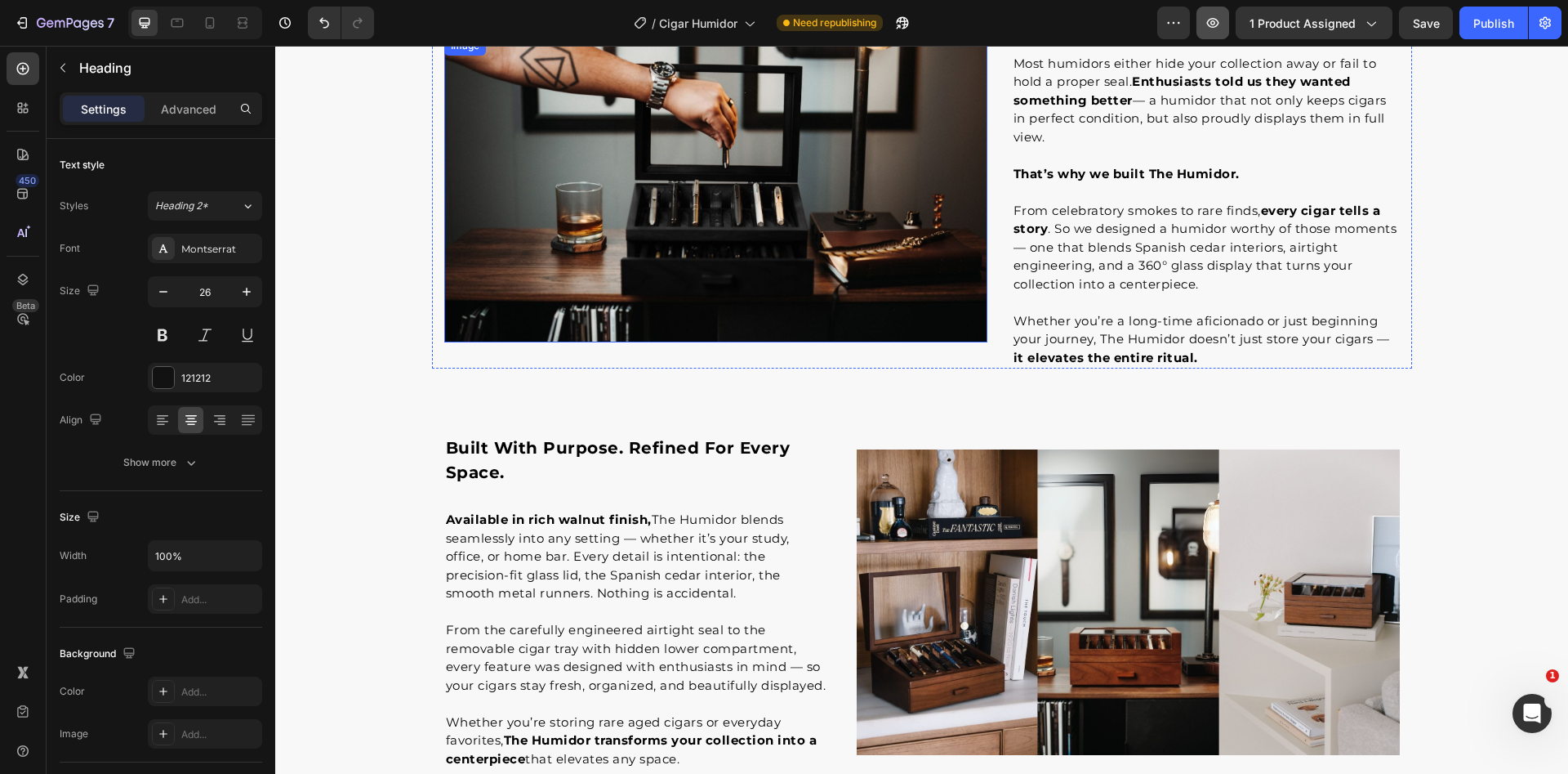
scroll to position [2061, 0]
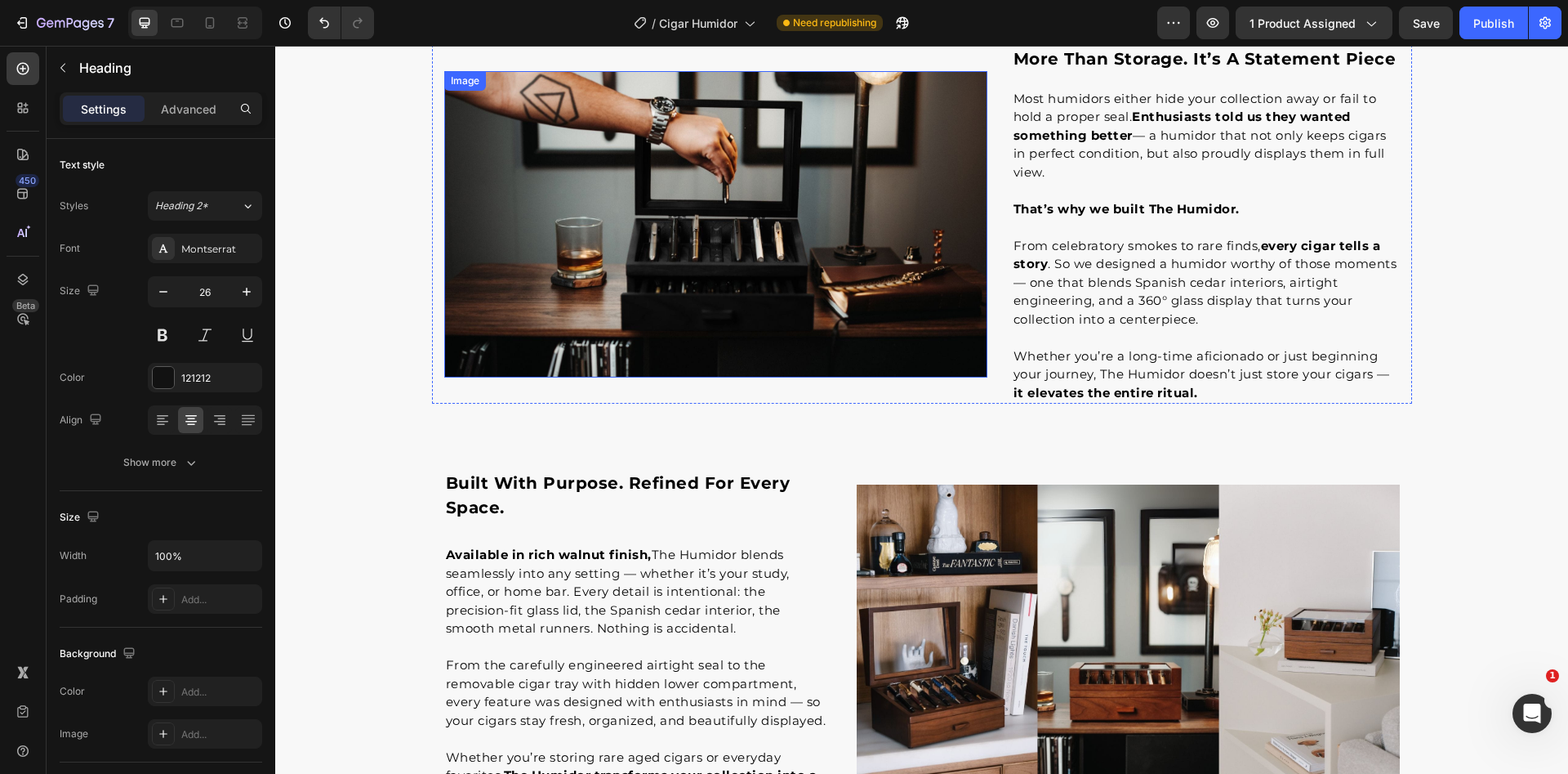
click at [647, 214] on img at bounding box center [716, 224] width 543 height 306
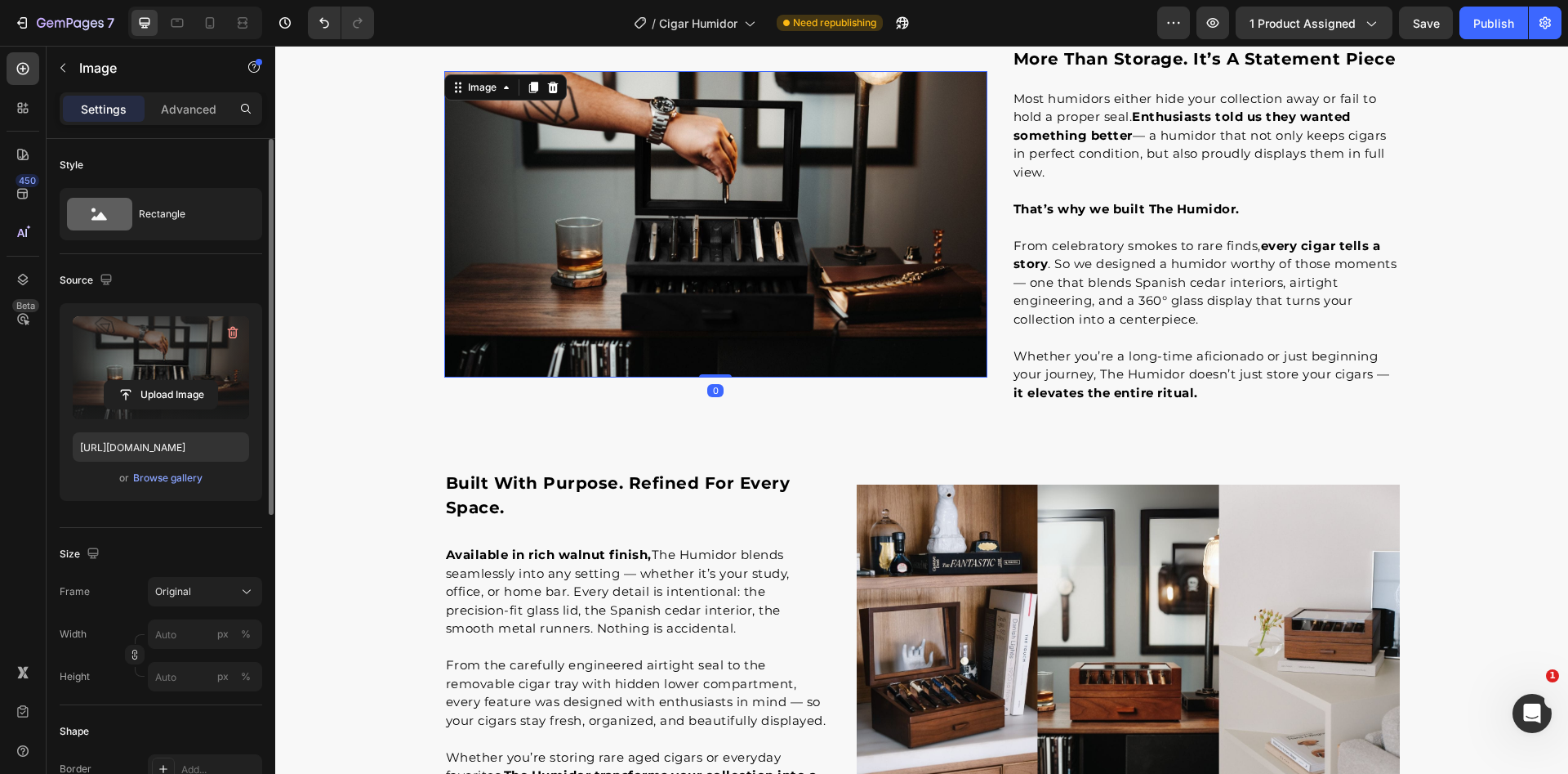
click at [134, 370] on label at bounding box center [160, 367] width 176 height 103
click at [134, 381] on input "file" at bounding box center [161, 395] width 113 height 28
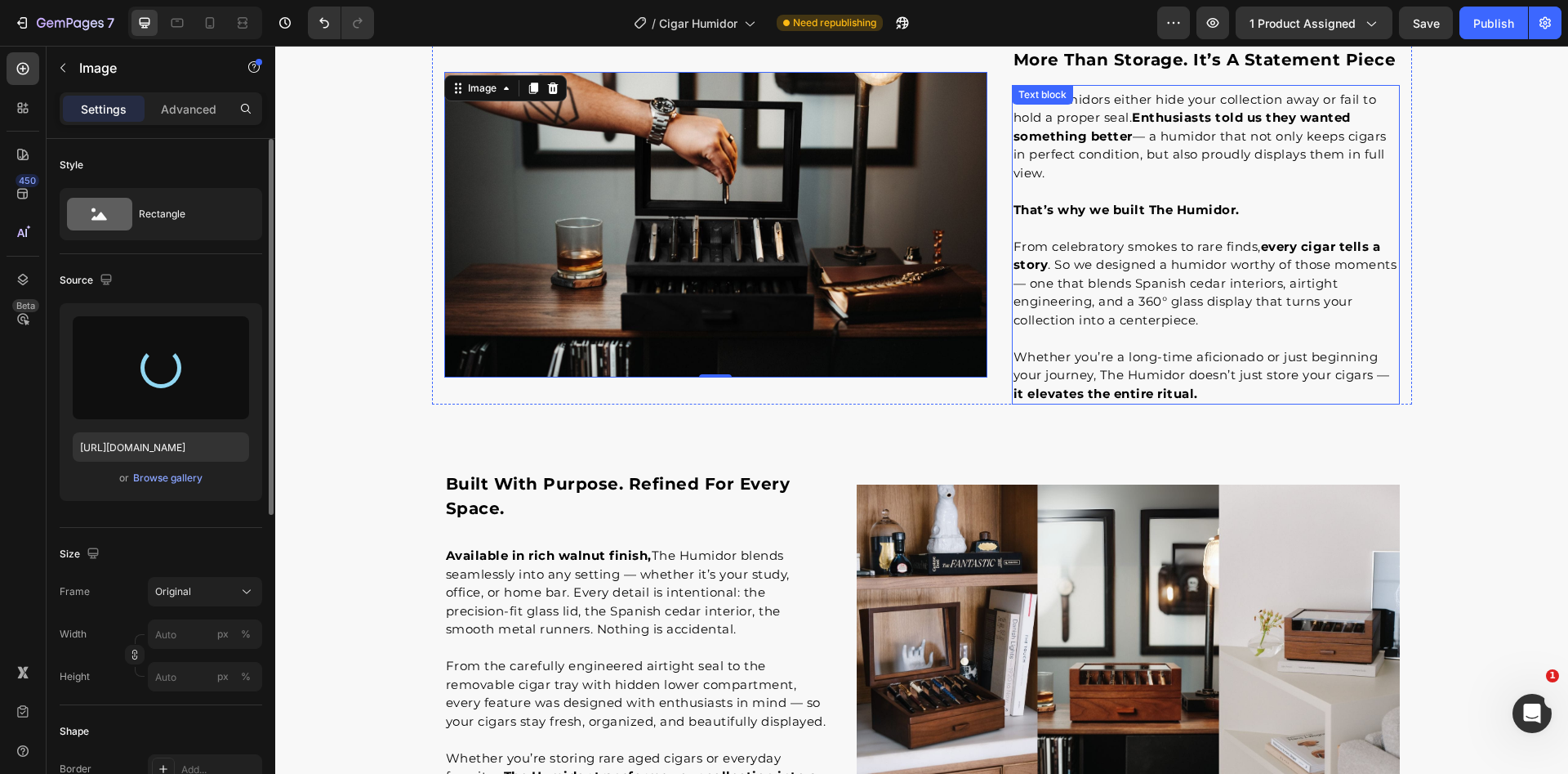
scroll to position [1892, 0]
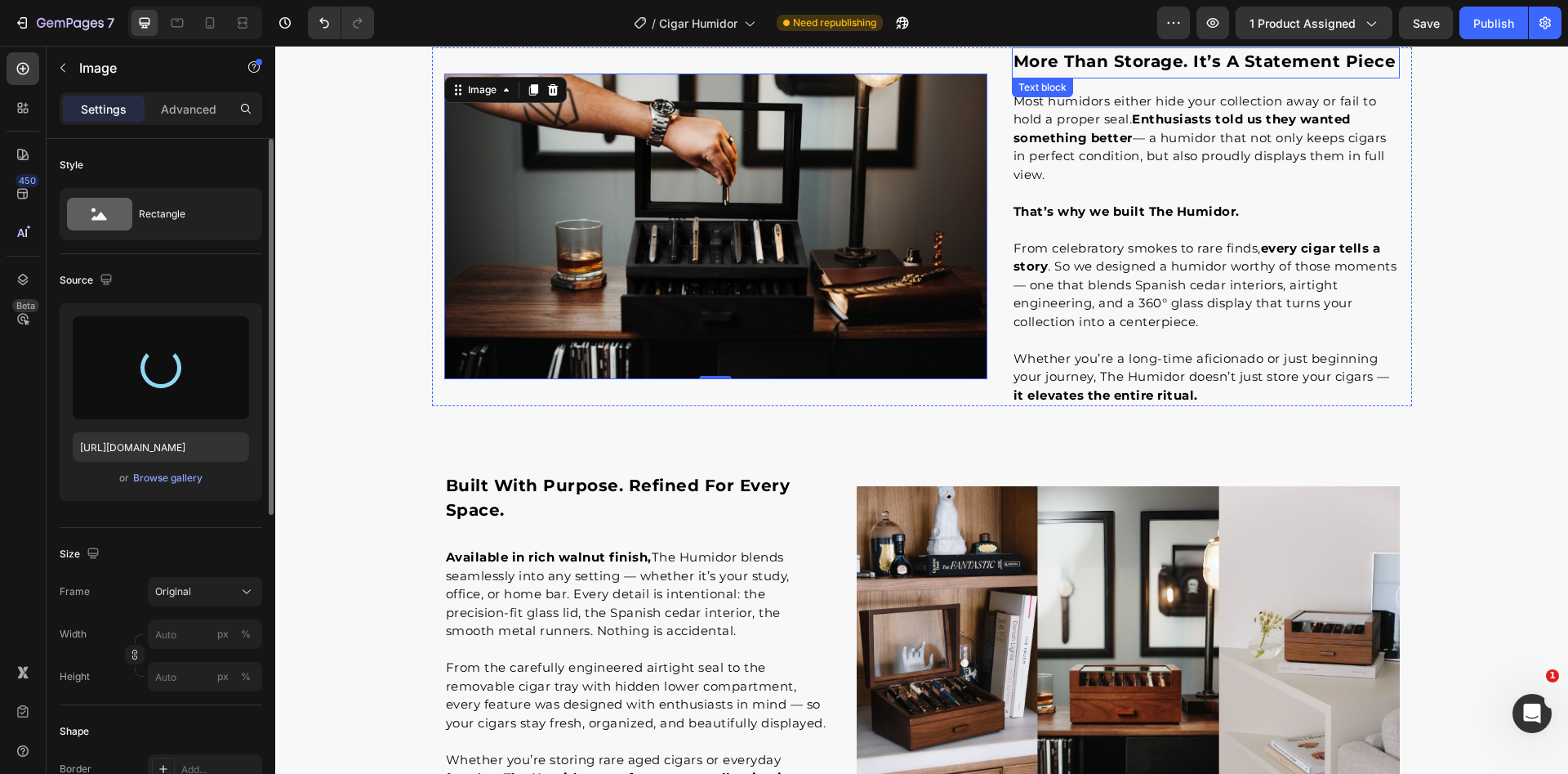
type input "[URL][DOMAIN_NAME]"
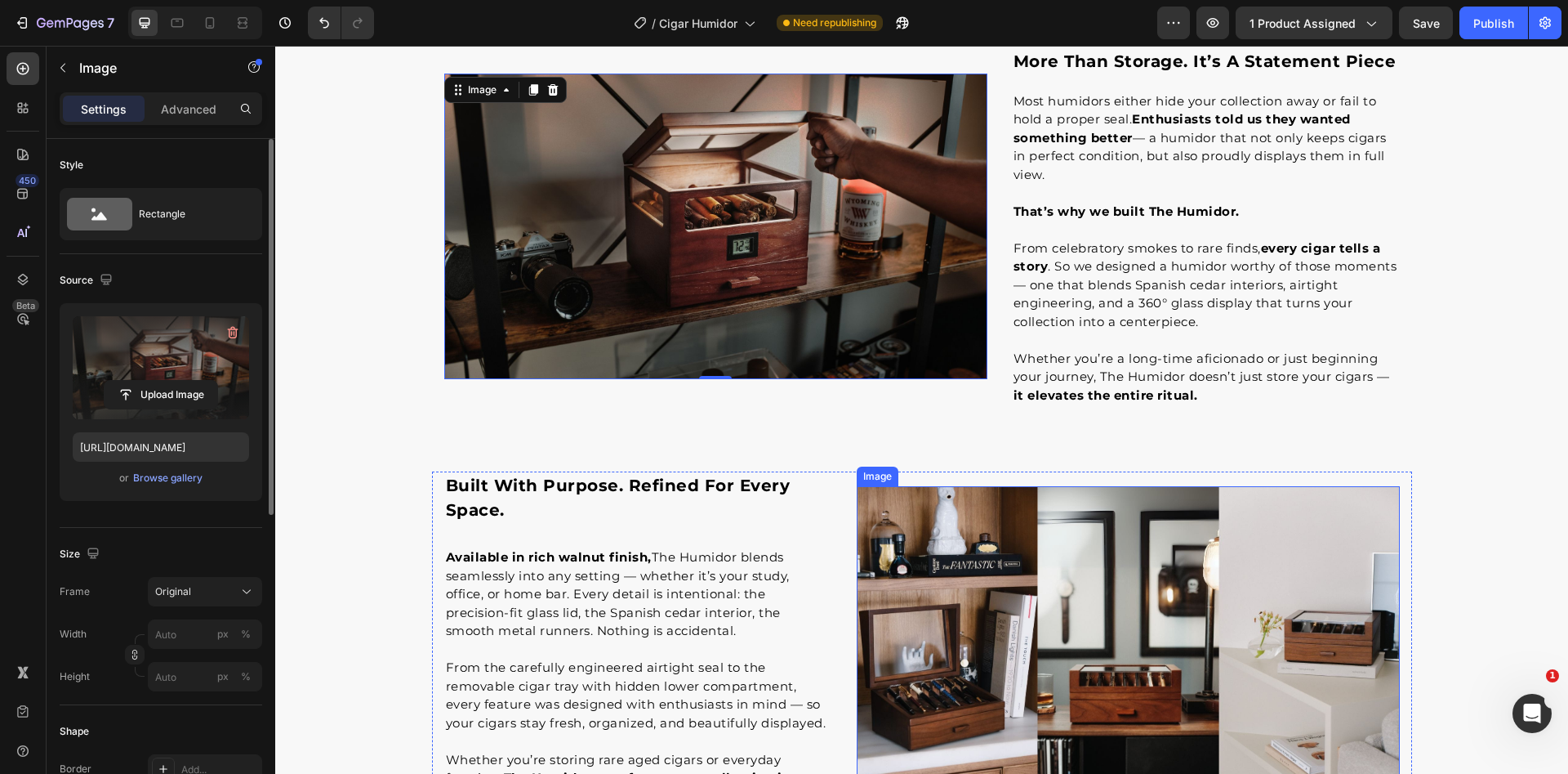
click at [980, 536] on img at bounding box center [1128, 639] width 543 height 306
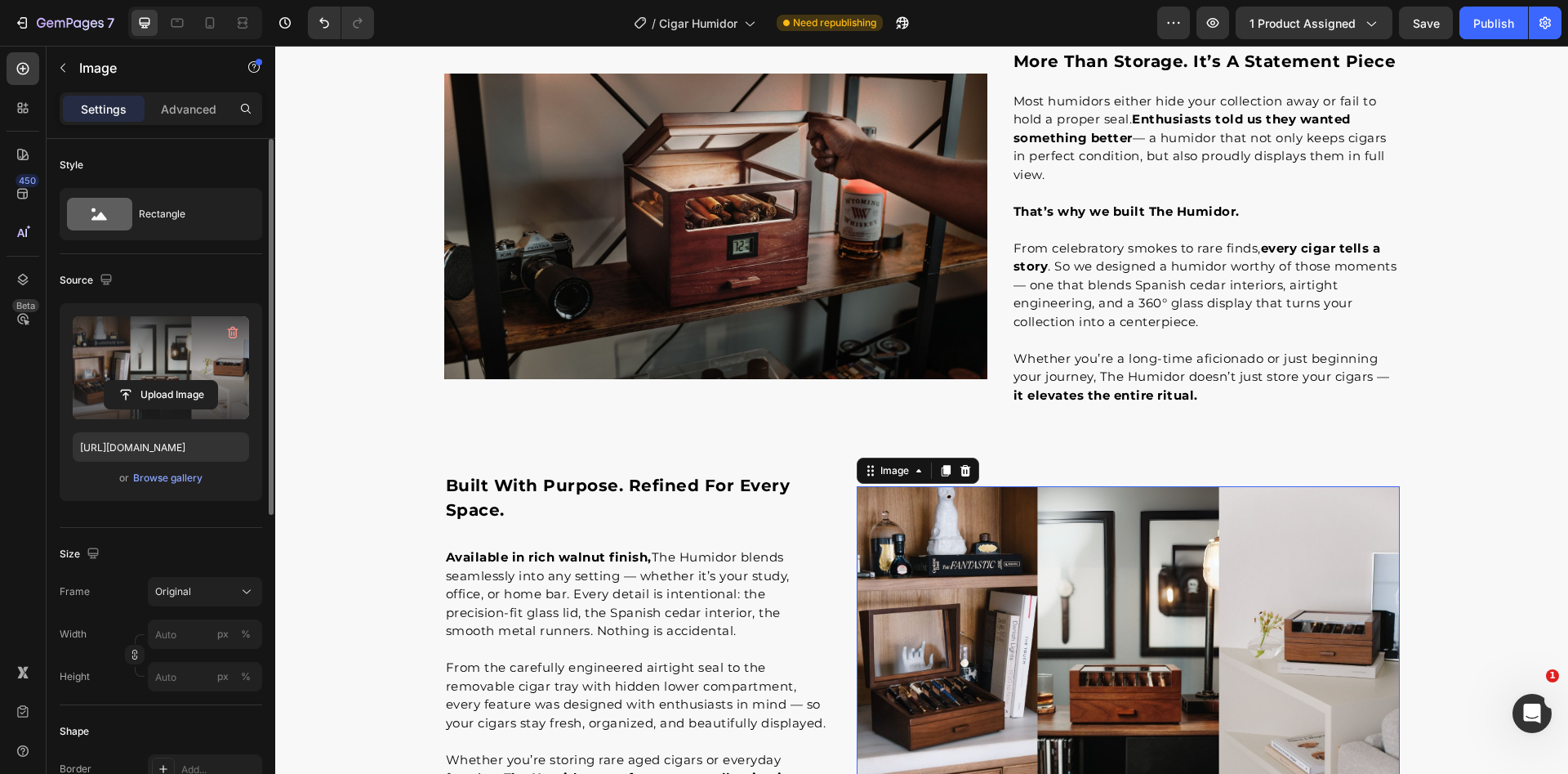
click at [131, 357] on label at bounding box center [160, 367] width 176 height 103
click at [131, 381] on input "file" at bounding box center [161, 395] width 113 height 28
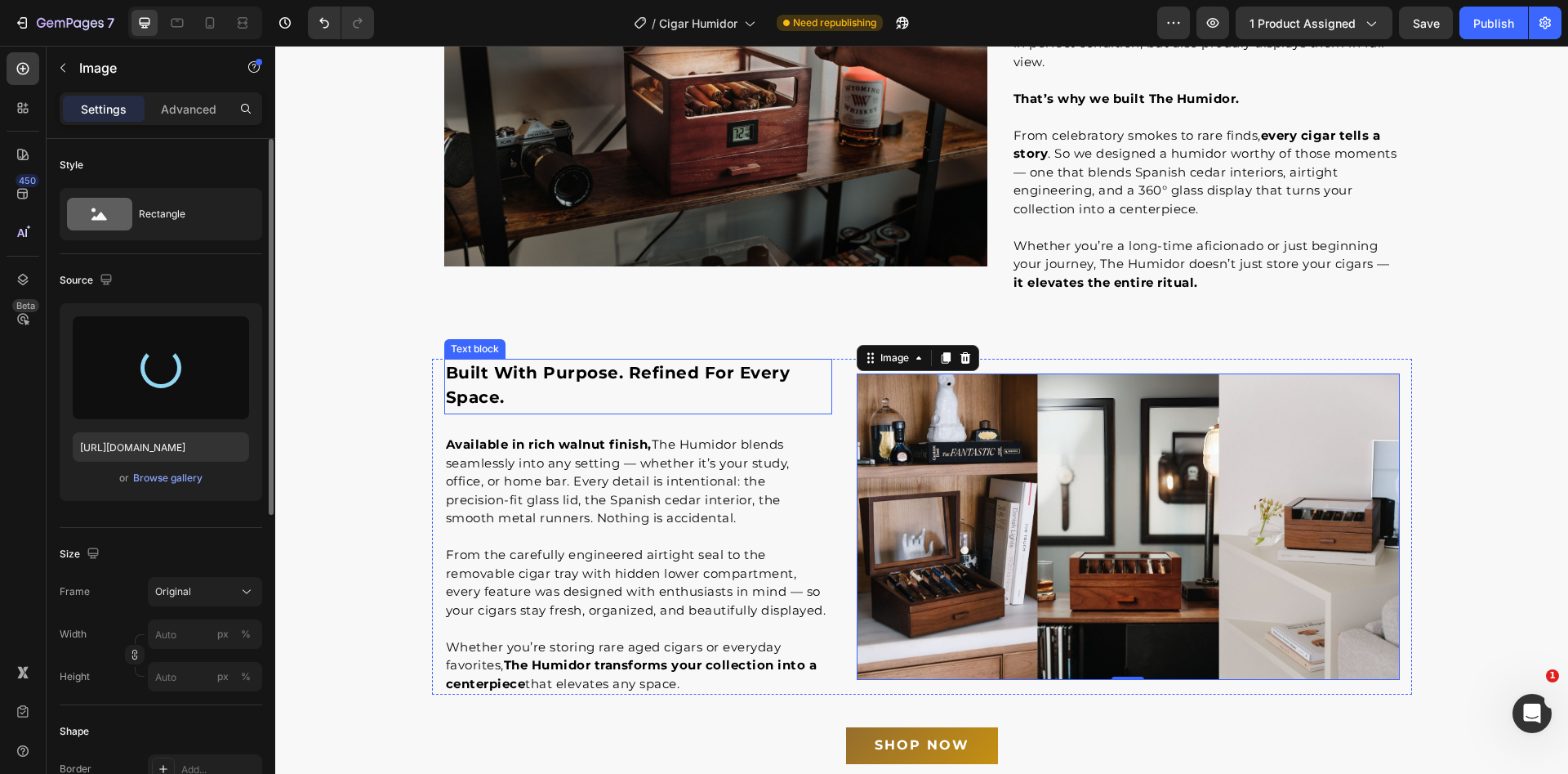
scroll to position [2007, 0]
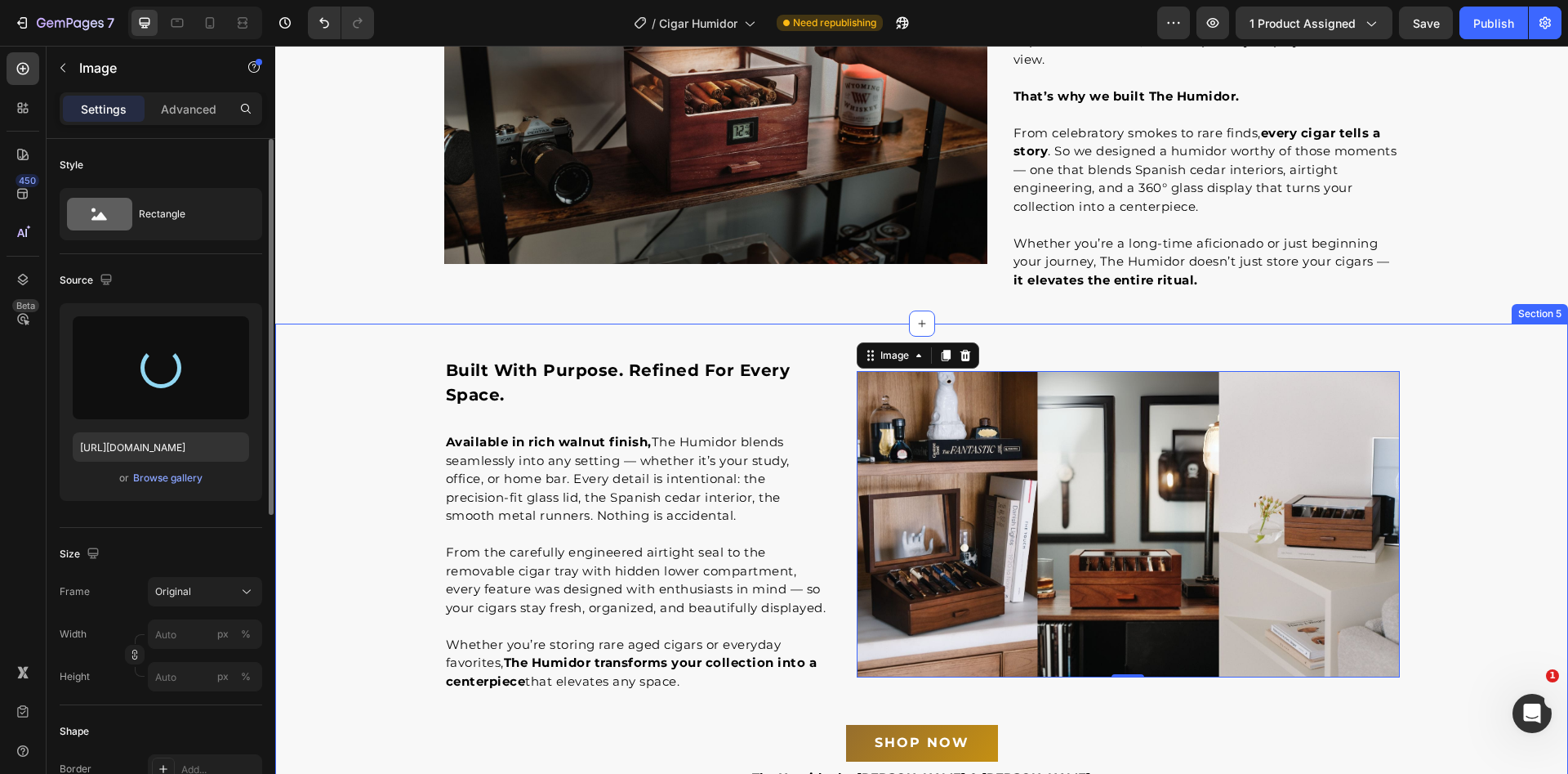
type input "[URL][DOMAIN_NAME]"
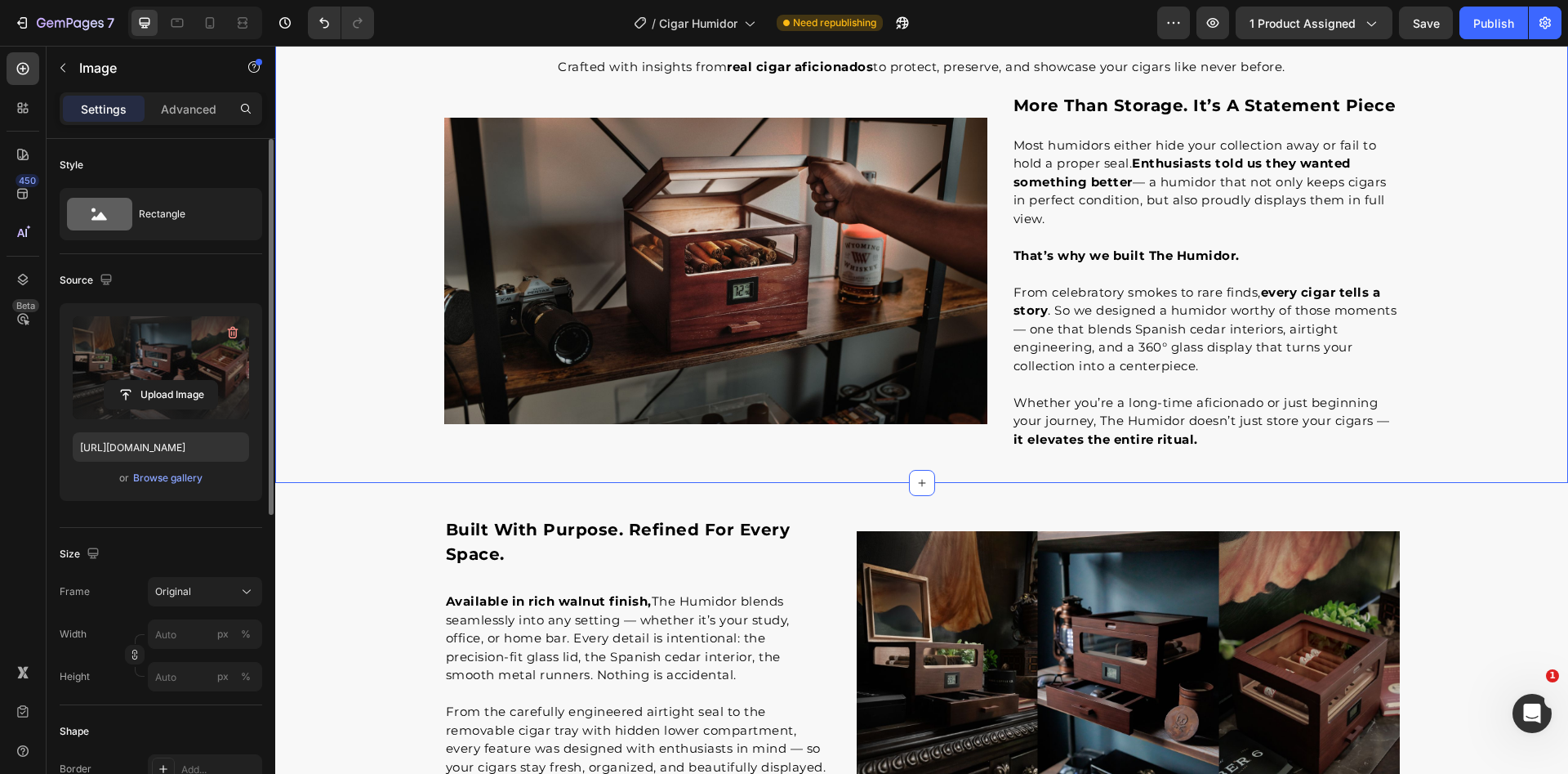
scroll to position [1828, 0]
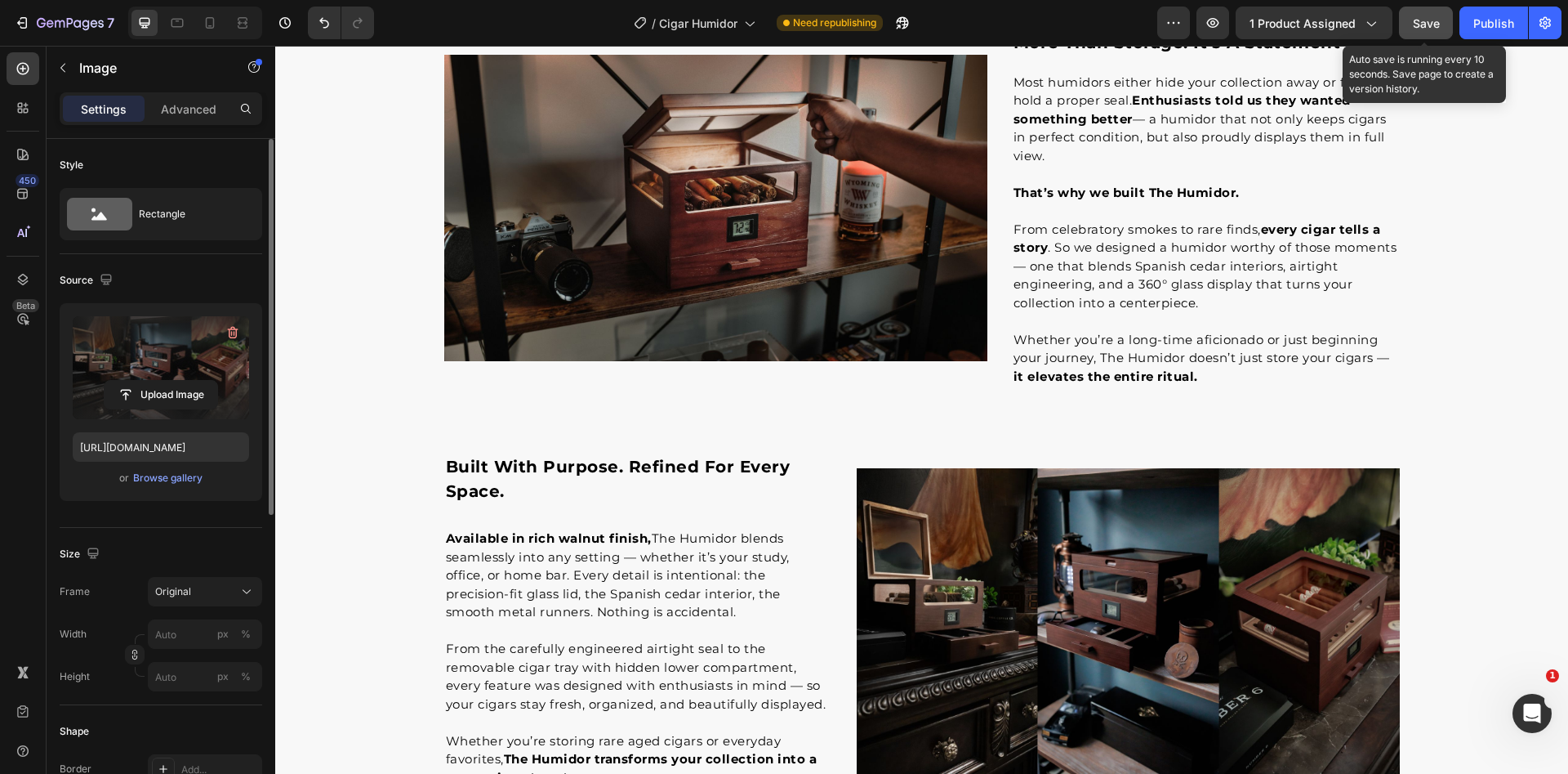
click at [1406, 33] on button "Save" at bounding box center [1426, 22] width 54 height 33
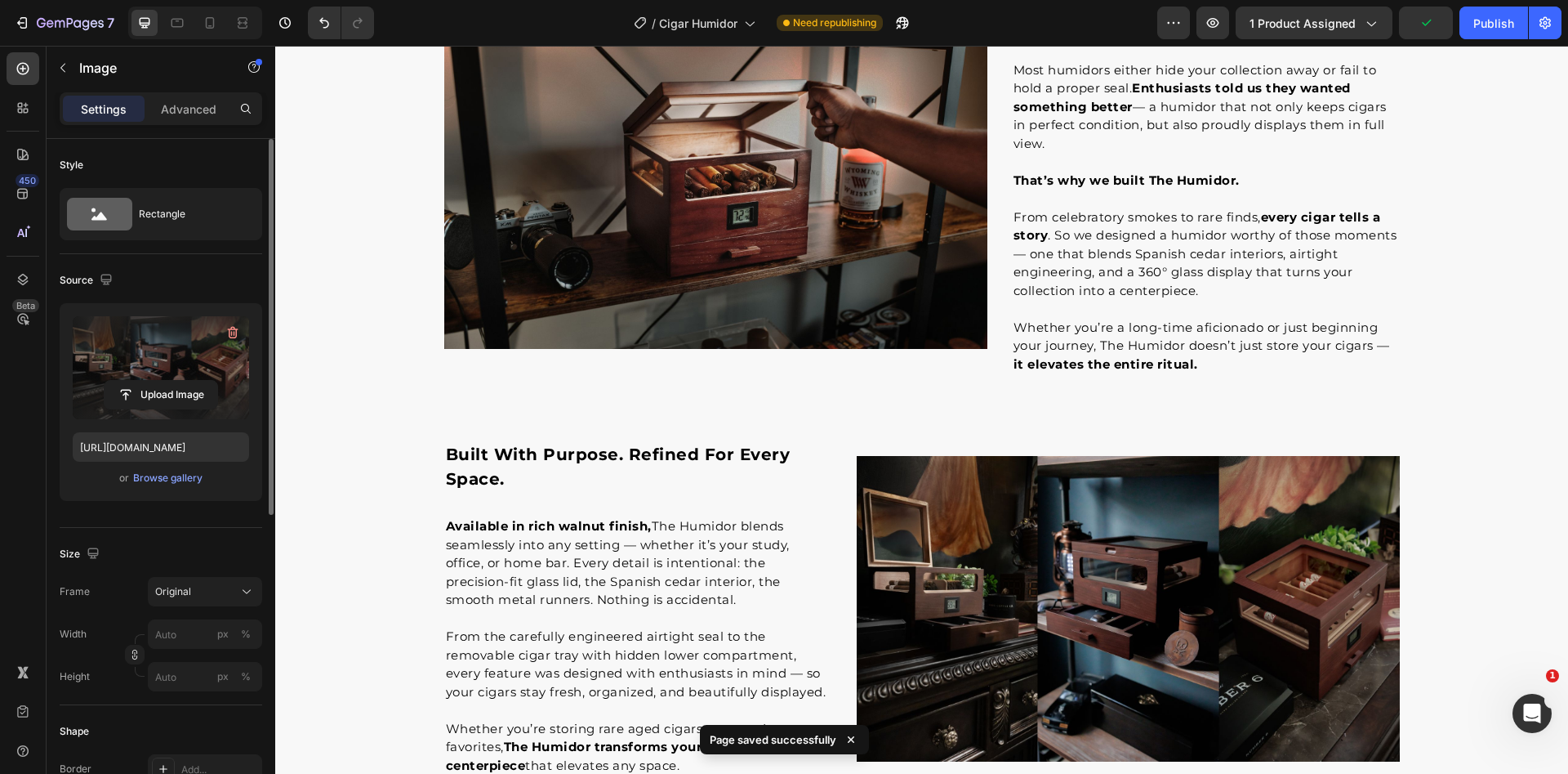
scroll to position [2445, 0]
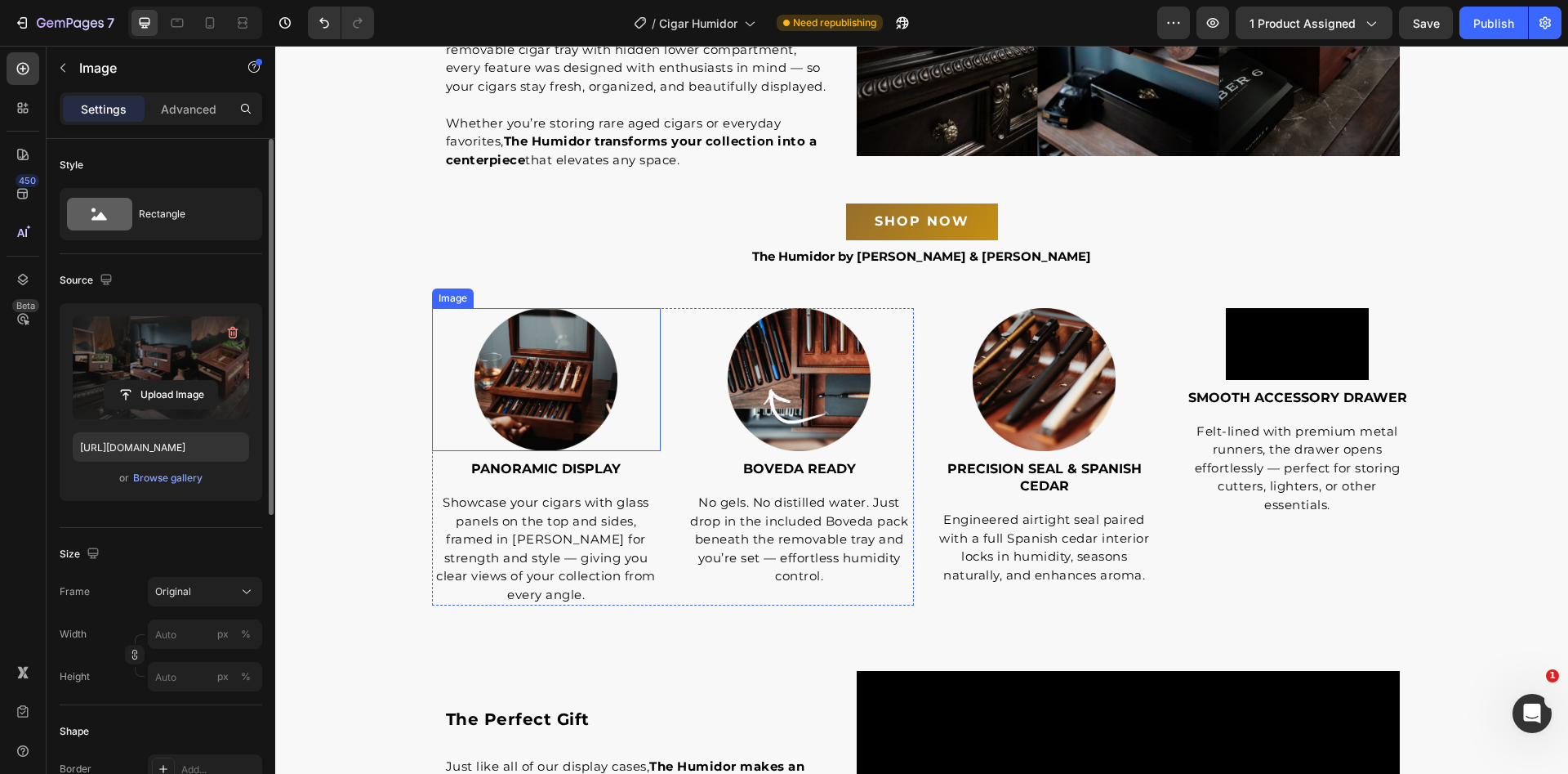
click at [606, 376] on img at bounding box center [547, 379] width 143 height 143
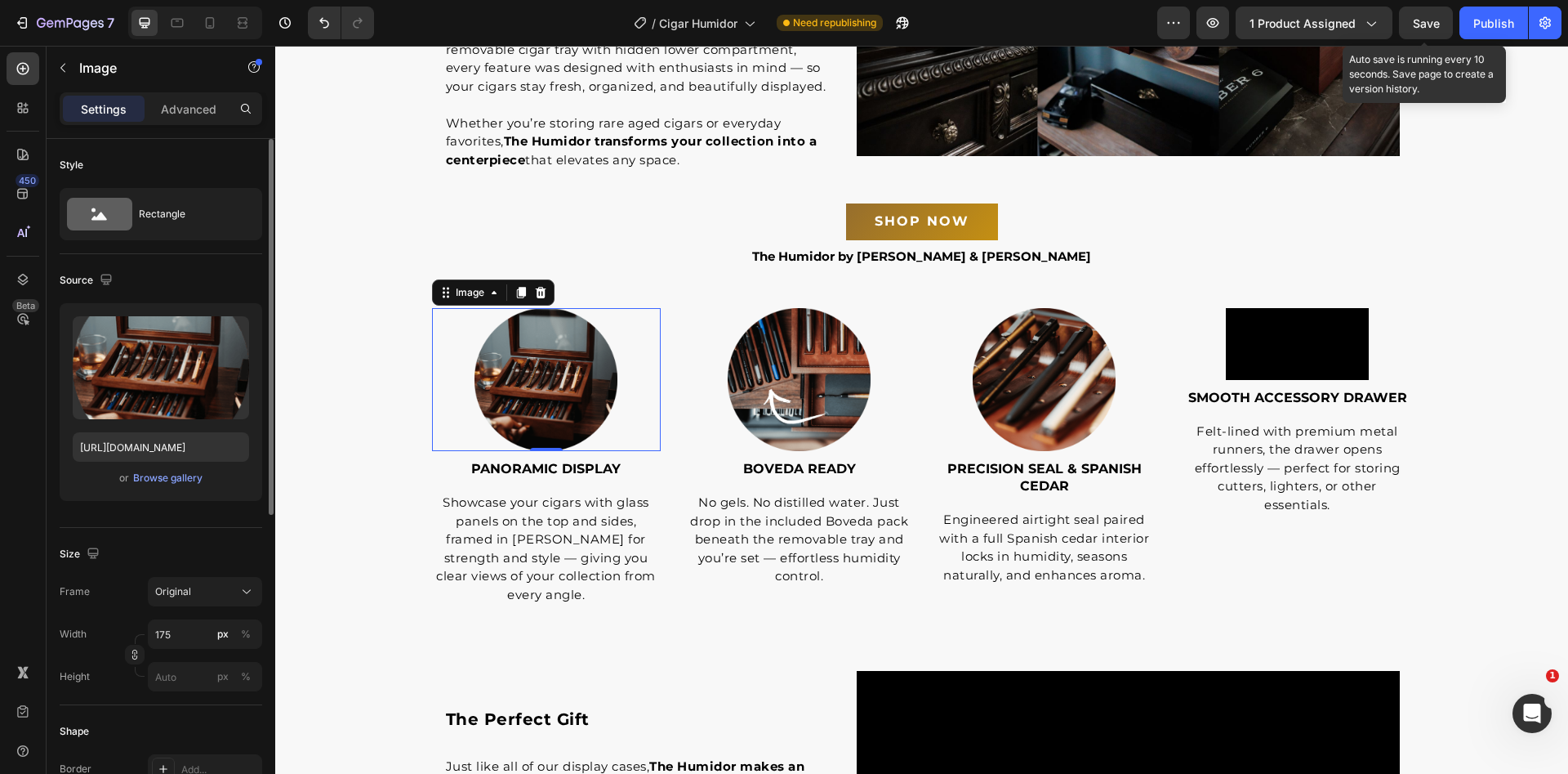
click at [1422, 27] on span "Save" at bounding box center [1427, 23] width 27 height 14
